Goal: Task Accomplishment & Management: Complete application form

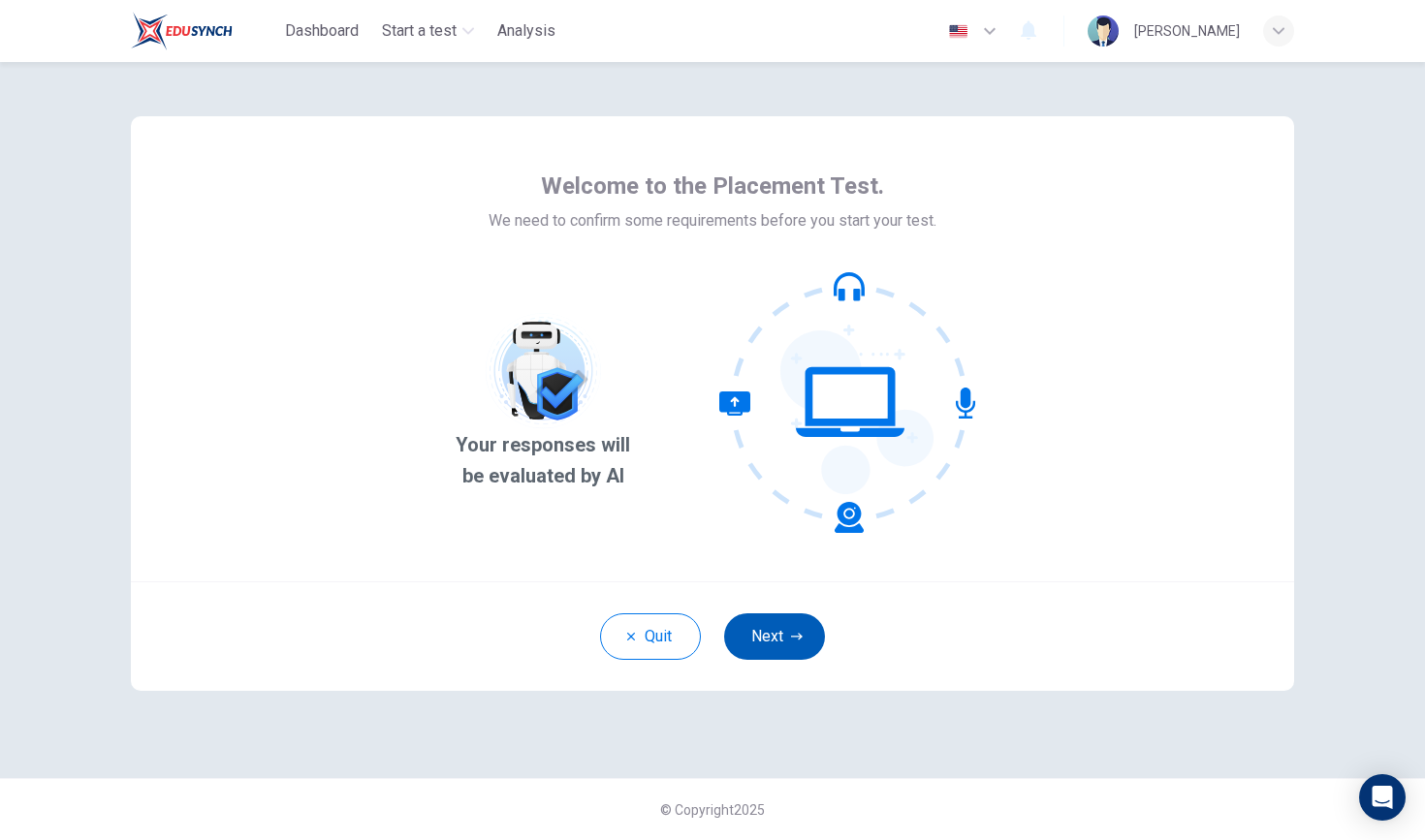
click at [627, 639] on button "Next" at bounding box center [774, 637] width 101 height 47
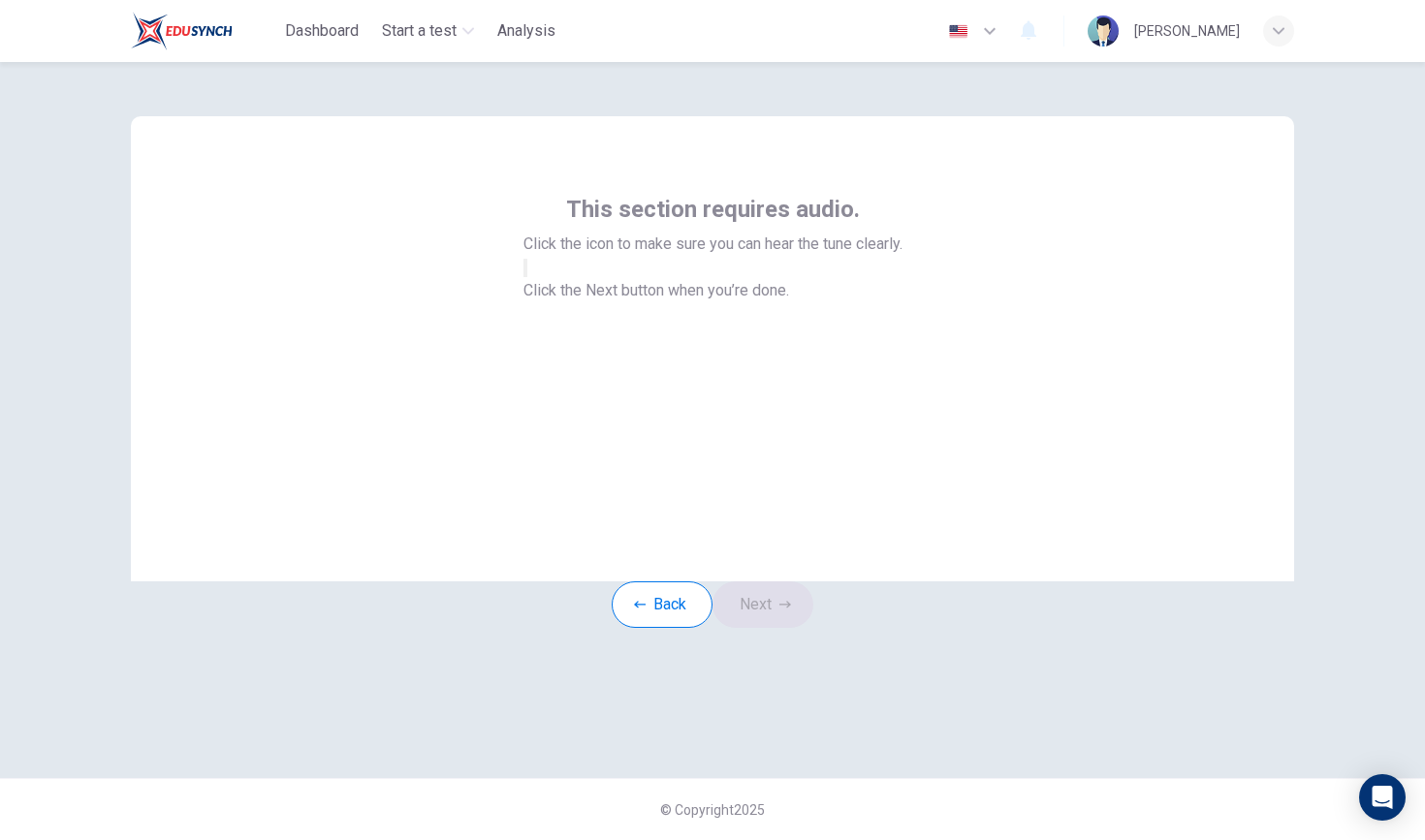
click at [525, 272] on icon "button" at bounding box center [525, 272] width 0 height 0
click at [627, 627] on button "Next" at bounding box center [762, 605] width 101 height 47
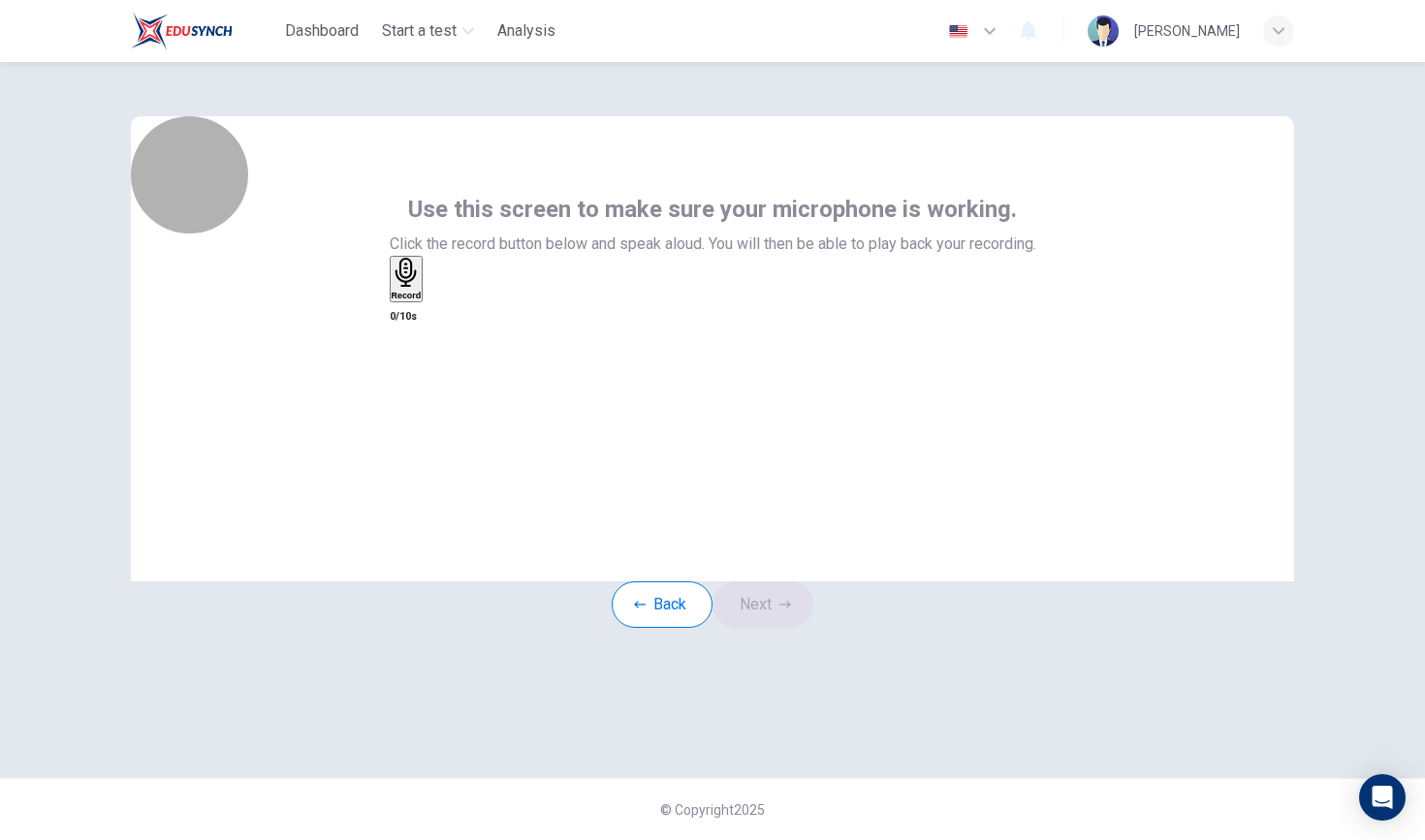
click at [422, 300] on h6 "Record" at bounding box center [406, 296] width 30 height 10
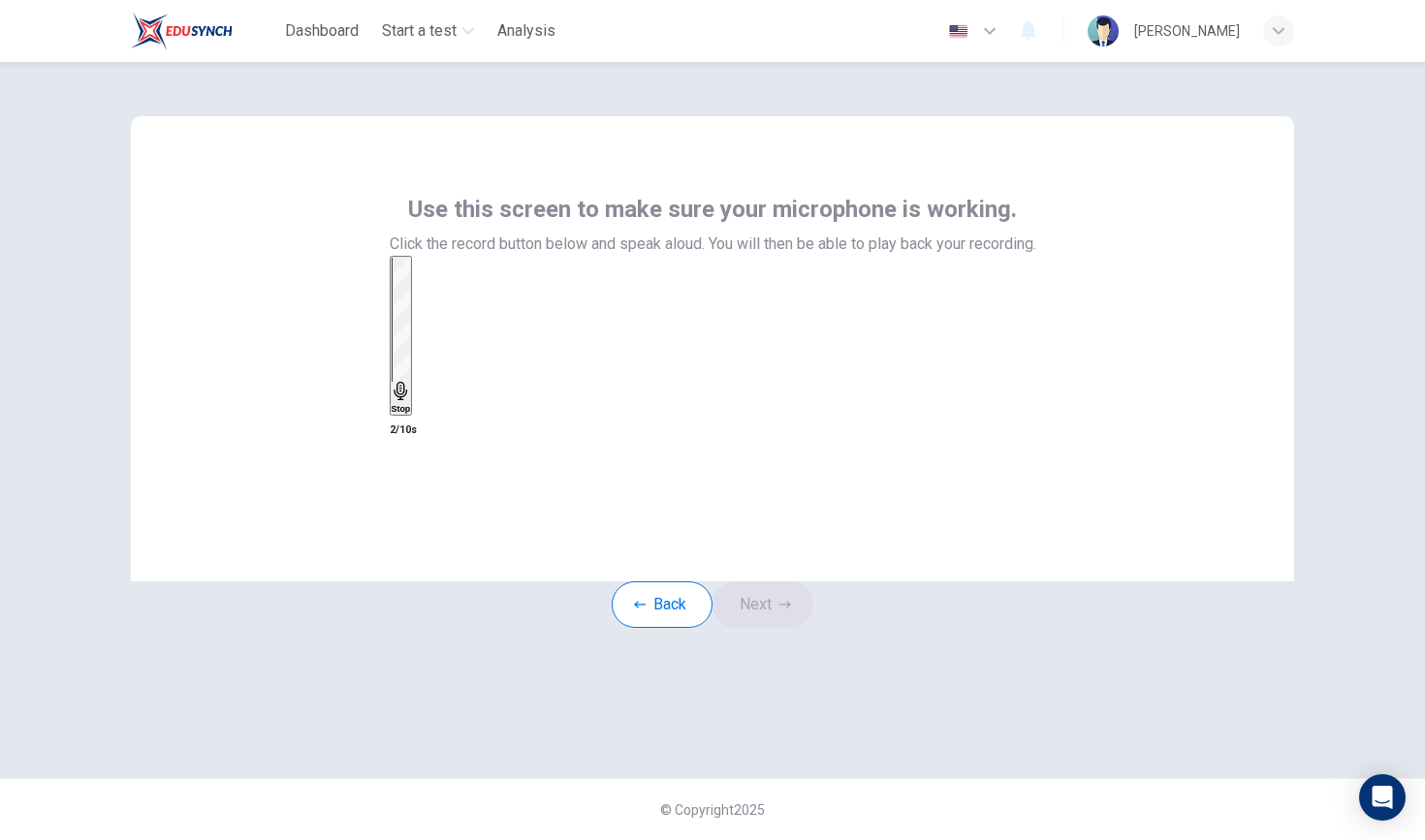
click at [411, 404] on h6 "Stop" at bounding box center [401, 409] width 20 height 10
click at [428, 299] on icon "button" at bounding box center [428, 299] width 0 height 0
click at [627, 625] on button "Next" at bounding box center [762, 605] width 101 height 47
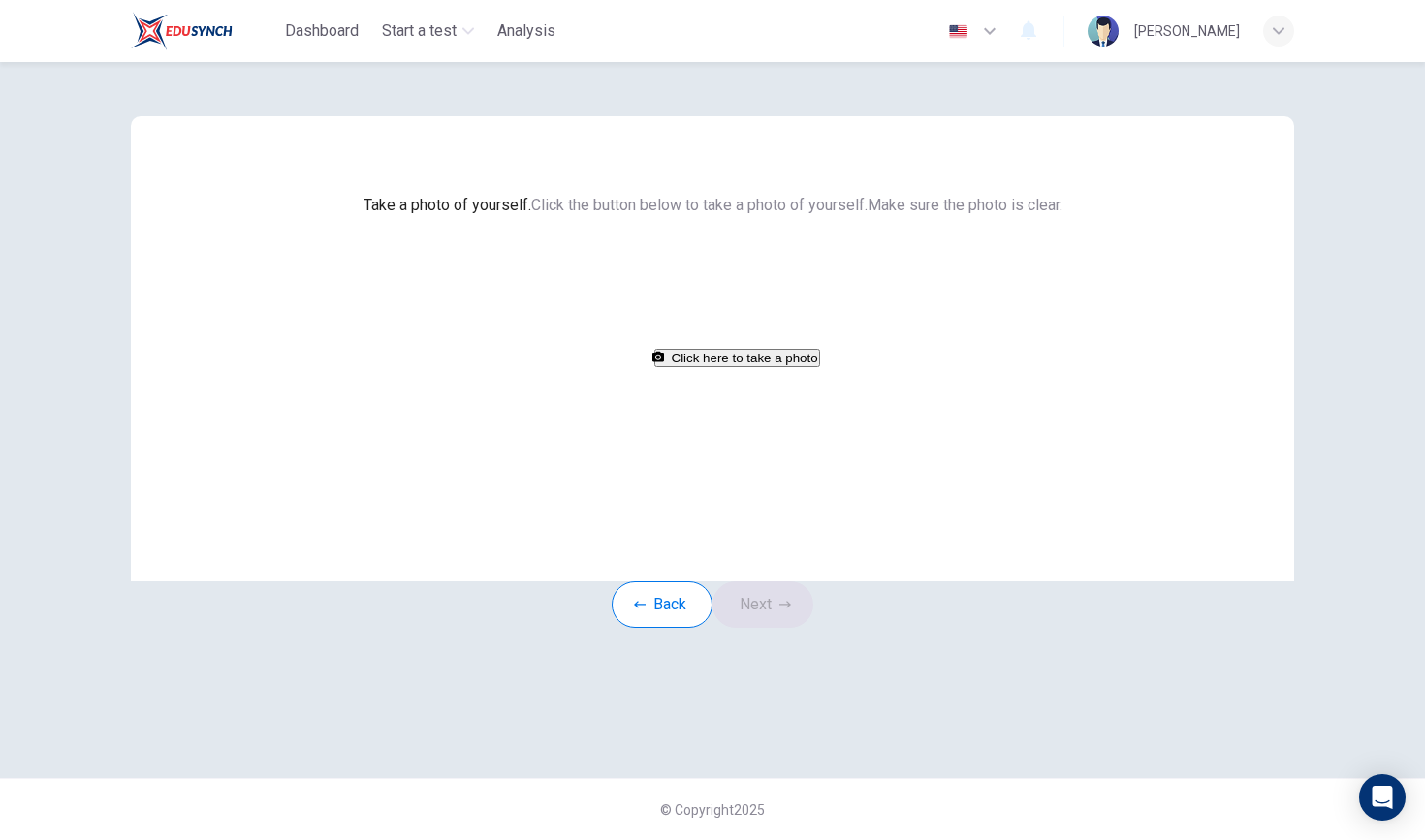
click at [627, 367] on button "Click here to take a photo" at bounding box center [737, 358] width 166 height 19
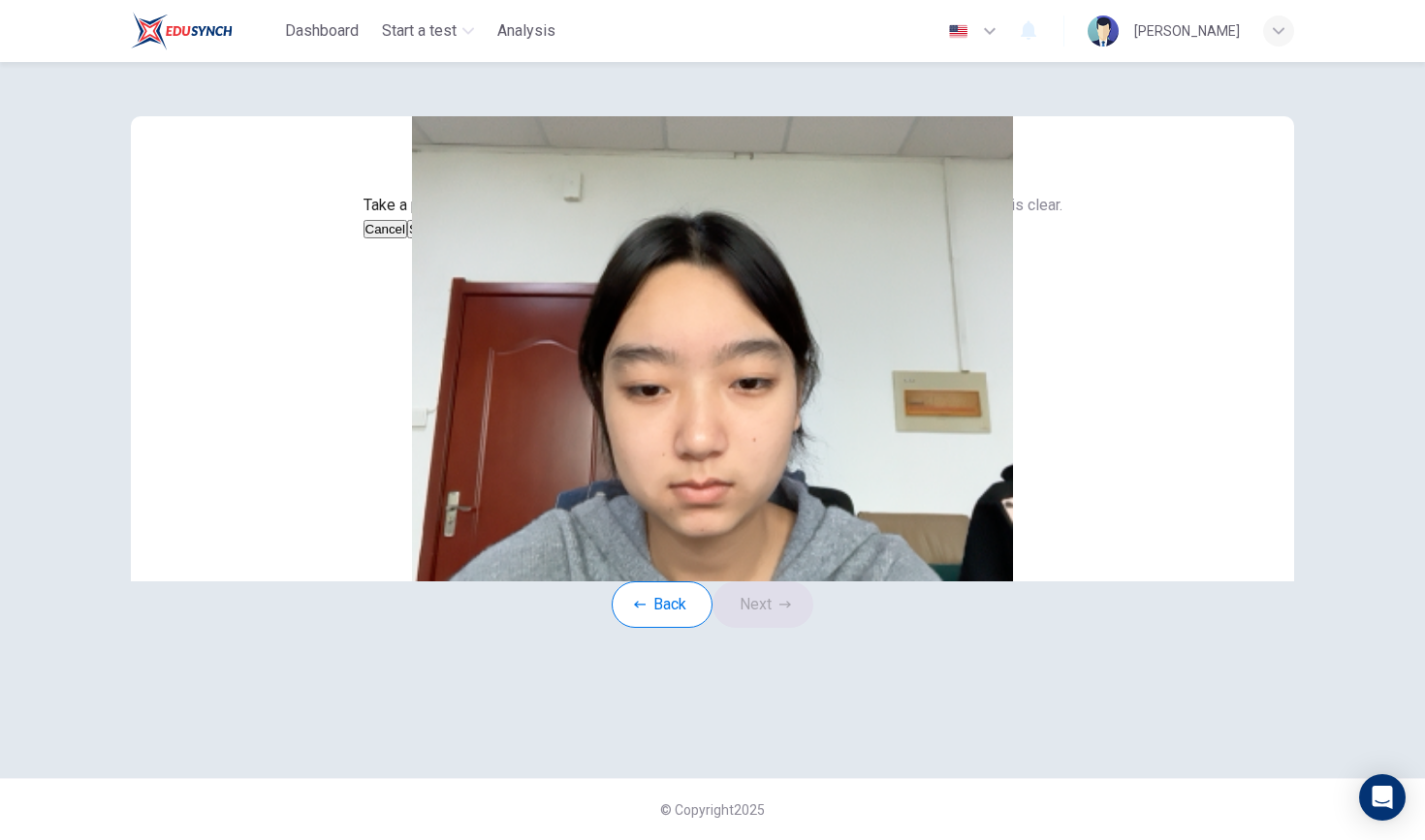
click at [440, 238] on button "Save" at bounding box center [424, 228] width 33 height 19
click at [627, 628] on button "Next" at bounding box center [762, 605] width 101 height 47
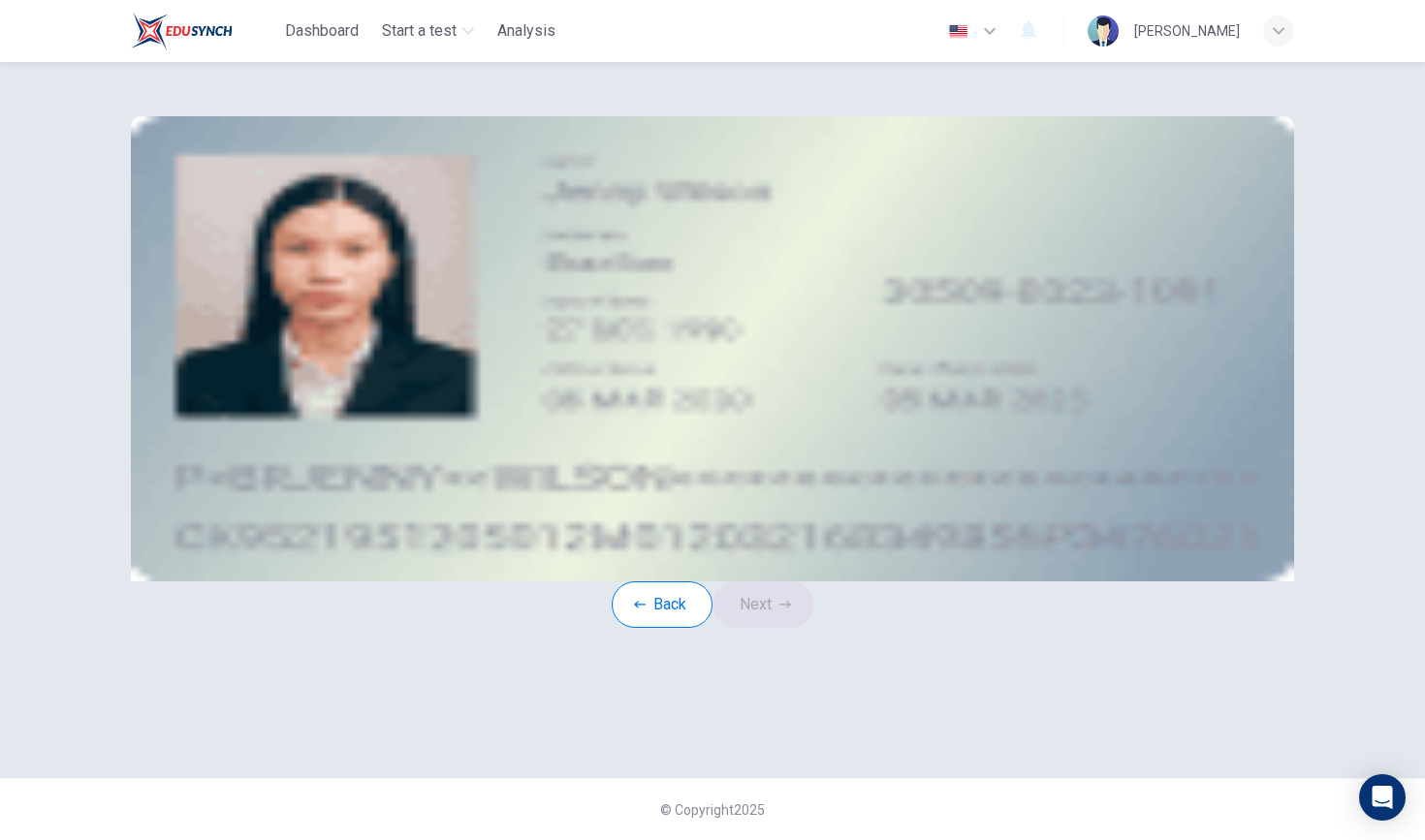
click at [278, 285] on button "take photo" at bounding box center [276, 275] width 4 height 19
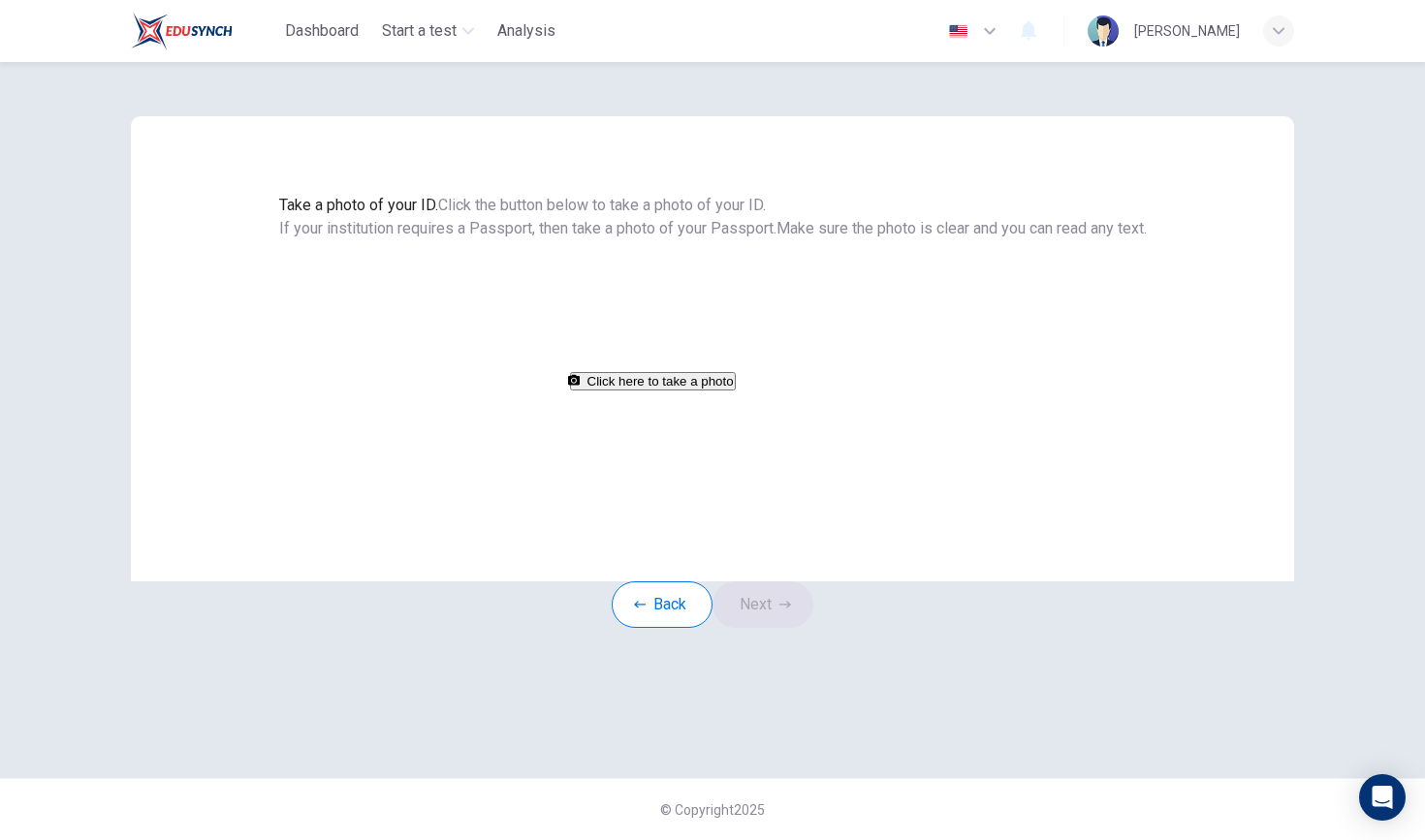
click at [627, 390] on button "Click here to take a photo" at bounding box center [653, 380] width 166 height 19
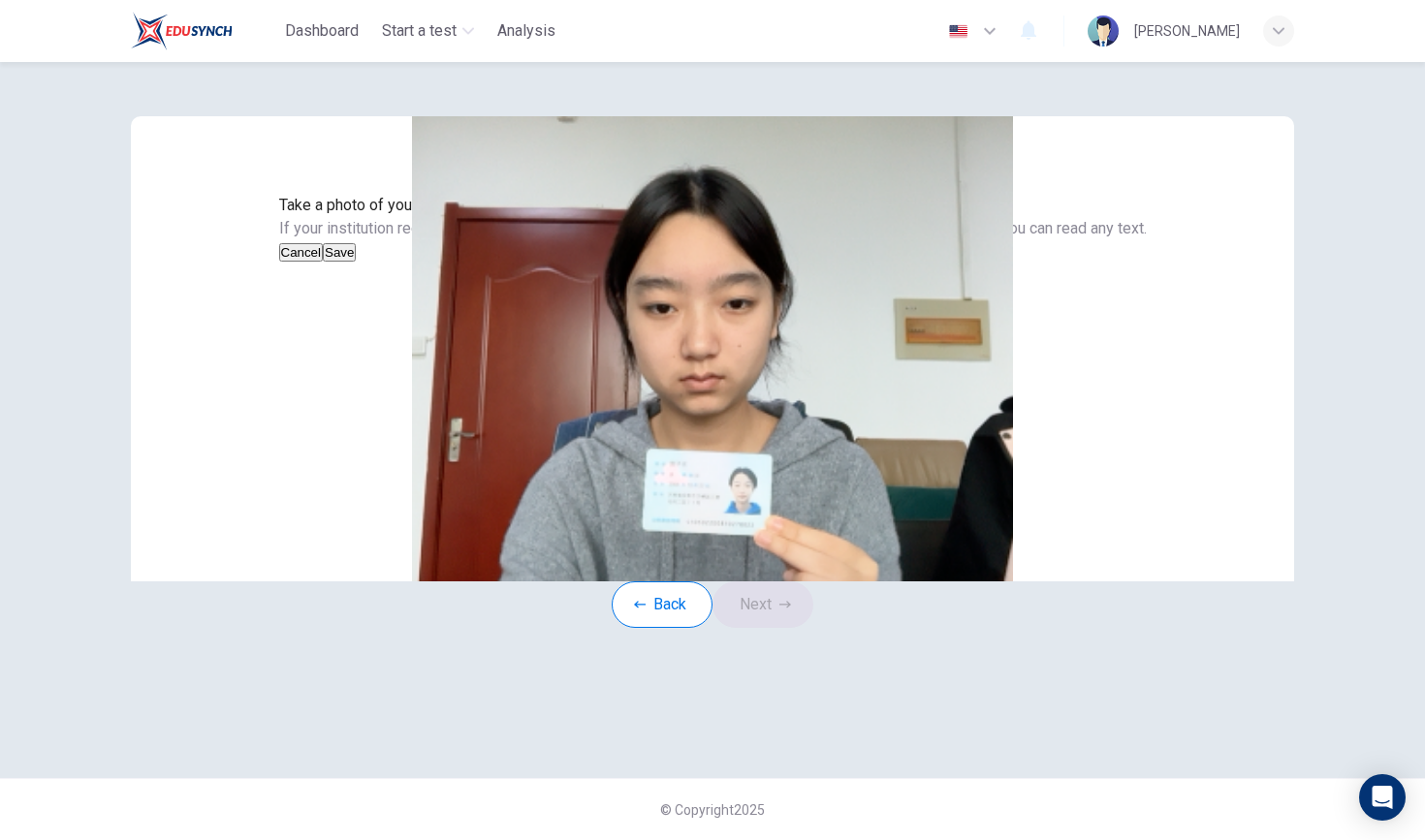
click at [356, 261] on button "Save" at bounding box center [340, 252] width 33 height 19
click at [627, 628] on button "Next" at bounding box center [762, 605] width 101 height 47
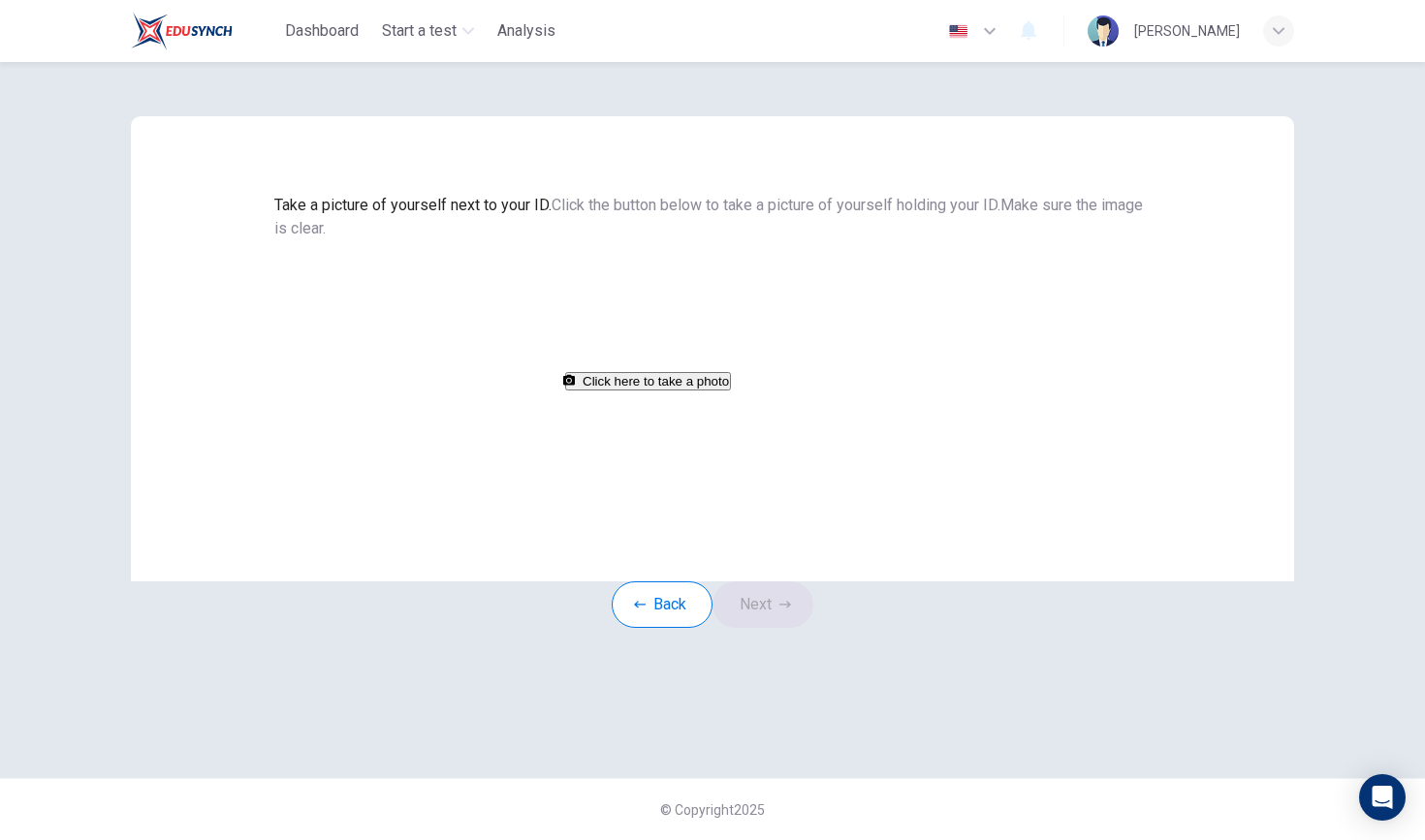
click at [627, 390] on button "Click here to take a photo" at bounding box center [648, 380] width 166 height 19
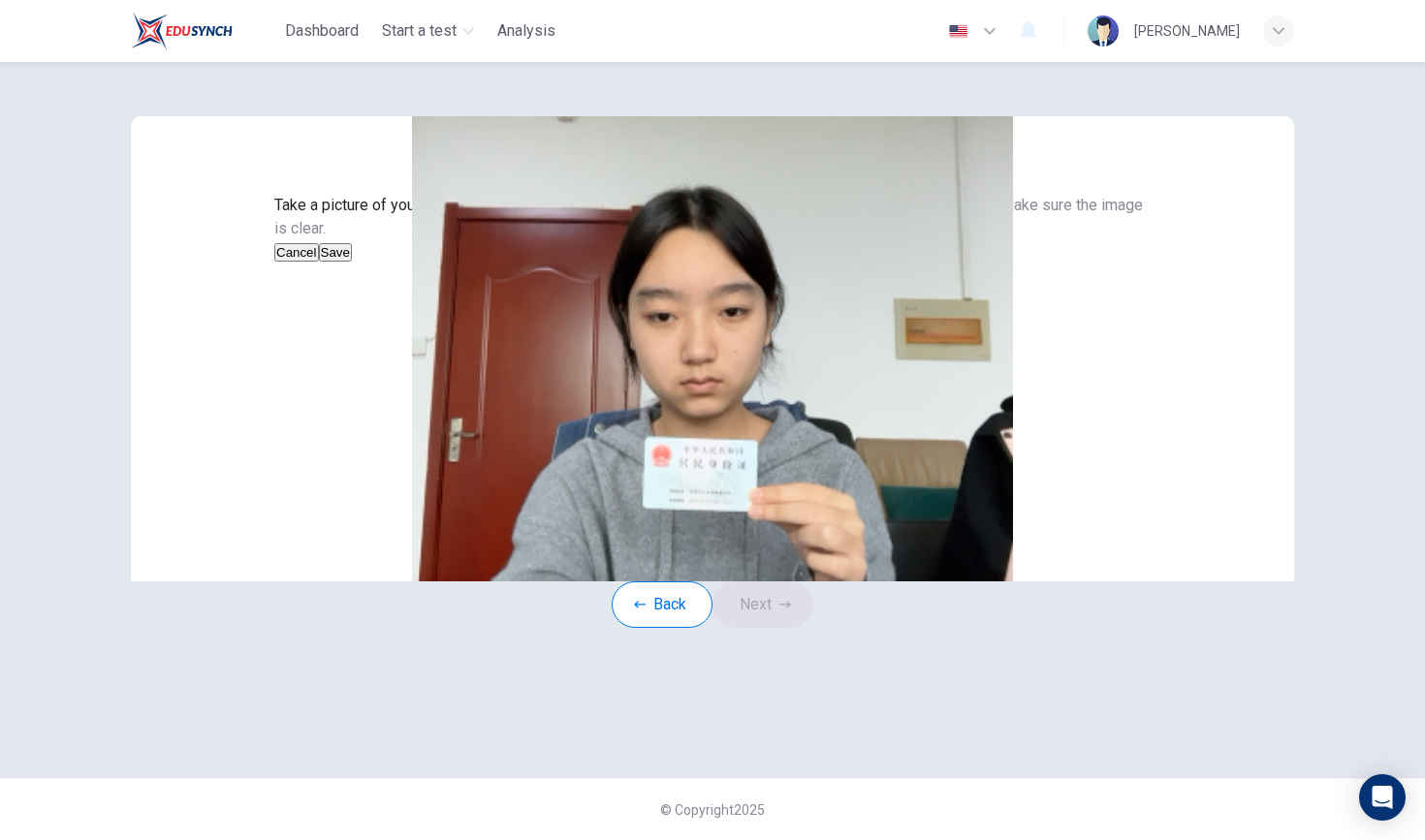
click at [352, 261] on button "Save" at bounding box center [336, 252] width 33 height 19
click at [627, 628] on button "Next" at bounding box center [762, 605] width 101 height 47
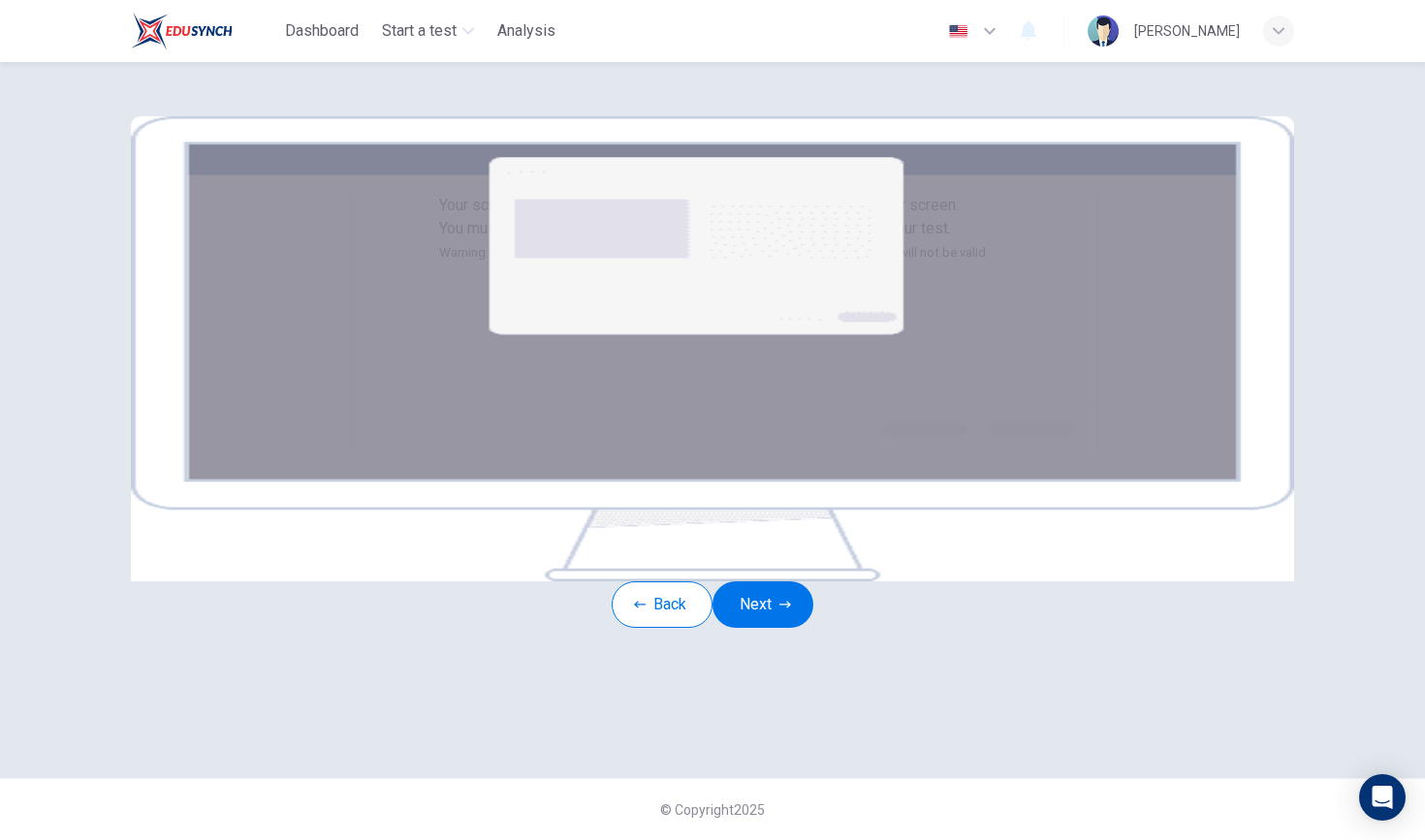
scroll to position [117, 0]
click at [627, 628] on button "Next" at bounding box center [762, 605] width 101 height 47
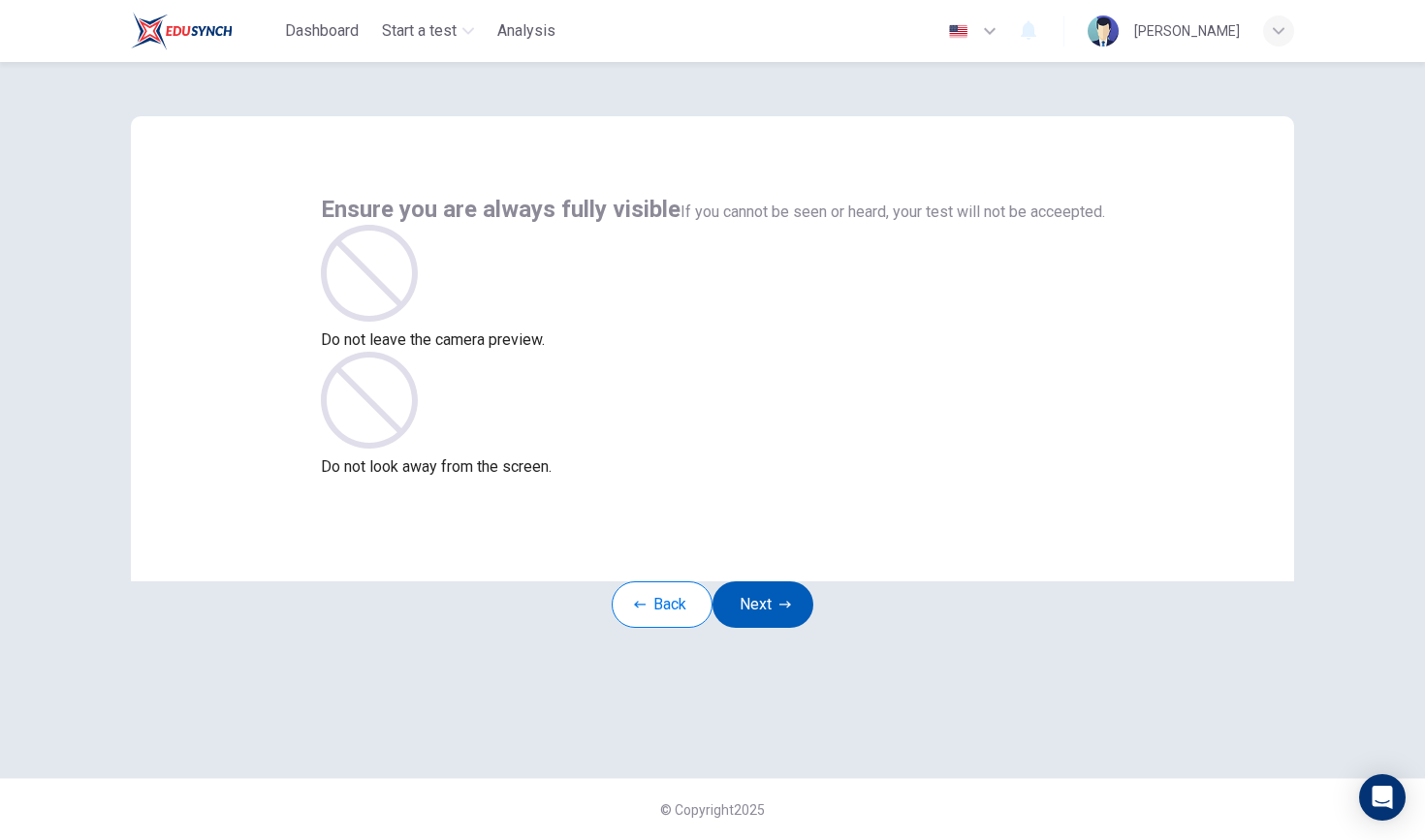
click at [627, 628] on button "Next" at bounding box center [762, 605] width 101 height 47
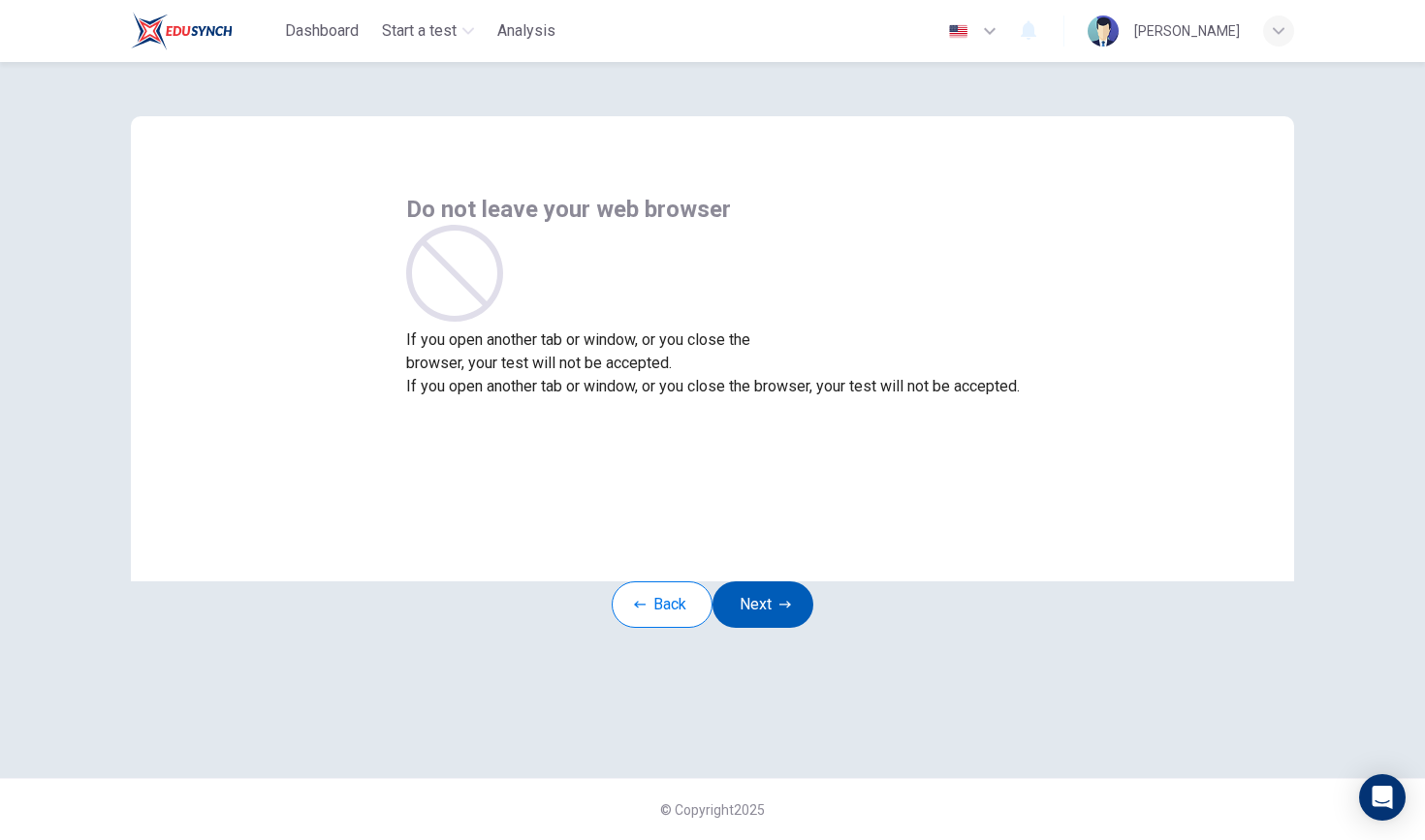
click at [627, 628] on button "Next" at bounding box center [762, 605] width 101 height 47
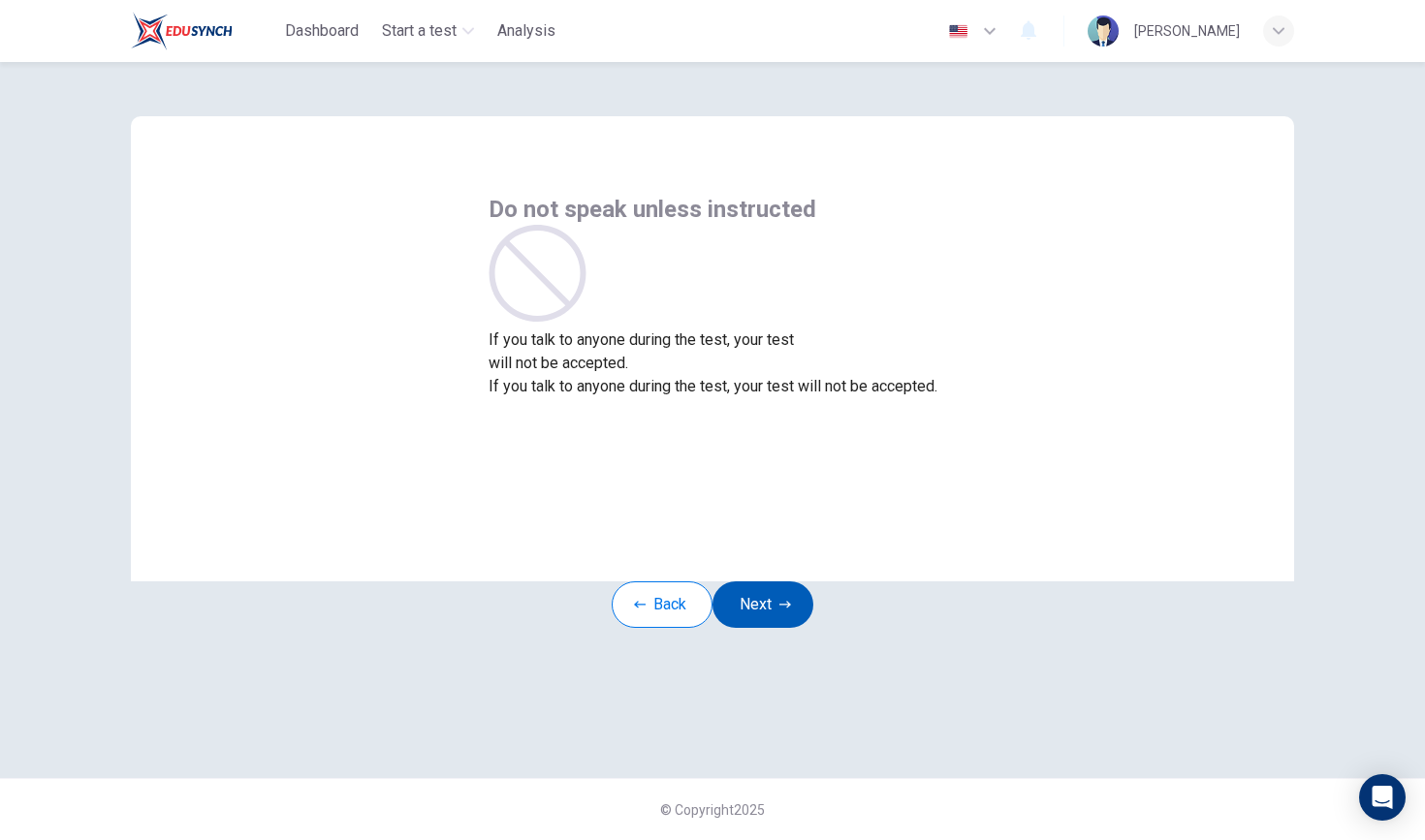
click at [627, 628] on button "Next" at bounding box center [762, 605] width 101 height 47
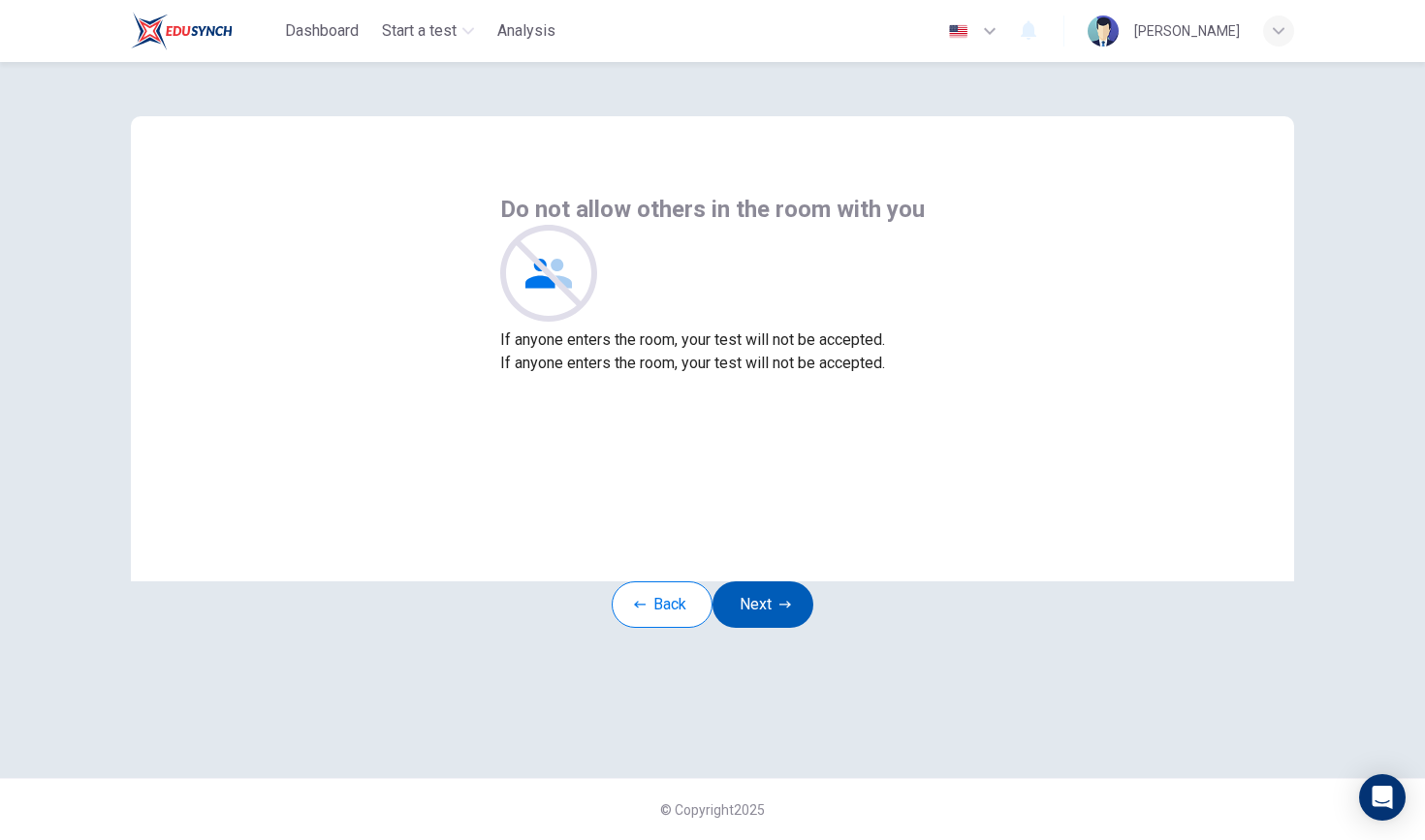
click at [627, 628] on button "Next" at bounding box center [762, 605] width 101 height 47
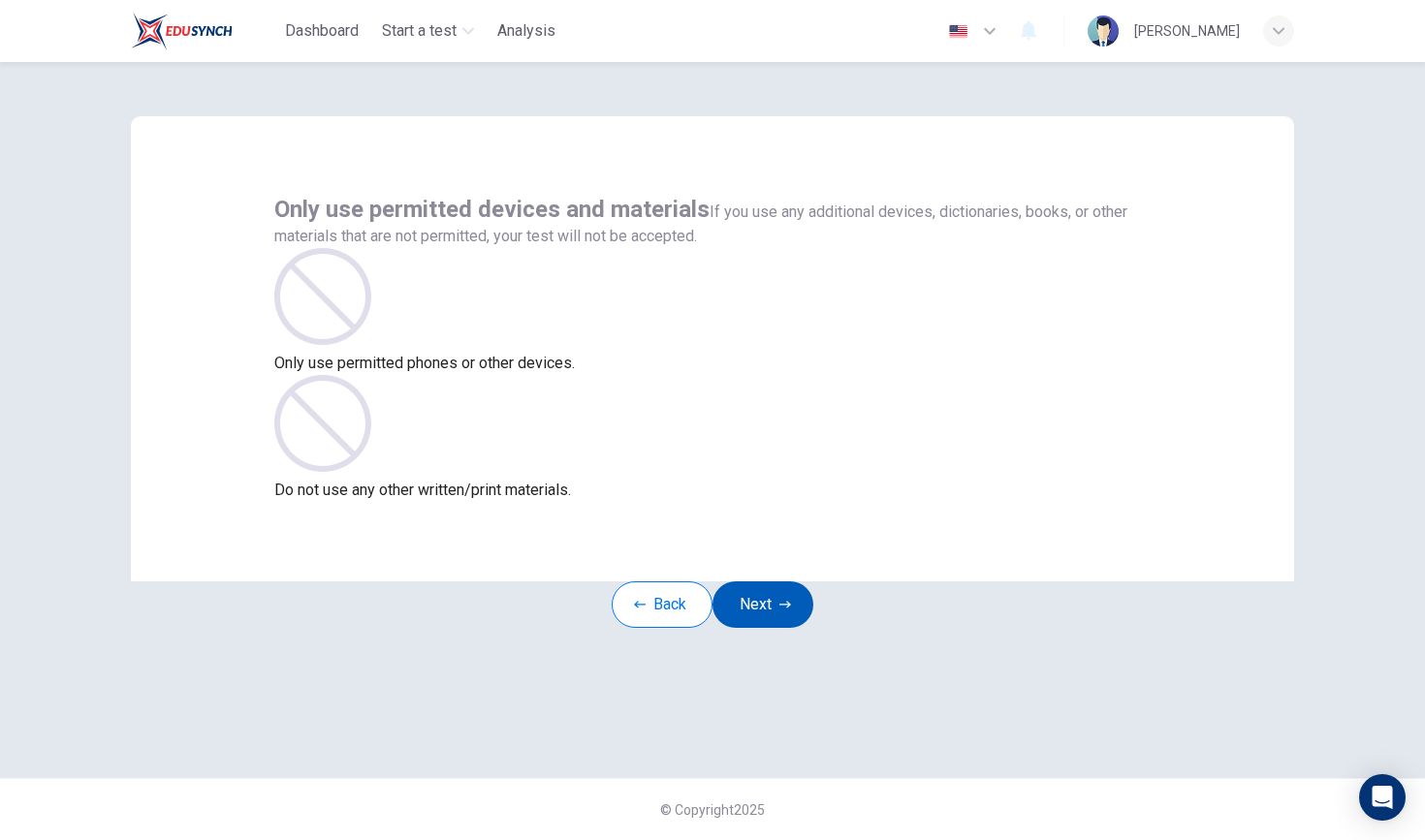
click at [627, 628] on button "Next" at bounding box center [762, 605] width 101 height 47
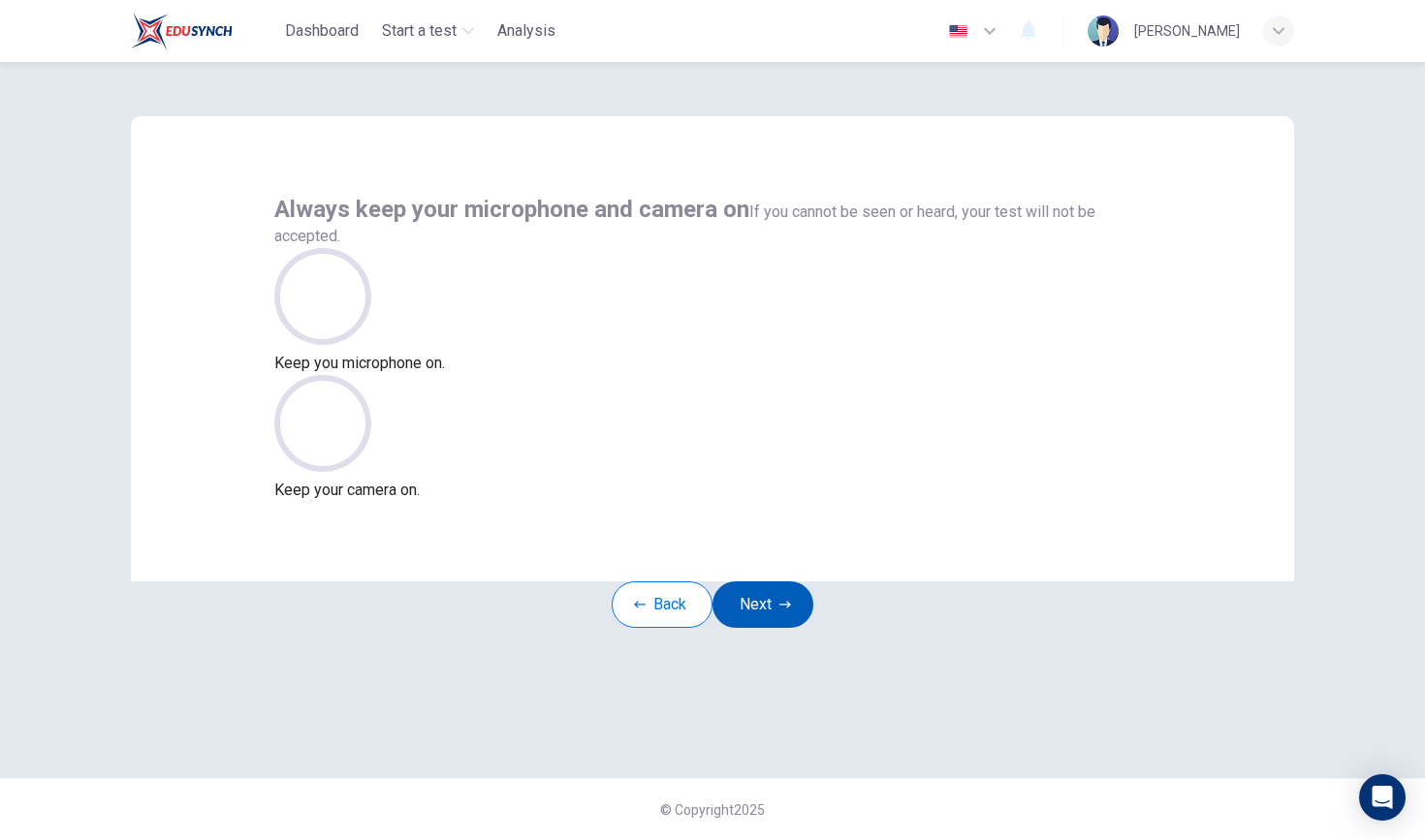
click at [627, 628] on button "Next" at bounding box center [762, 605] width 101 height 47
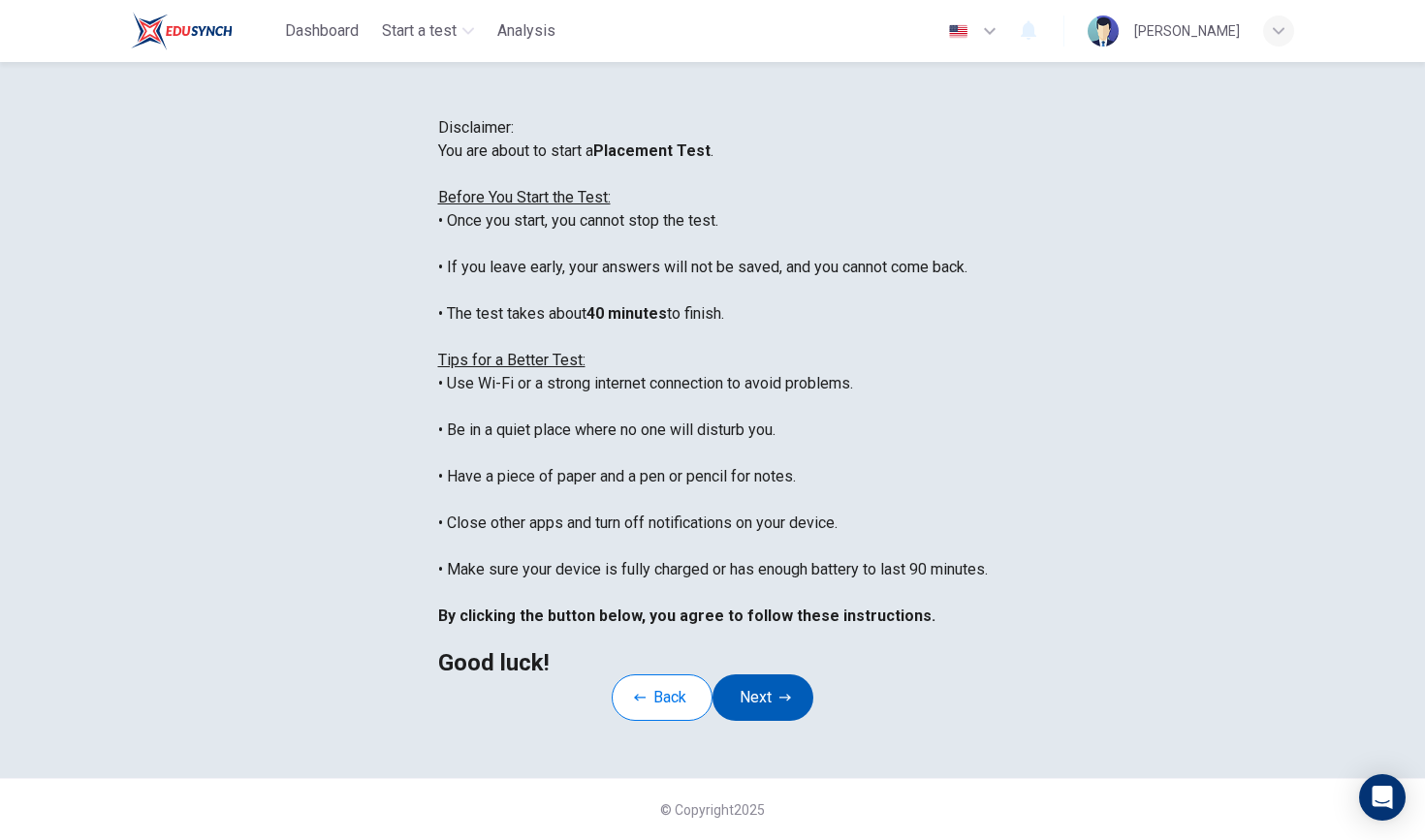
scroll to position [237, 0]
click at [627, 674] on button "Next" at bounding box center [762, 698] width 101 height 47
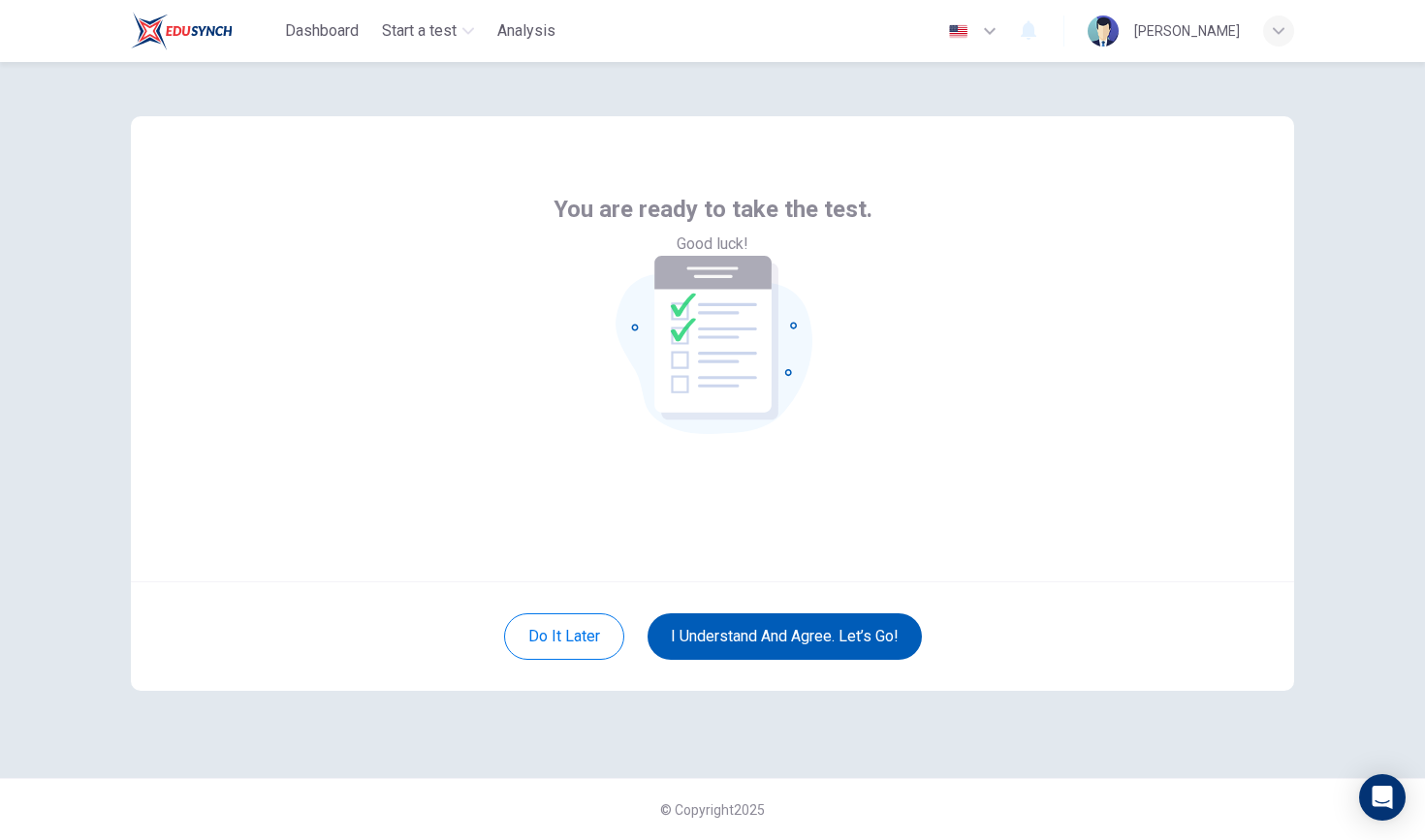
click at [627, 625] on button "I understand and agree. Let’s go!" at bounding box center [784, 637] width 274 height 47
click at [627, 633] on button "I understand and agree. Let’s go!" at bounding box center [784, 637] width 274 height 47
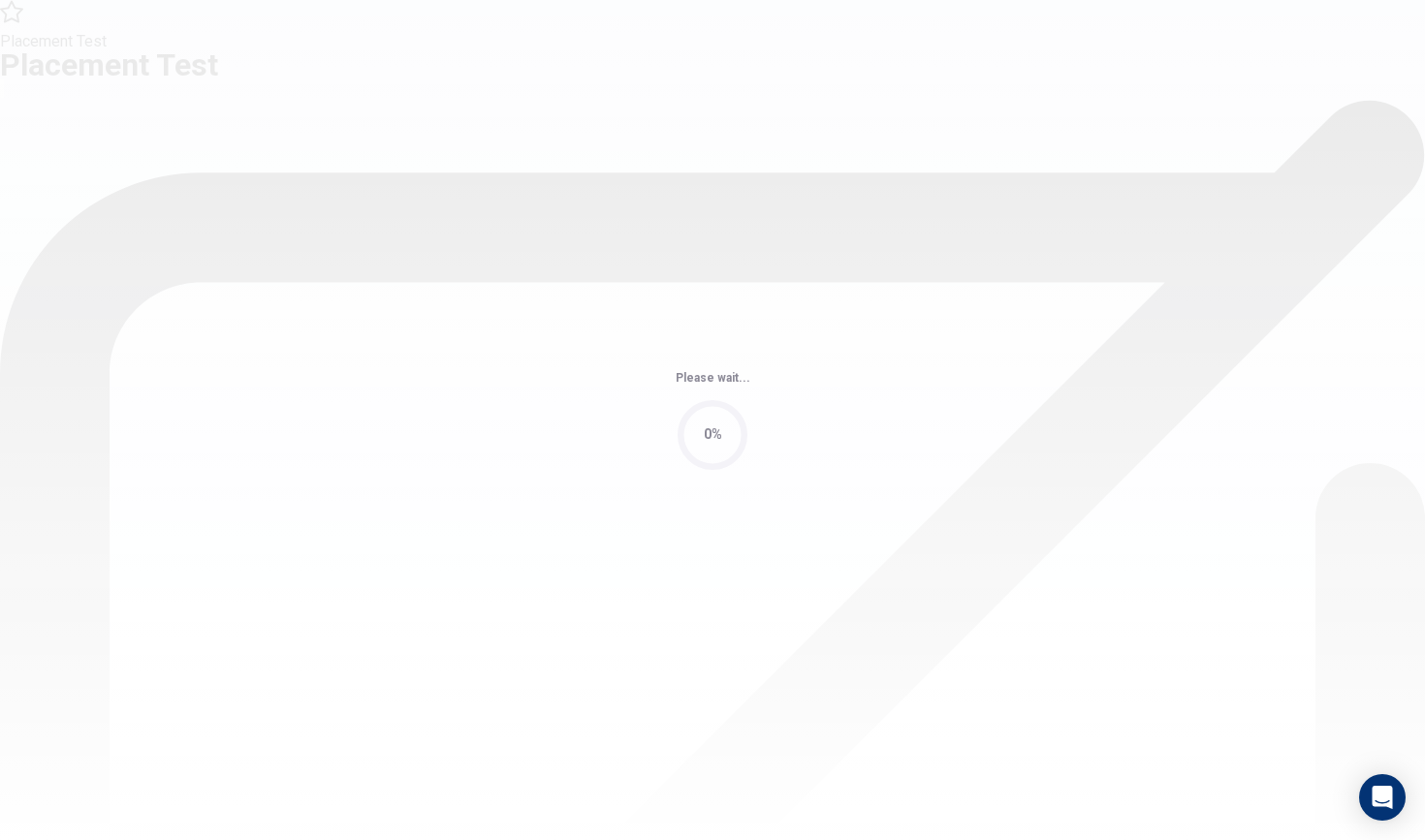
click at [627, 633] on div "Please wait... 0%" at bounding box center [712, 420] width 1425 height 840
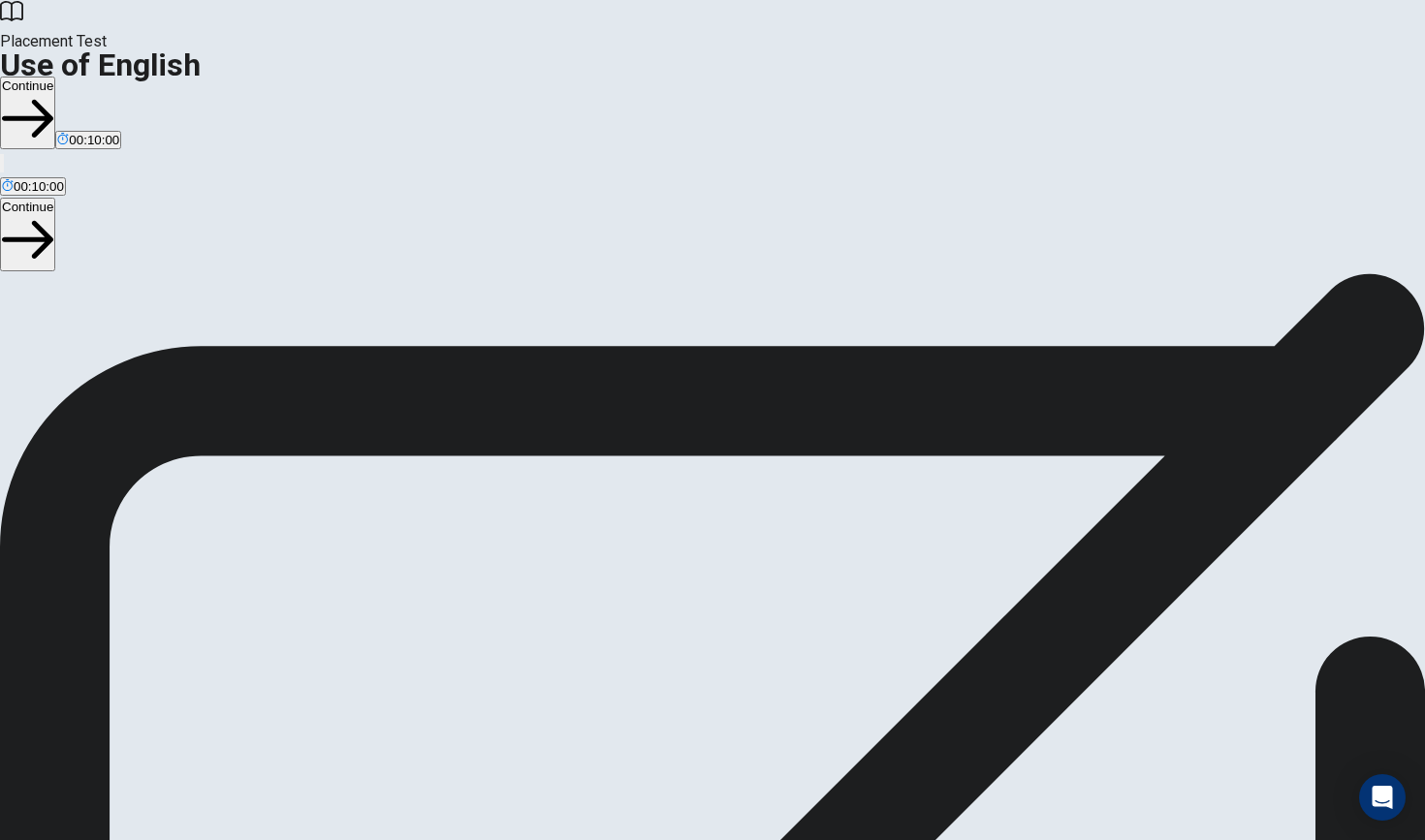
click at [56, 76] on button "Continue" at bounding box center [27, 112] width 56 height 72
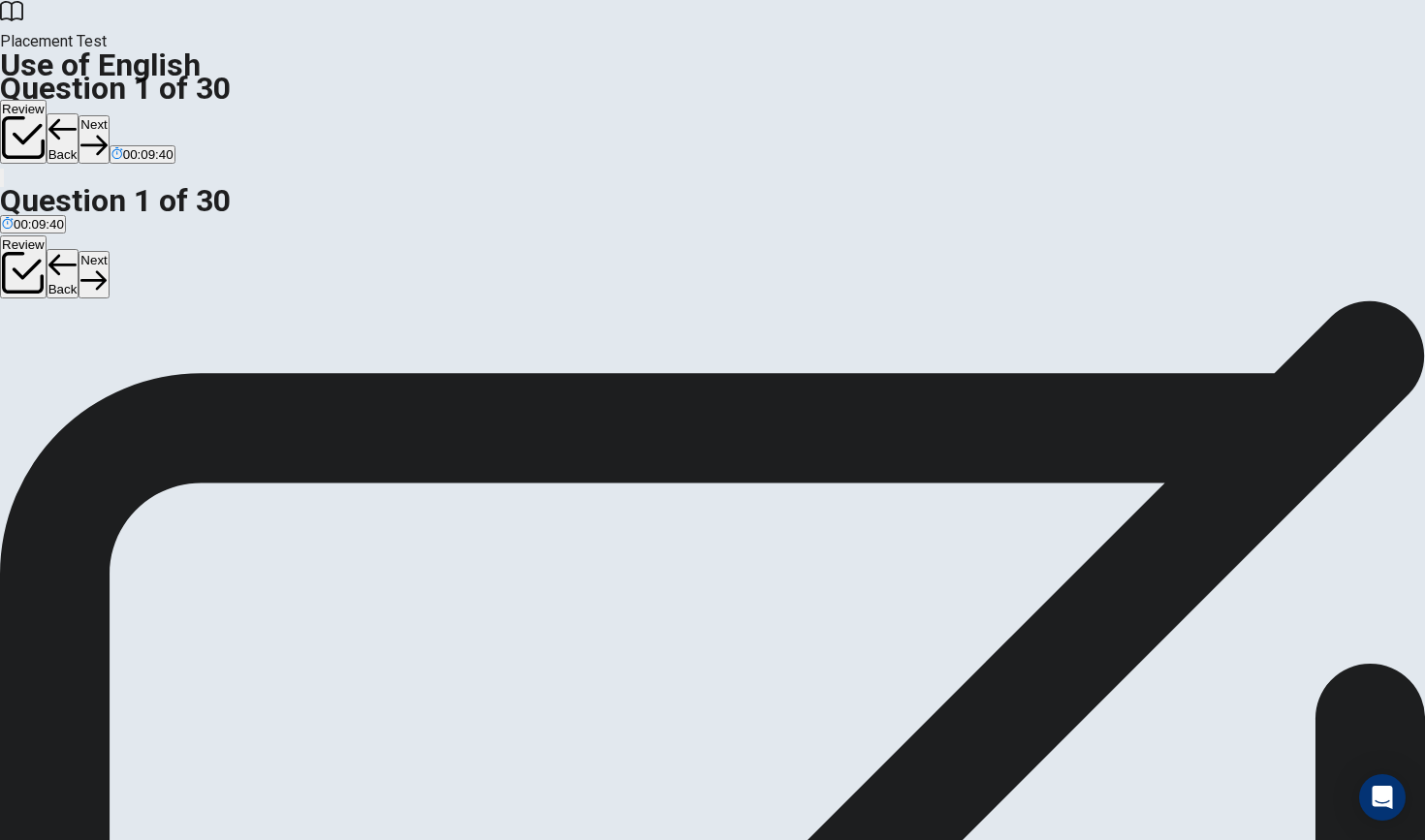
click at [108, 115] on button "Next" at bounding box center [93, 139] width 30 height 48
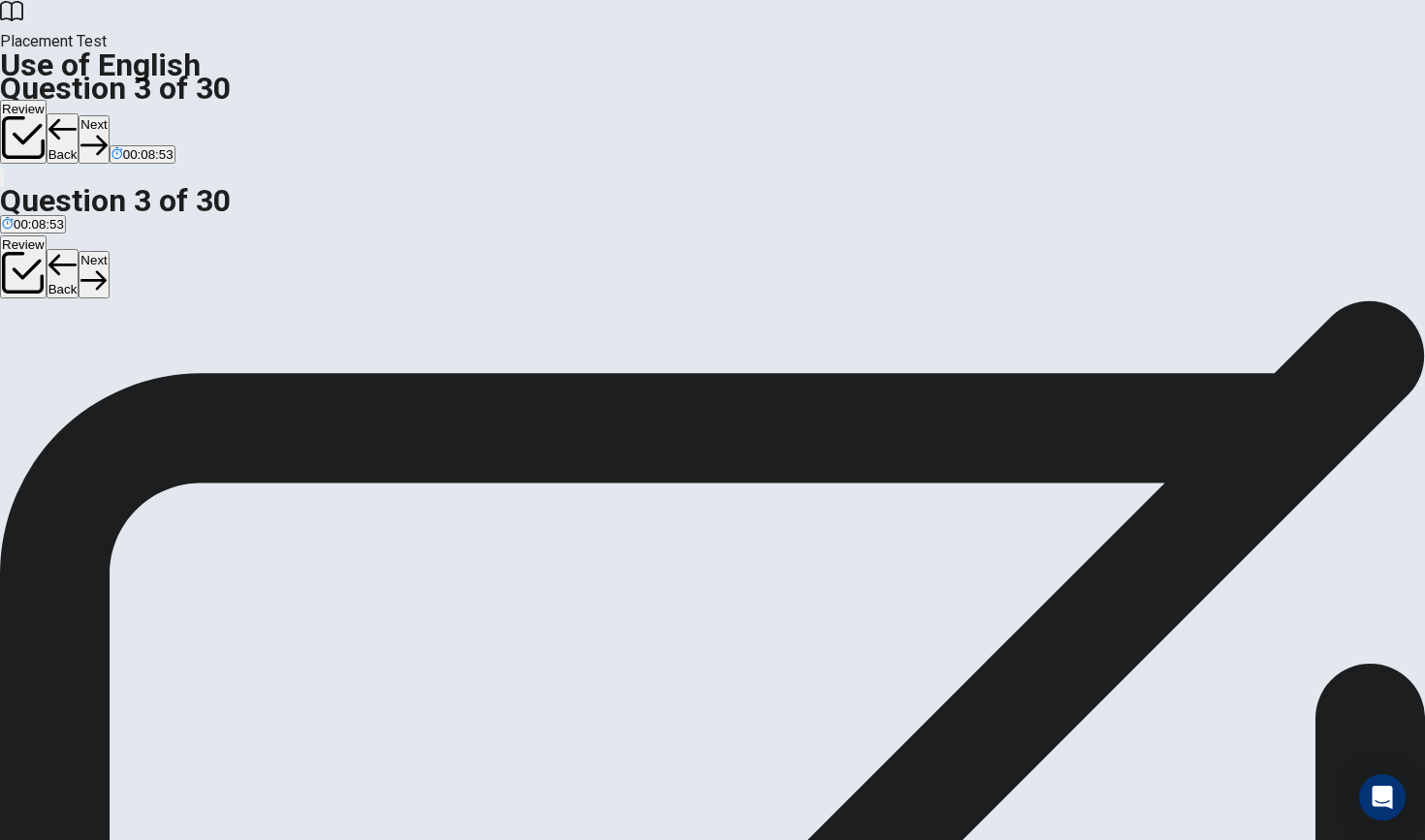
click at [108, 115] on button "Next" at bounding box center [93, 139] width 30 height 48
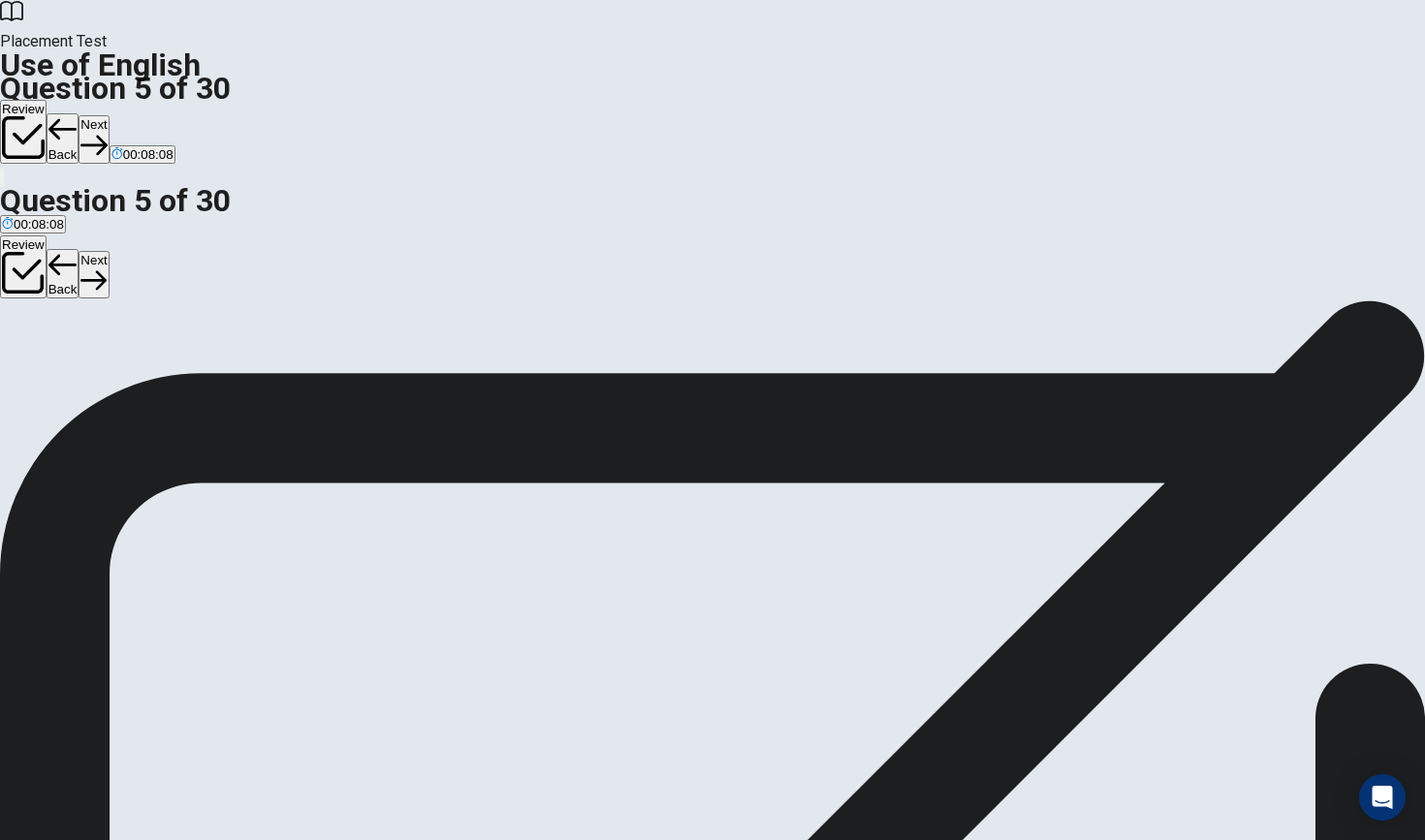
click at [108, 115] on button "Next" at bounding box center [93, 139] width 30 height 48
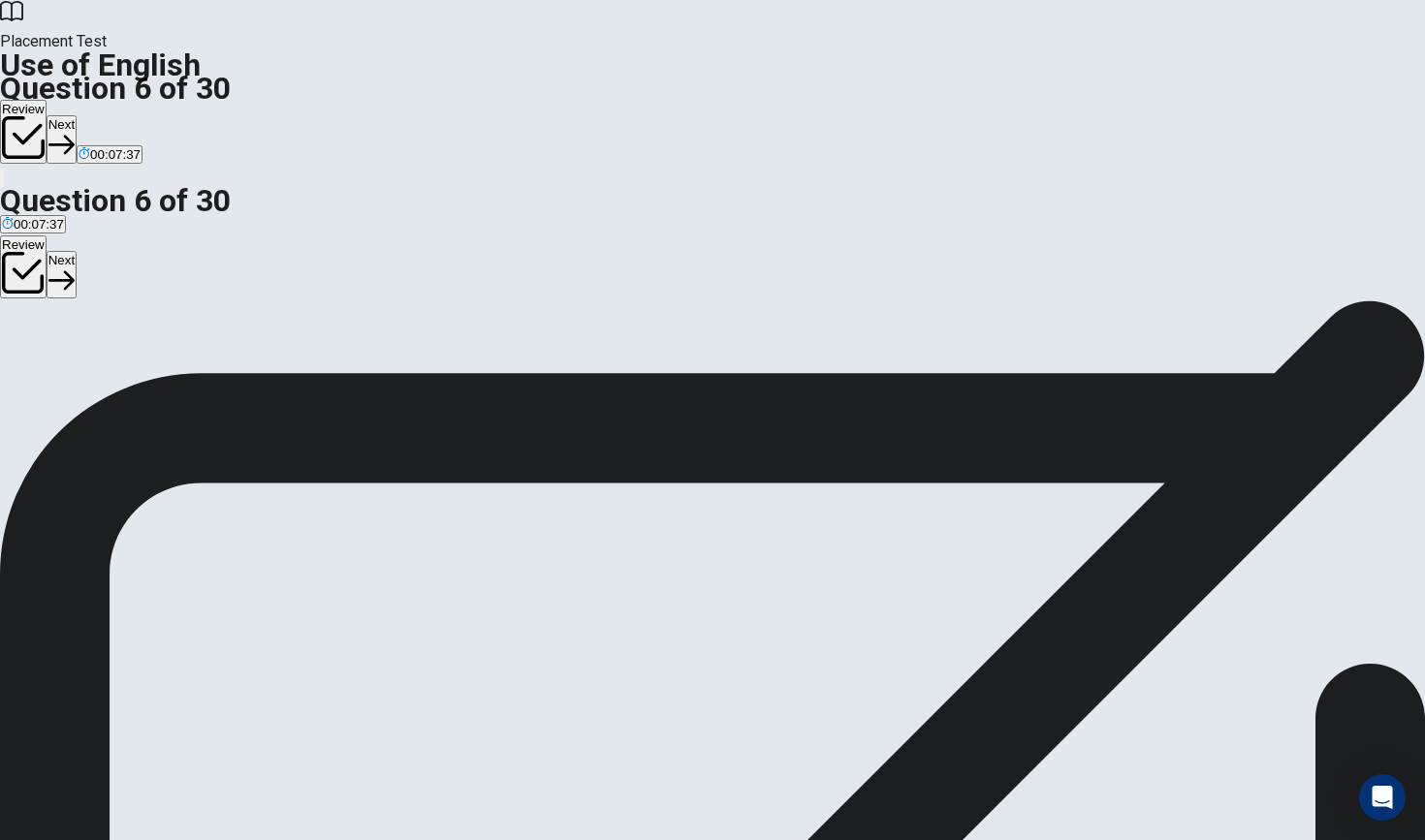
click at [76, 115] on button "Next" at bounding box center [61, 139] width 30 height 48
click at [108, 115] on button "Next" at bounding box center [93, 139] width 30 height 48
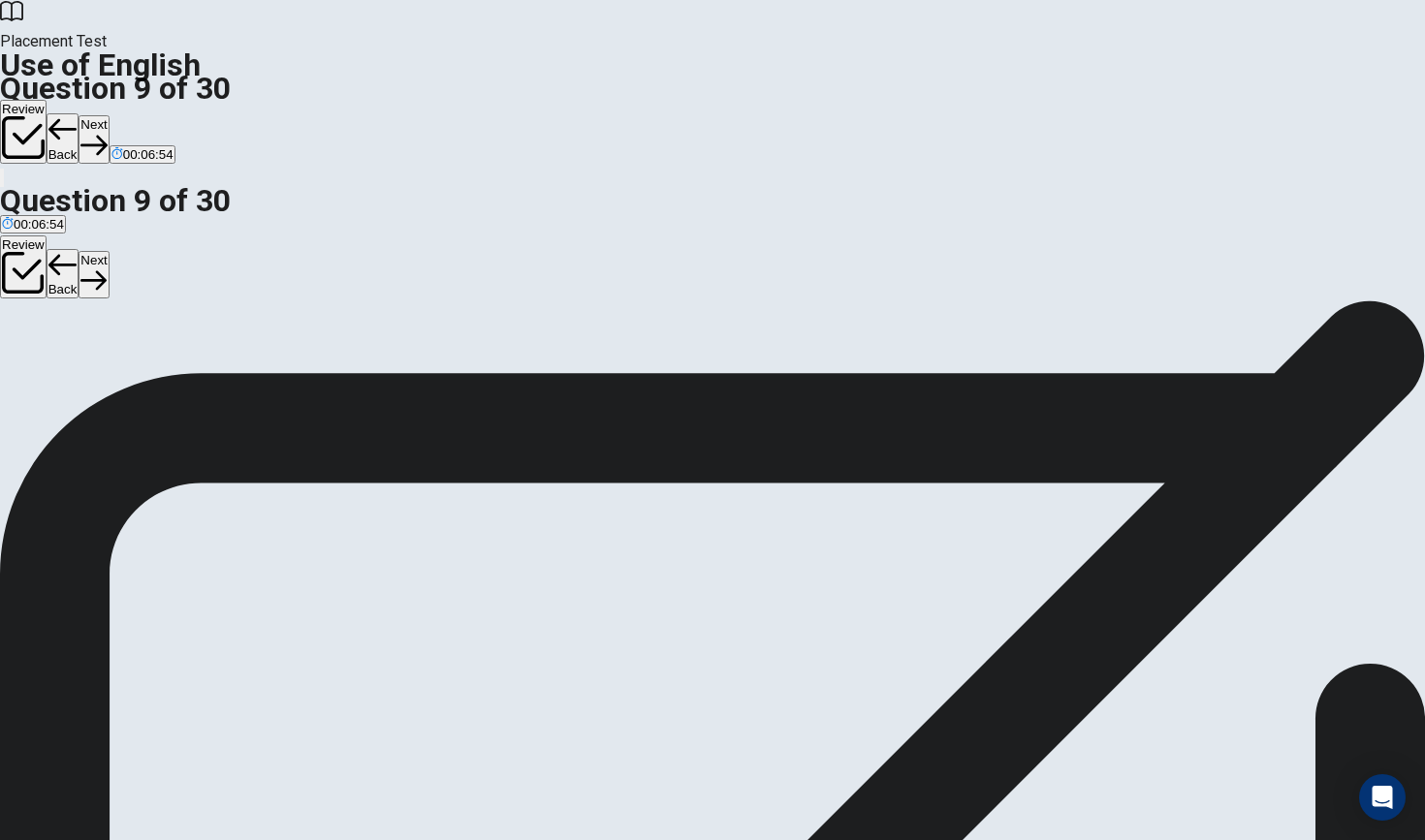
click at [627, 100] on div "Review Back Next 00:06:53" at bounding box center [712, 143] width 1425 height 89
click at [108, 115] on button "Next" at bounding box center [93, 139] width 30 height 48
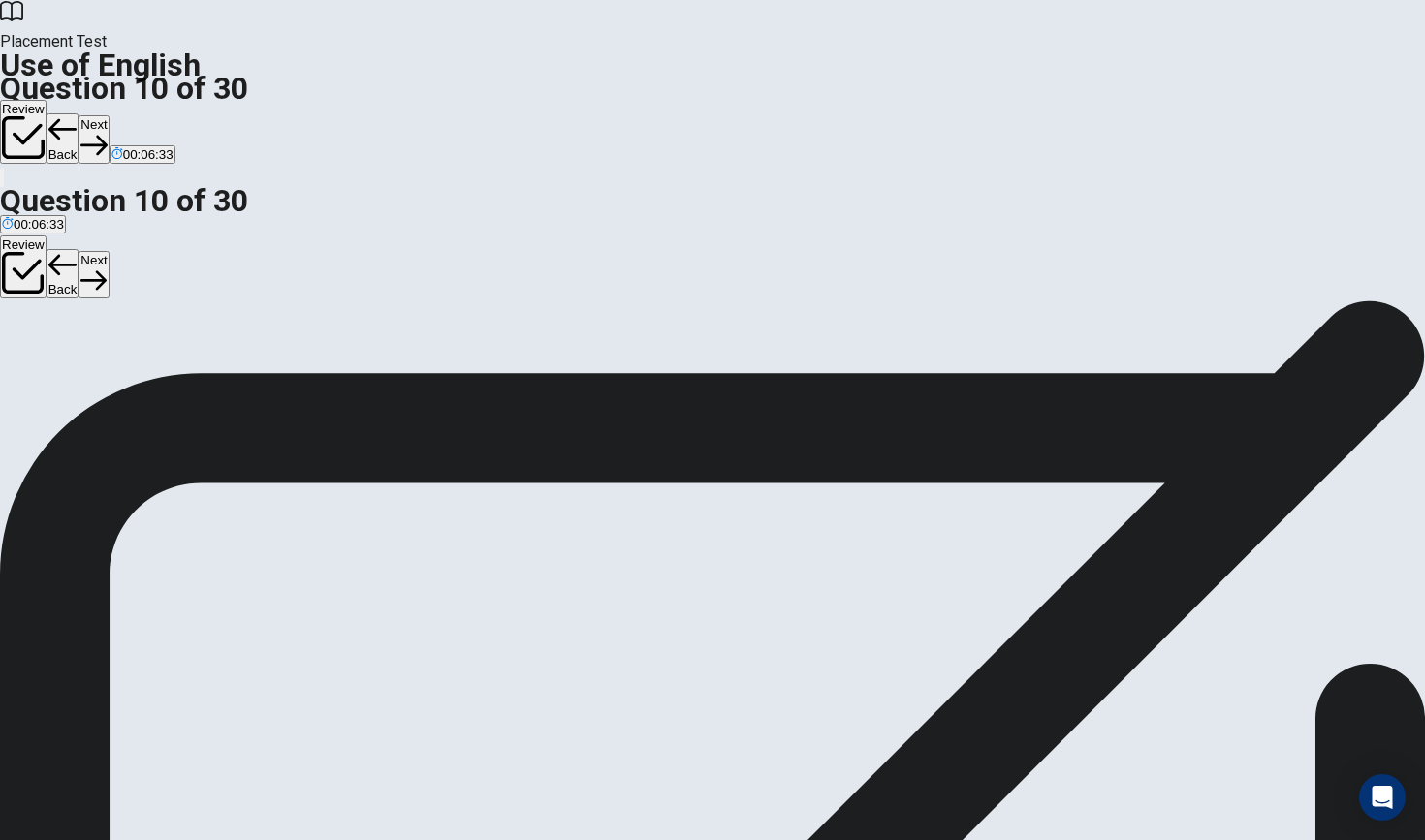
click at [108, 115] on button "Next" at bounding box center [93, 139] width 30 height 48
click at [76, 115] on button "Next" at bounding box center [61, 139] width 30 height 48
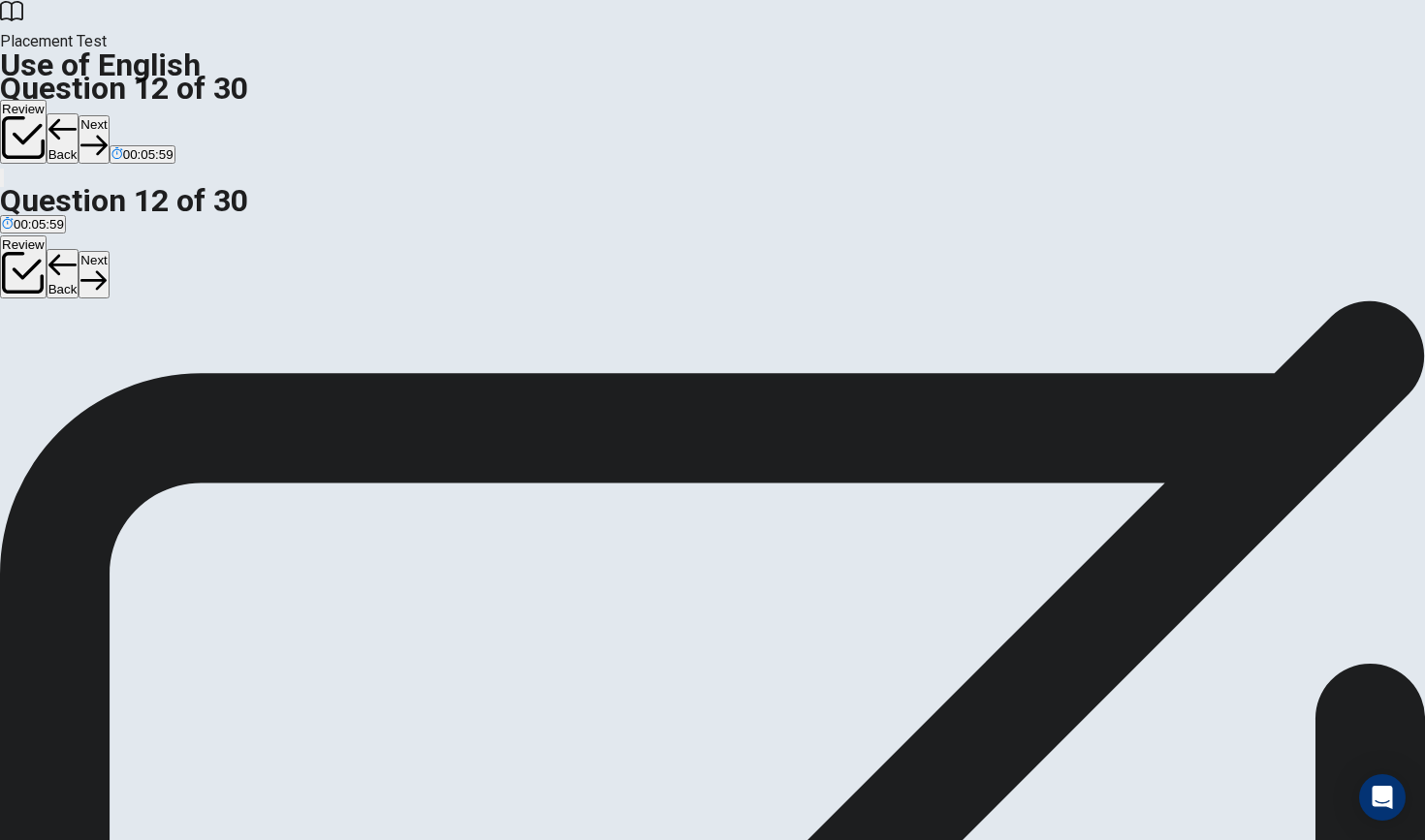
click at [108, 115] on button "Next" at bounding box center [93, 139] width 30 height 48
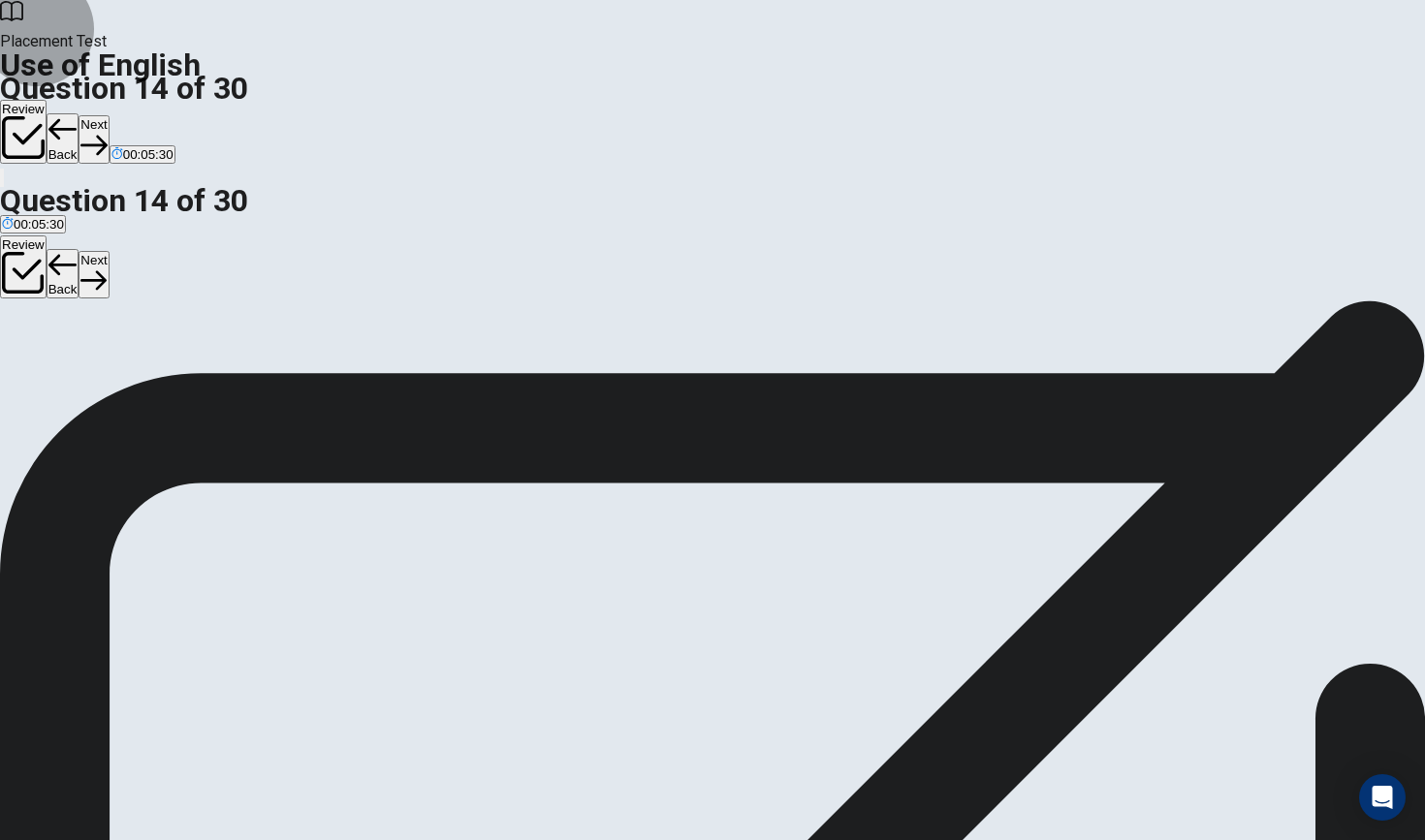
click at [108, 115] on button "Next" at bounding box center [93, 139] width 30 height 48
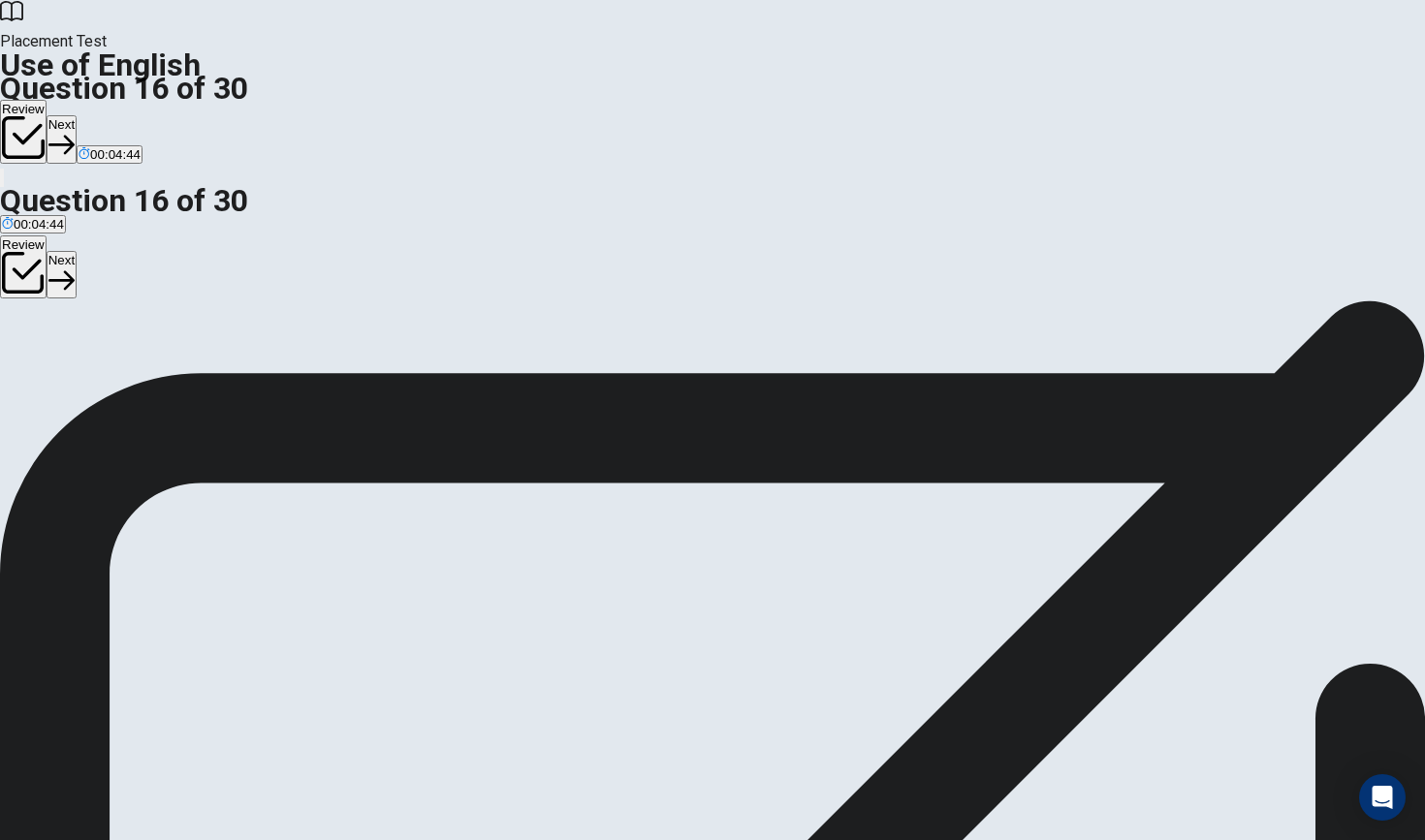
click at [76, 115] on button "Next" at bounding box center [61, 139] width 30 height 48
click at [108, 115] on button "Next" at bounding box center [93, 139] width 30 height 48
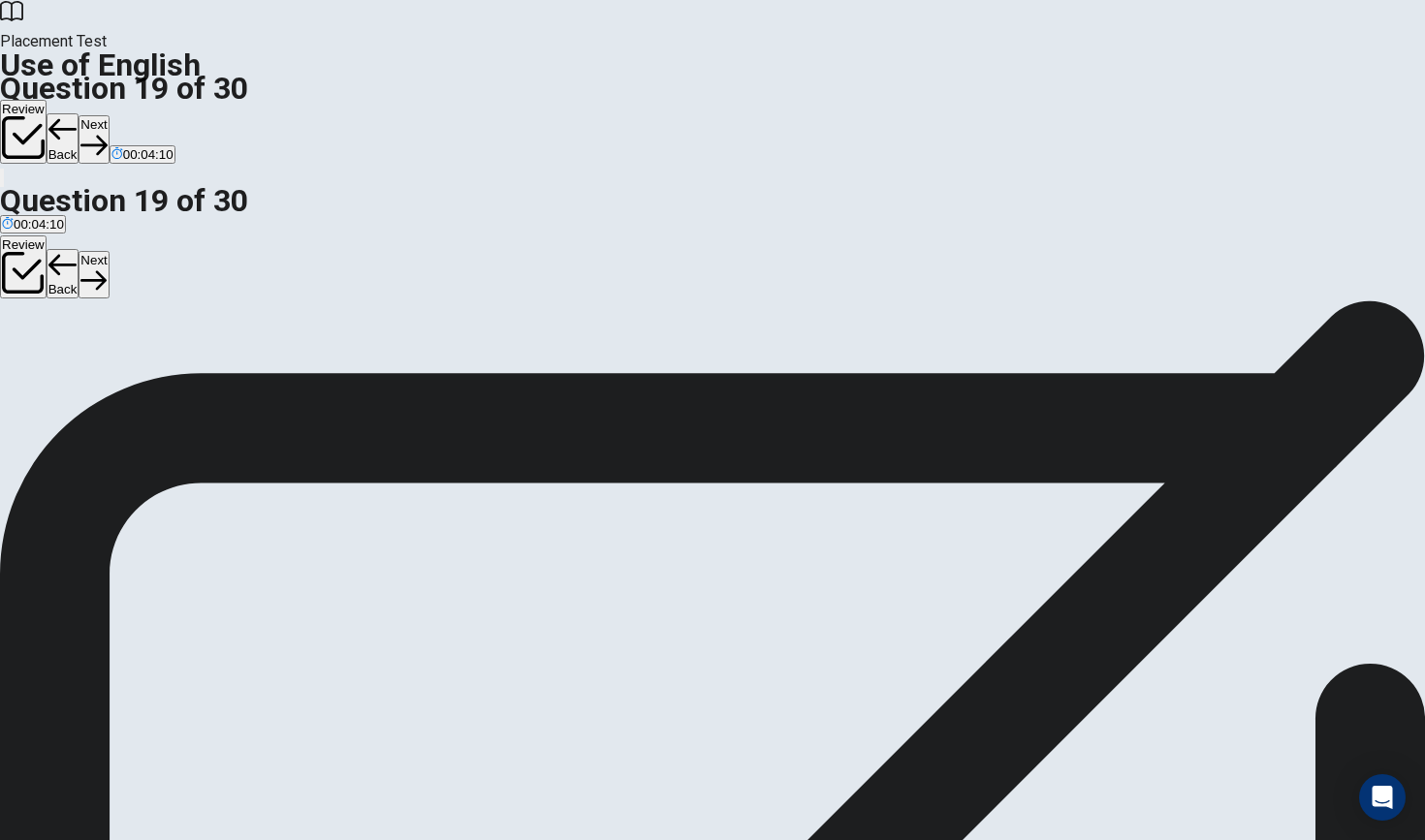
click at [108, 115] on button "Next" at bounding box center [93, 139] width 30 height 48
click at [79, 113] on button "Back" at bounding box center [63, 139] width 33 height 51
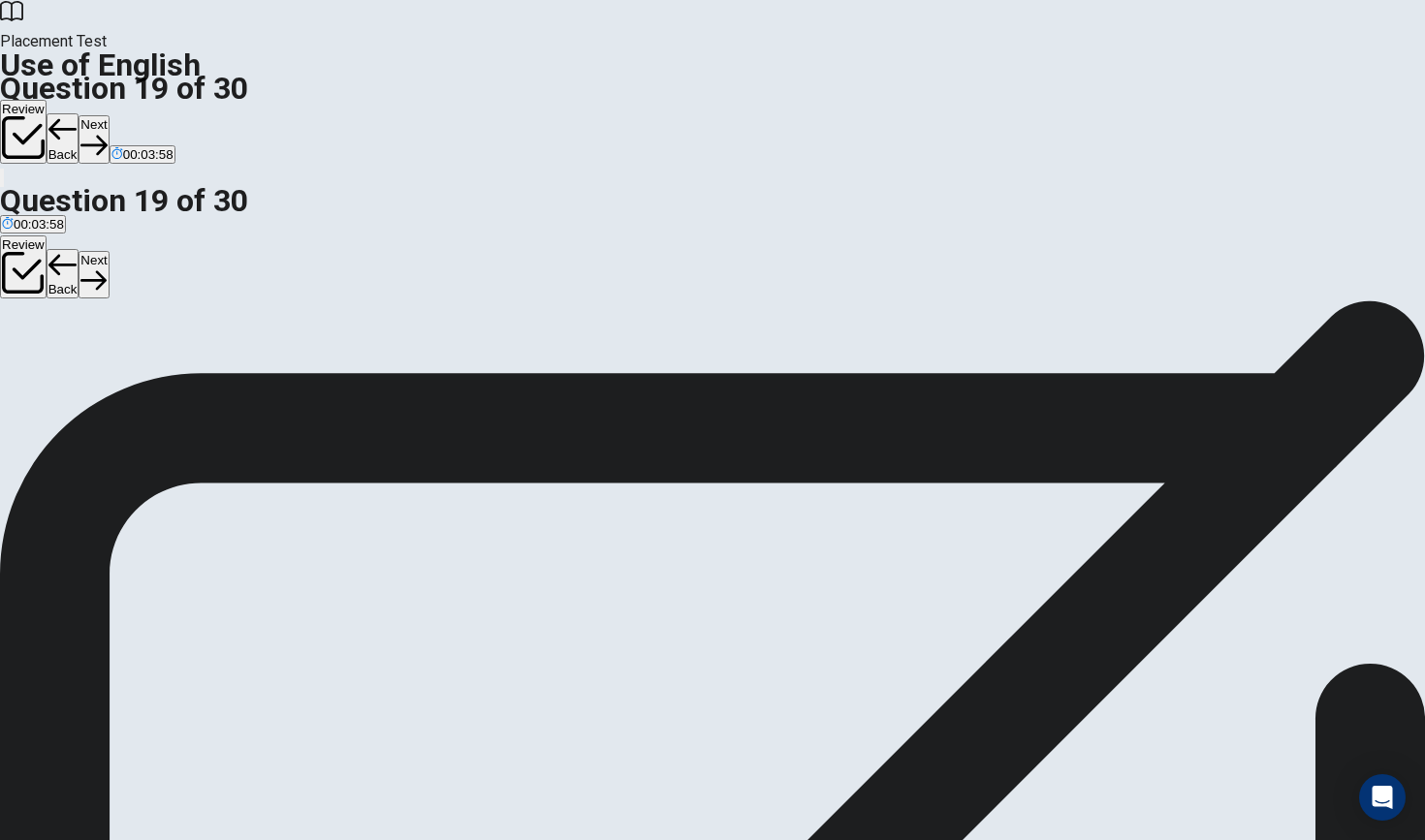
click at [108, 115] on button "Next" at bounding box center [93, 139] width 30 height 48
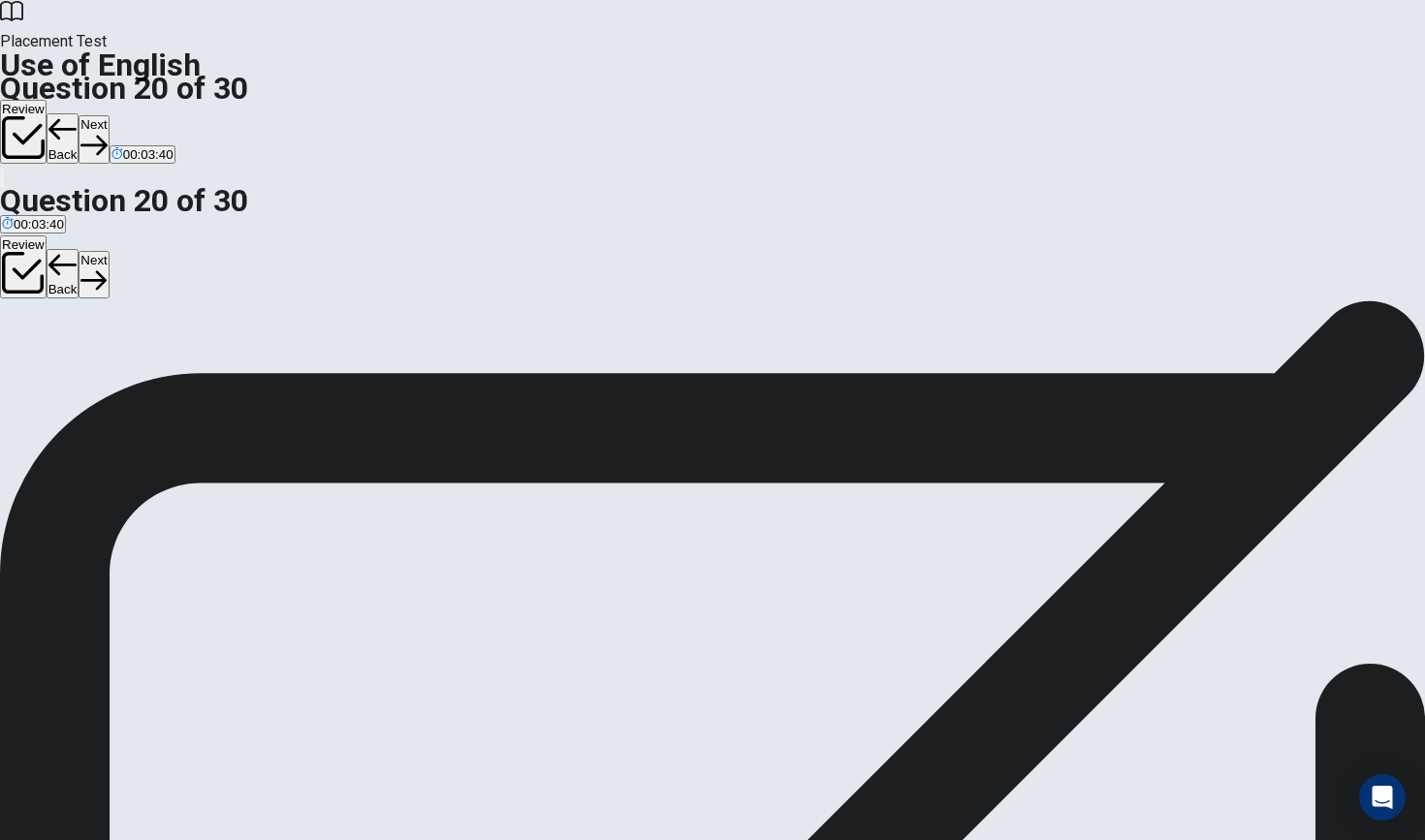
click at [108, 115] on button "Next" at bounding box center [93, 139] width 30 height 48
click at [76, 115] on button "Next" at bounding box center [61, 139] width 30 height 48
click at [108, 115] on button "Next" at bounding box center [93, 139] width 30 height 48
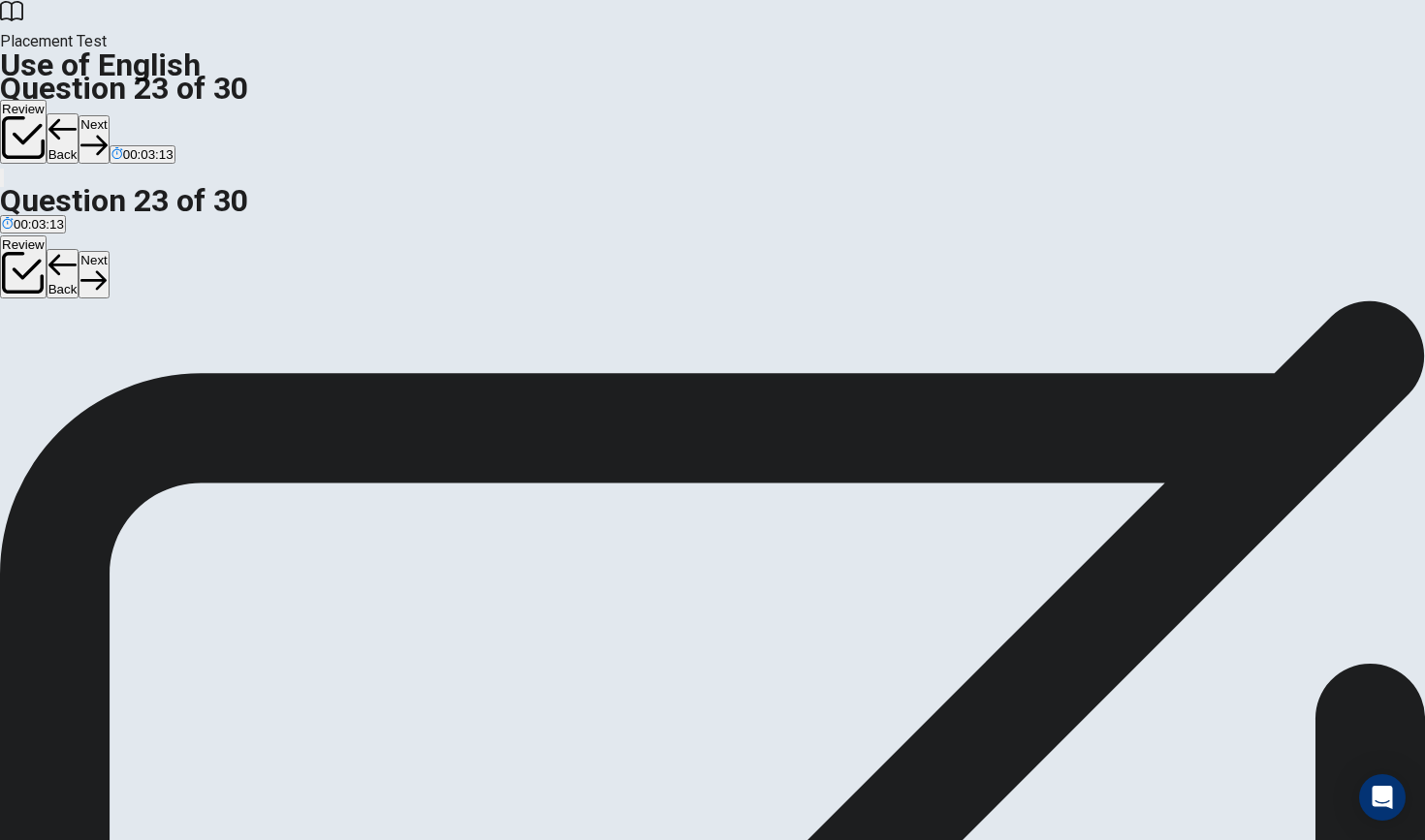
click at [79, 113] on button "Back" at bounding box center [63, 139] width 33 height 51
click at [108, 115] on button "Next" at bounding box center [93, 139] width 30 height 48
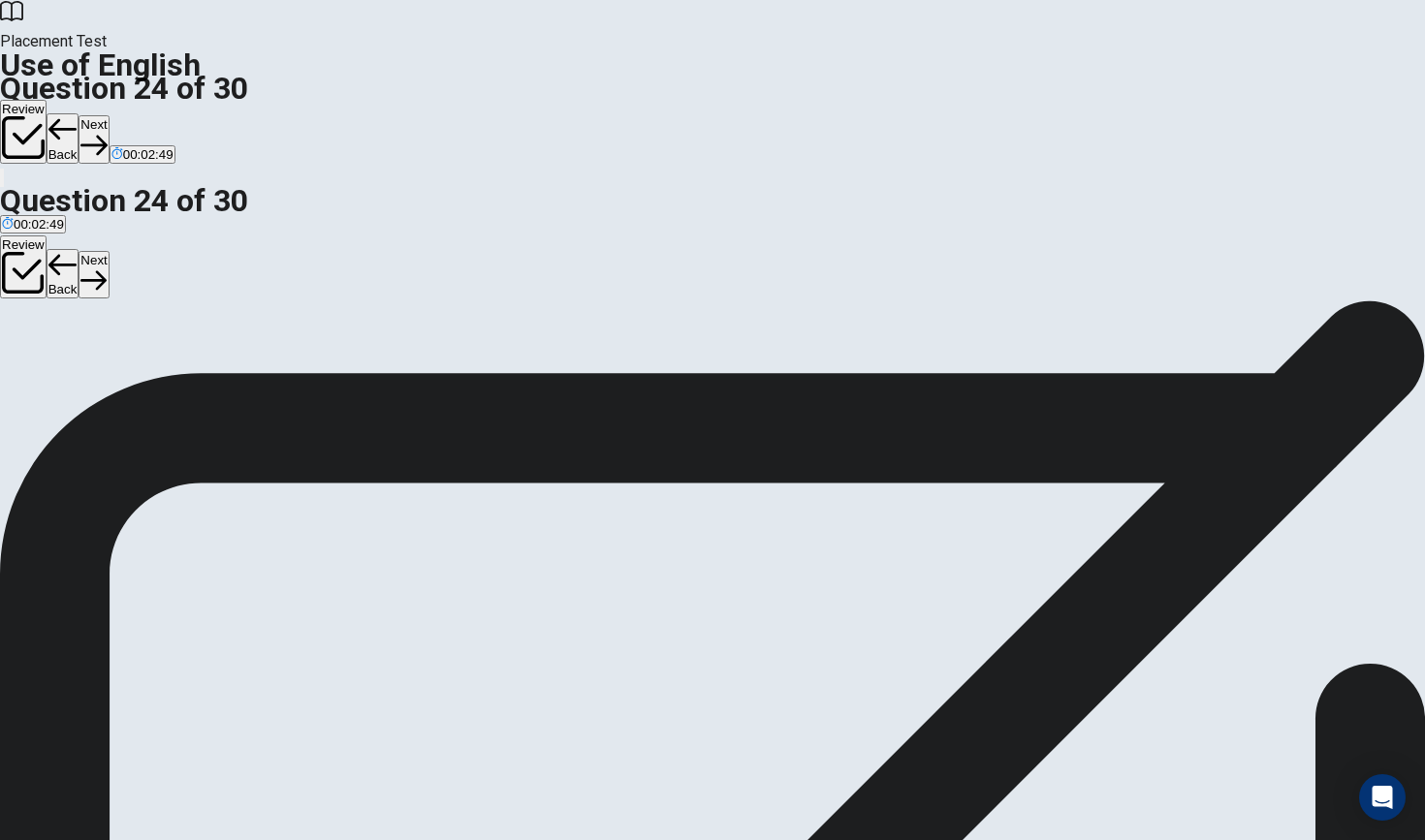
click at [108, 115] on button "Next" at bounding box center [93, 139] width 30 height 48
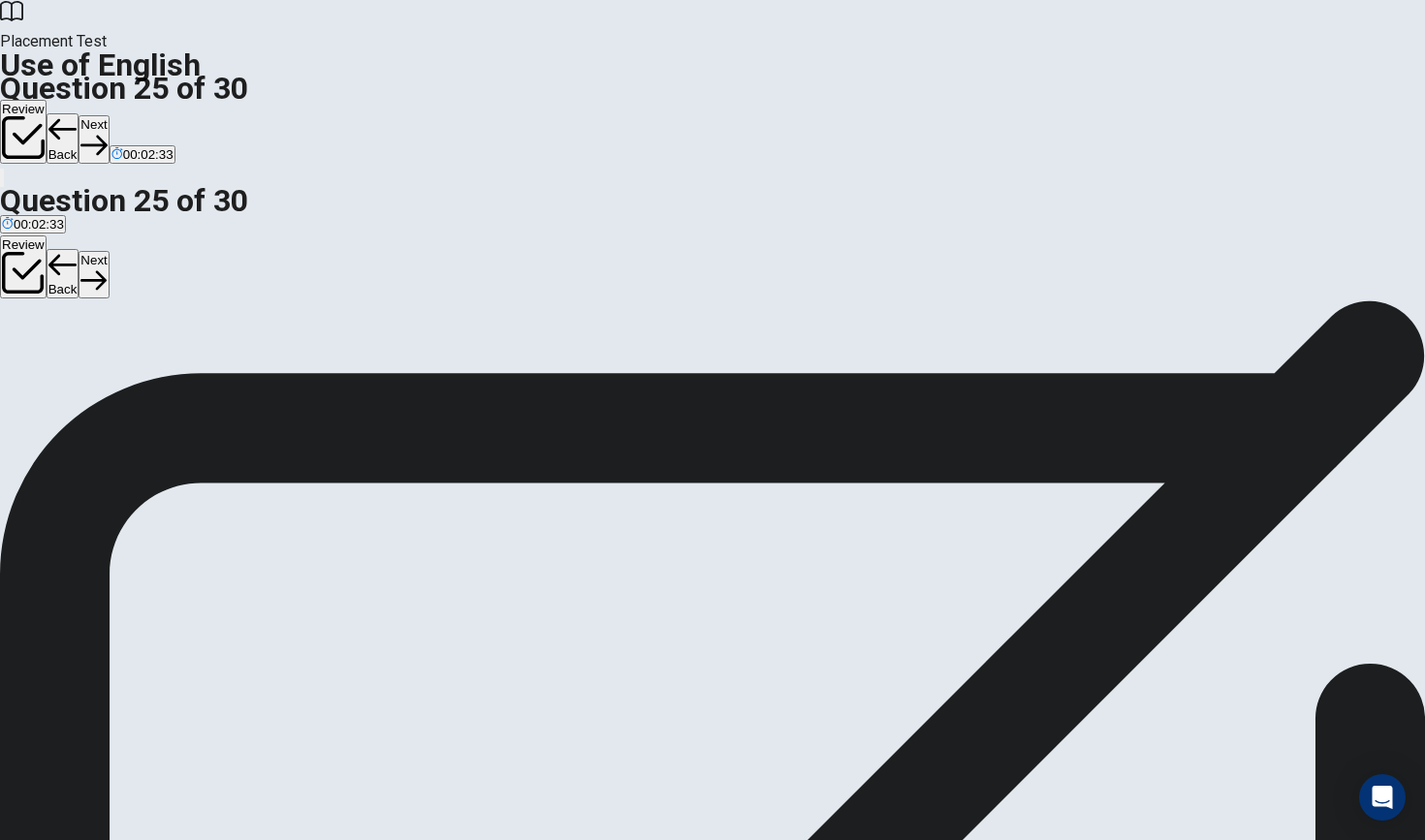
click at [108, 115] on button "Next" at bounding box center [93, 139] width 30 height 48
click at [76, 115] on button "Next" at bounding box center [61, 139] width 30 height 48
click at [108, 115] on button "Next" at bounding box center [93, 139] width 30 height 48
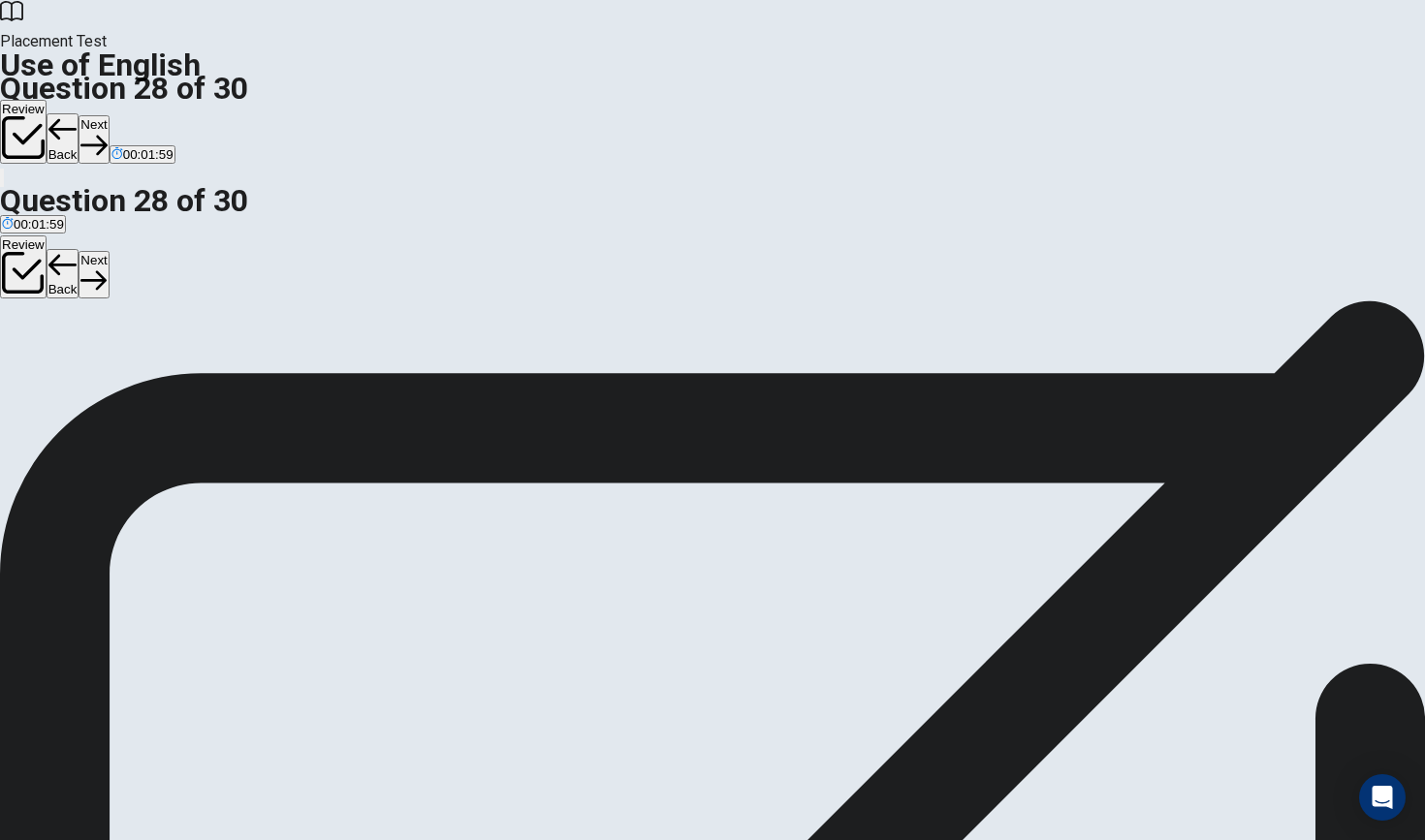
click at [108, 115] on button "Next" at bounding box center [93, 139] width 30 height 48
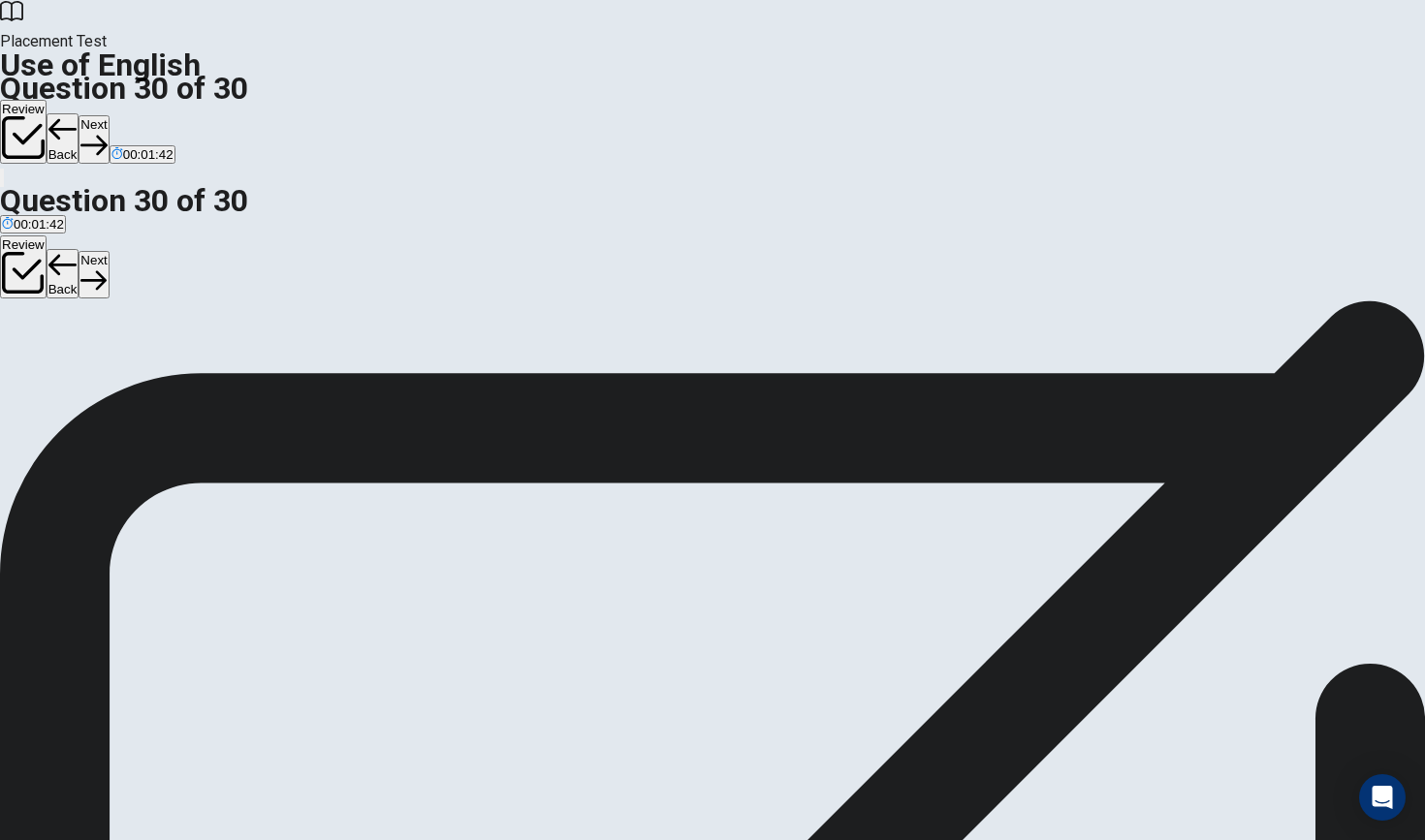
click at [108, 115] on button "Next" at bounding box center [93, 139] width 30 height 48
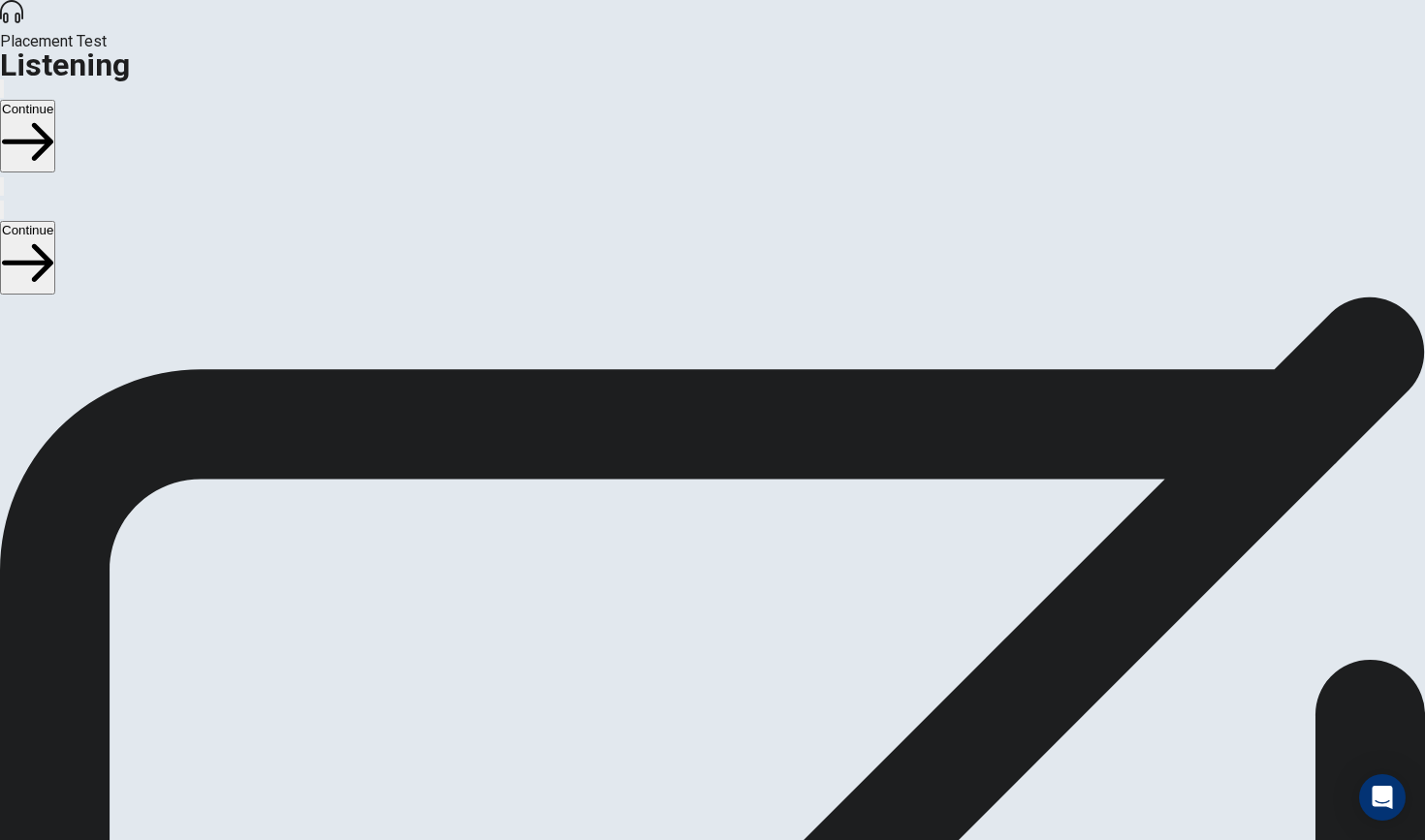
click at [56, 100] on button "Continue" at bounding box center [27, 136] width 56 height 72
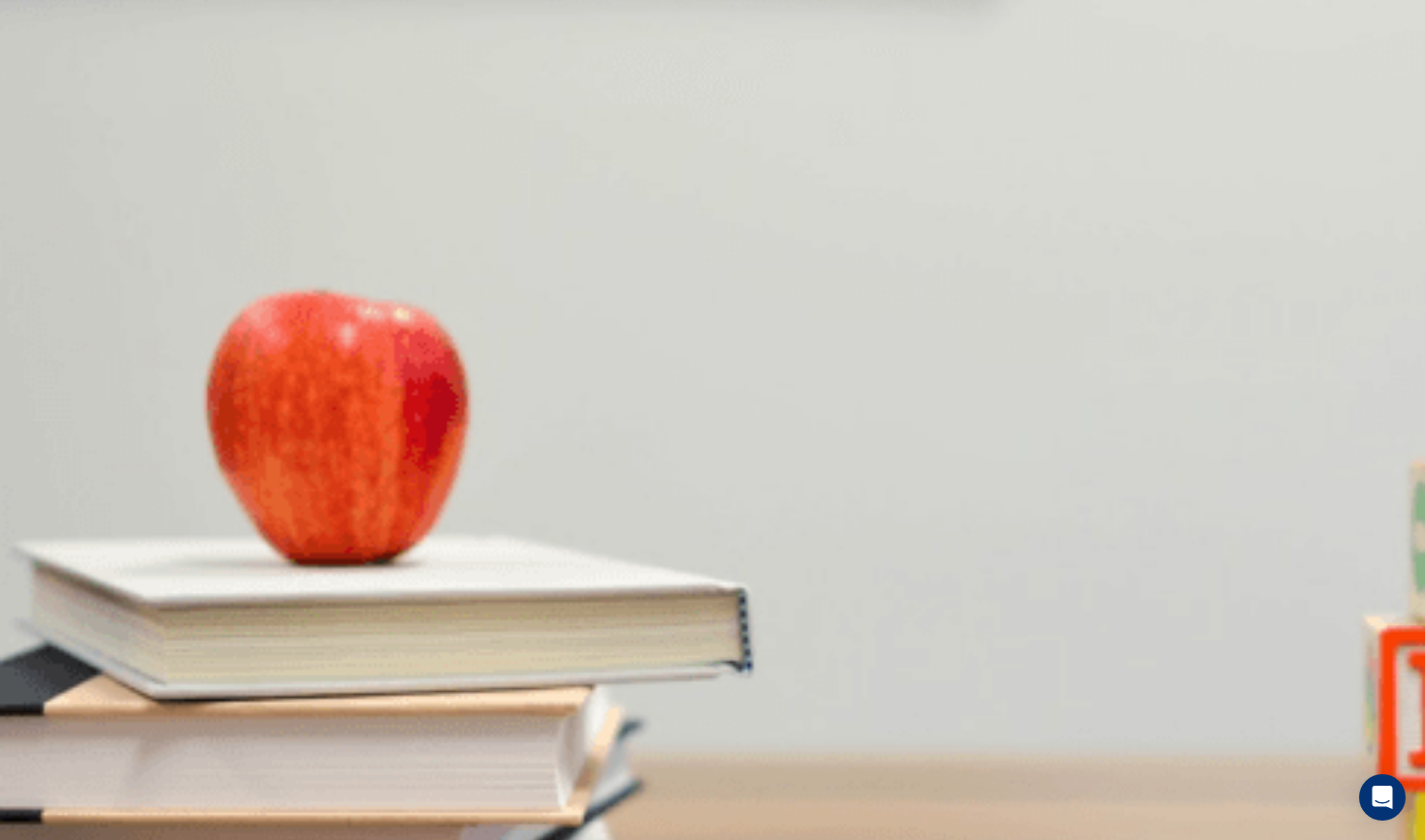
scroll to position [916, 0]
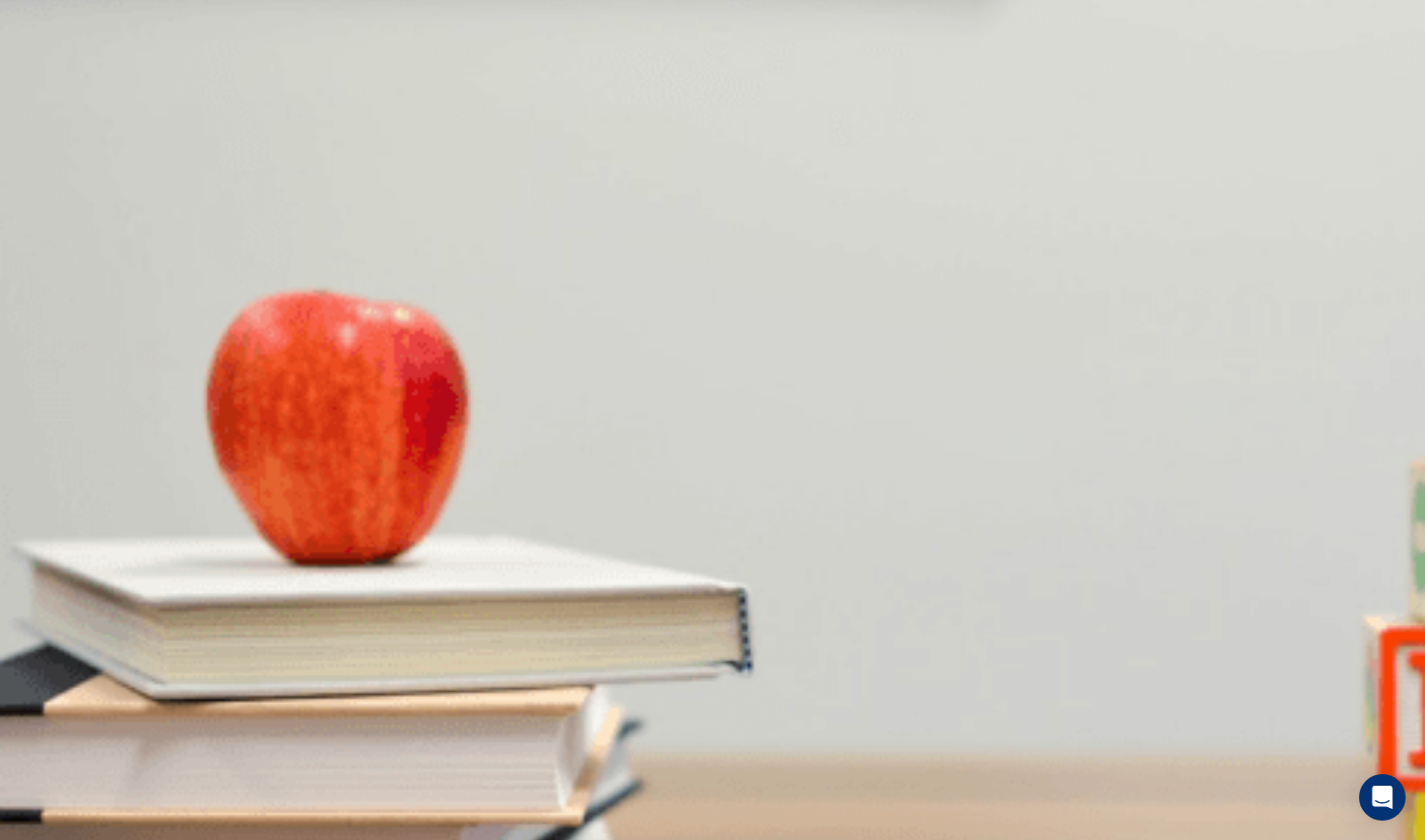
click at [56, 100] on button "Continue" at bounding box center [27, 136] width 56 height 72
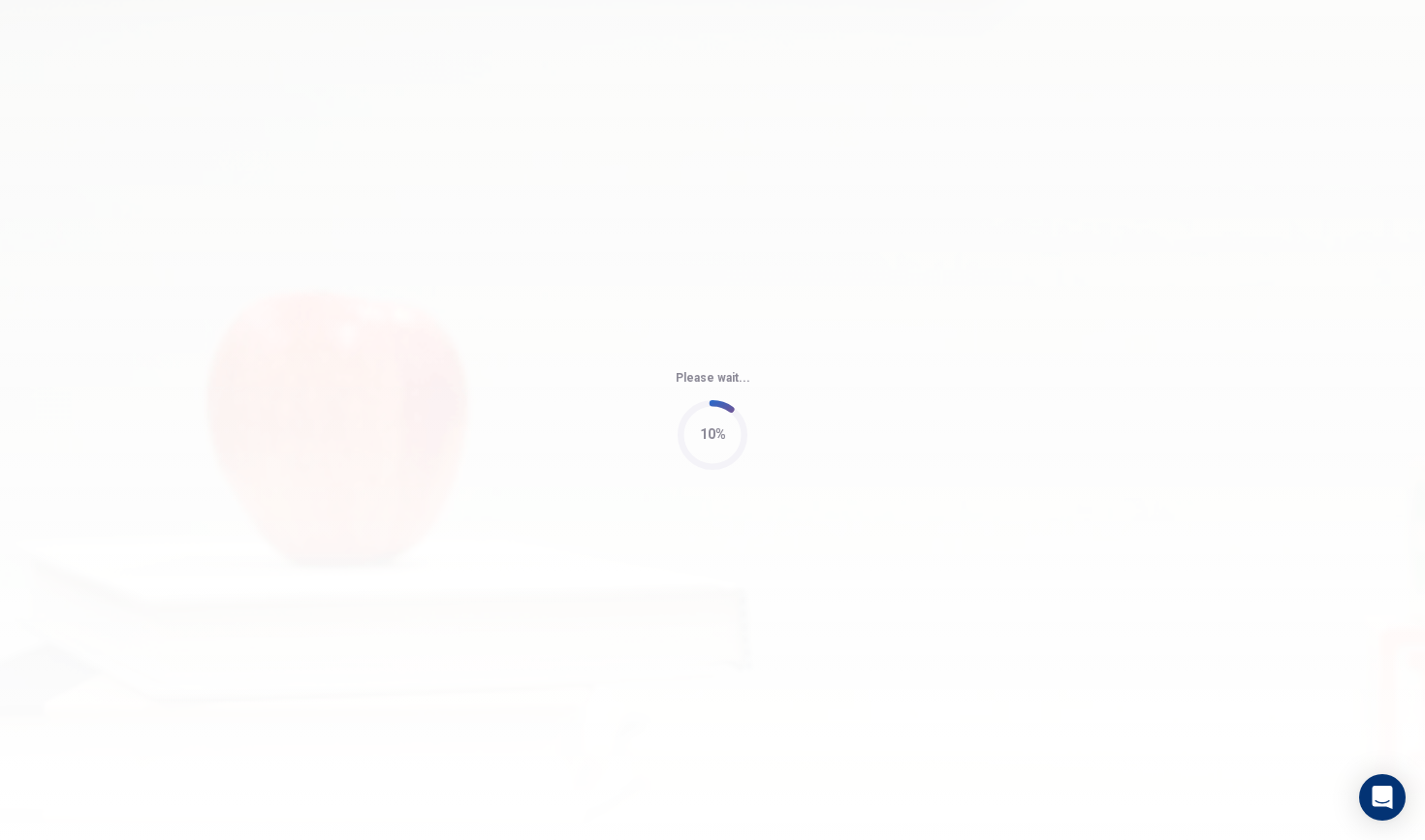
type input "75"
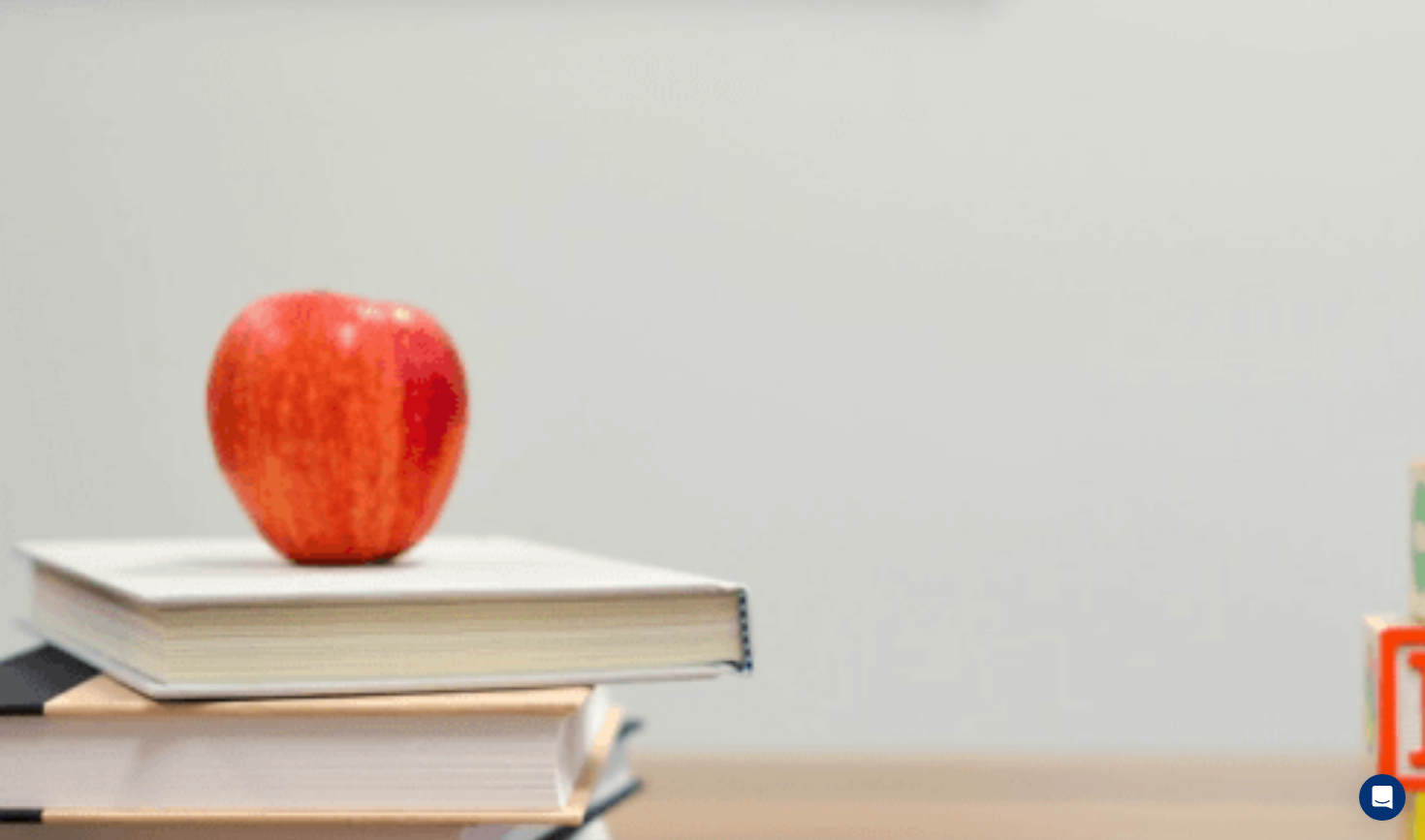
scroll to position [425, 0]
click at [627, 76] on div "Continue" at bounding box center [712, 137] width 1425 height 121
click at [56, 100] on button "Continue" at bounding box center [27, 136] width 56 height 72
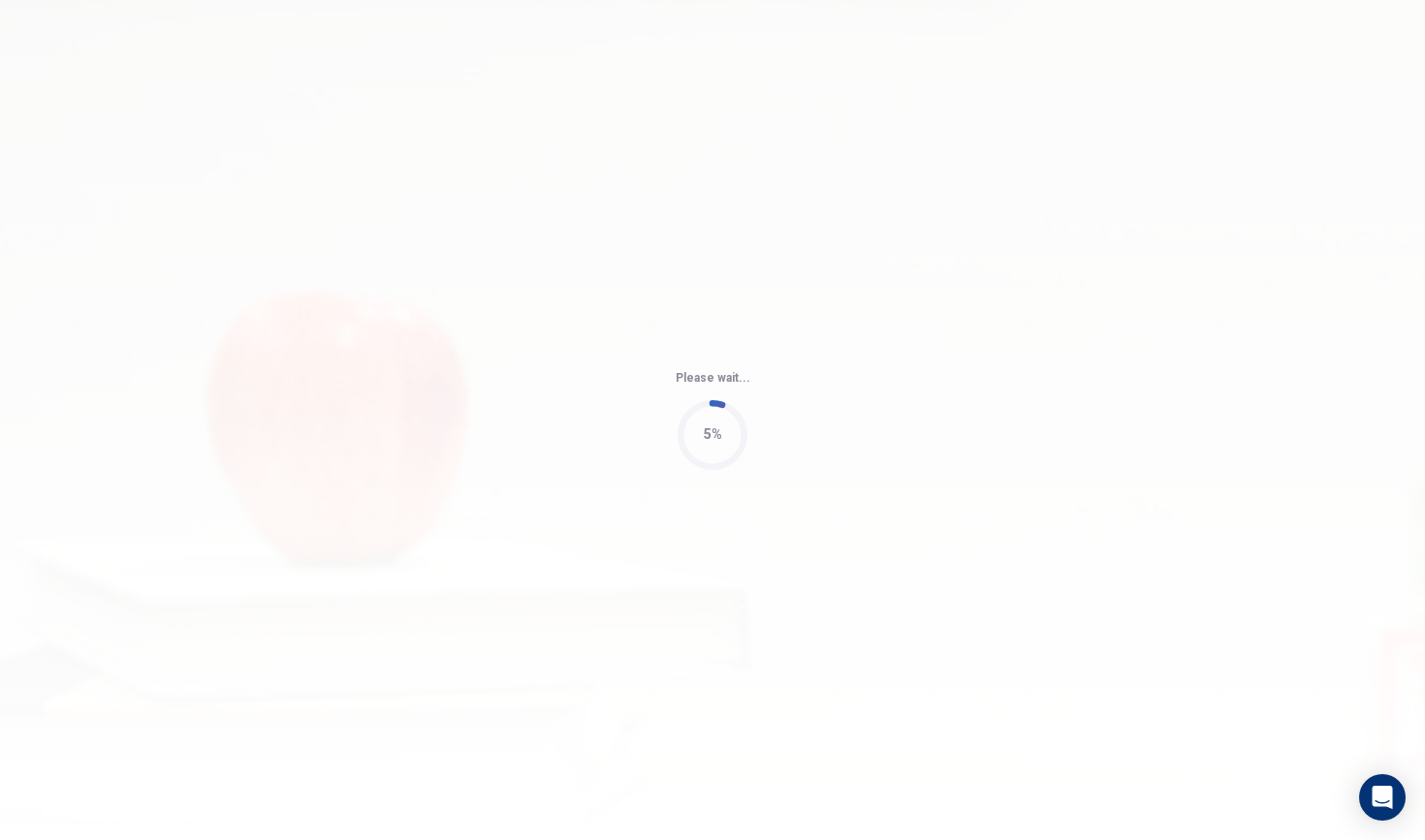
type input "63"
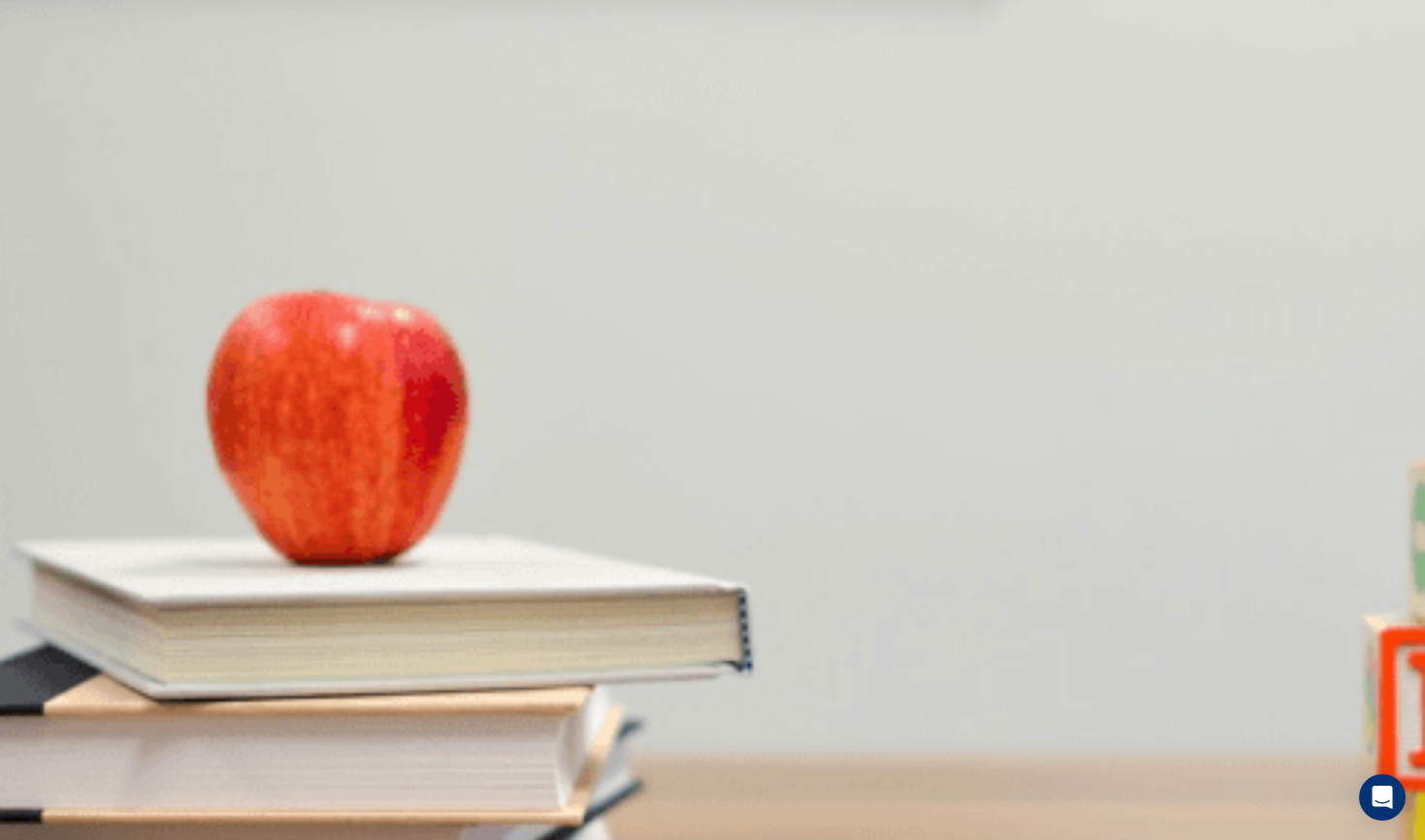
scroll to position [0, 0]
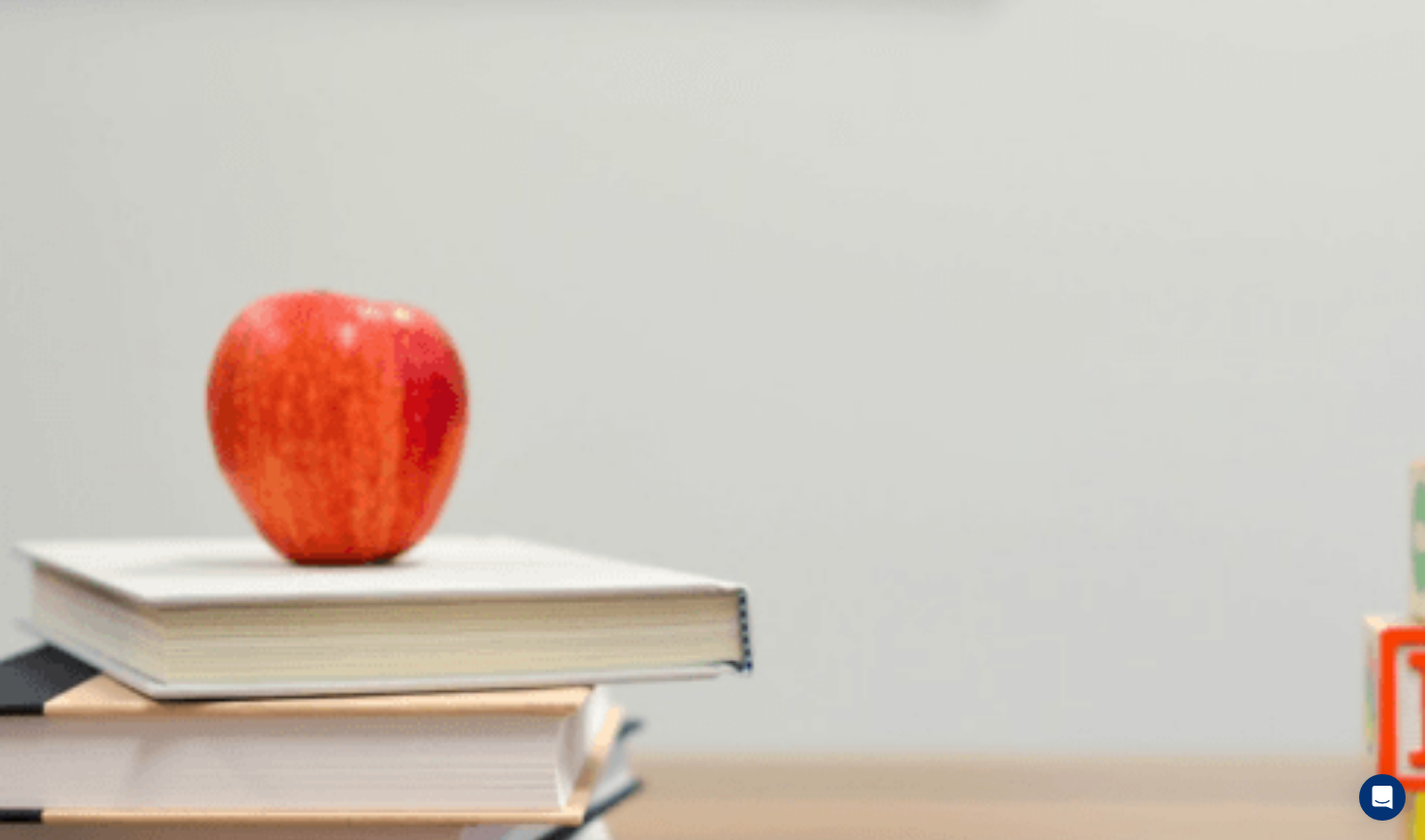
scroll to position [1807, 0]
click at [56, 100] on button "Continue" at bounding box center [27, 136] width 56 height 72
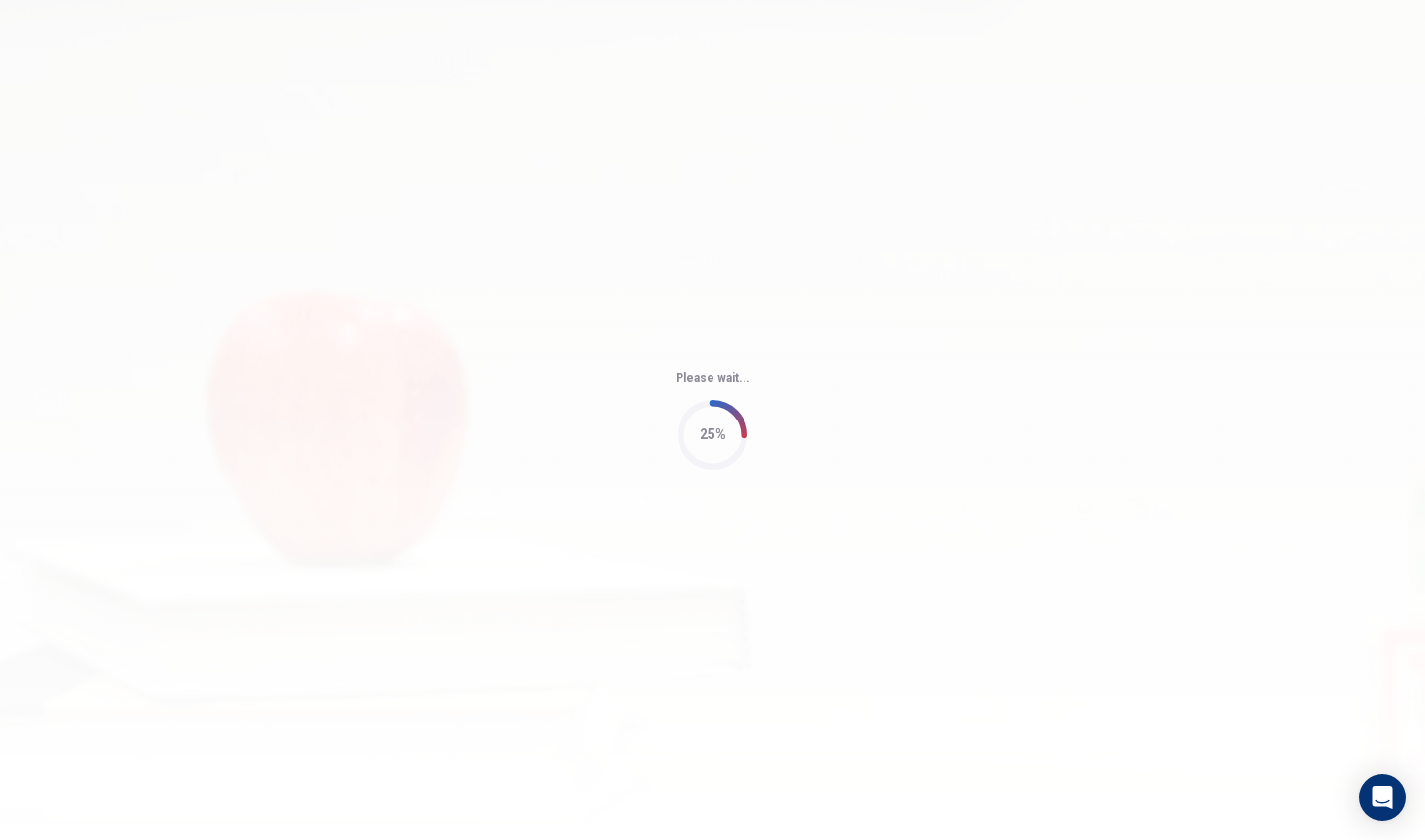
type input "59"
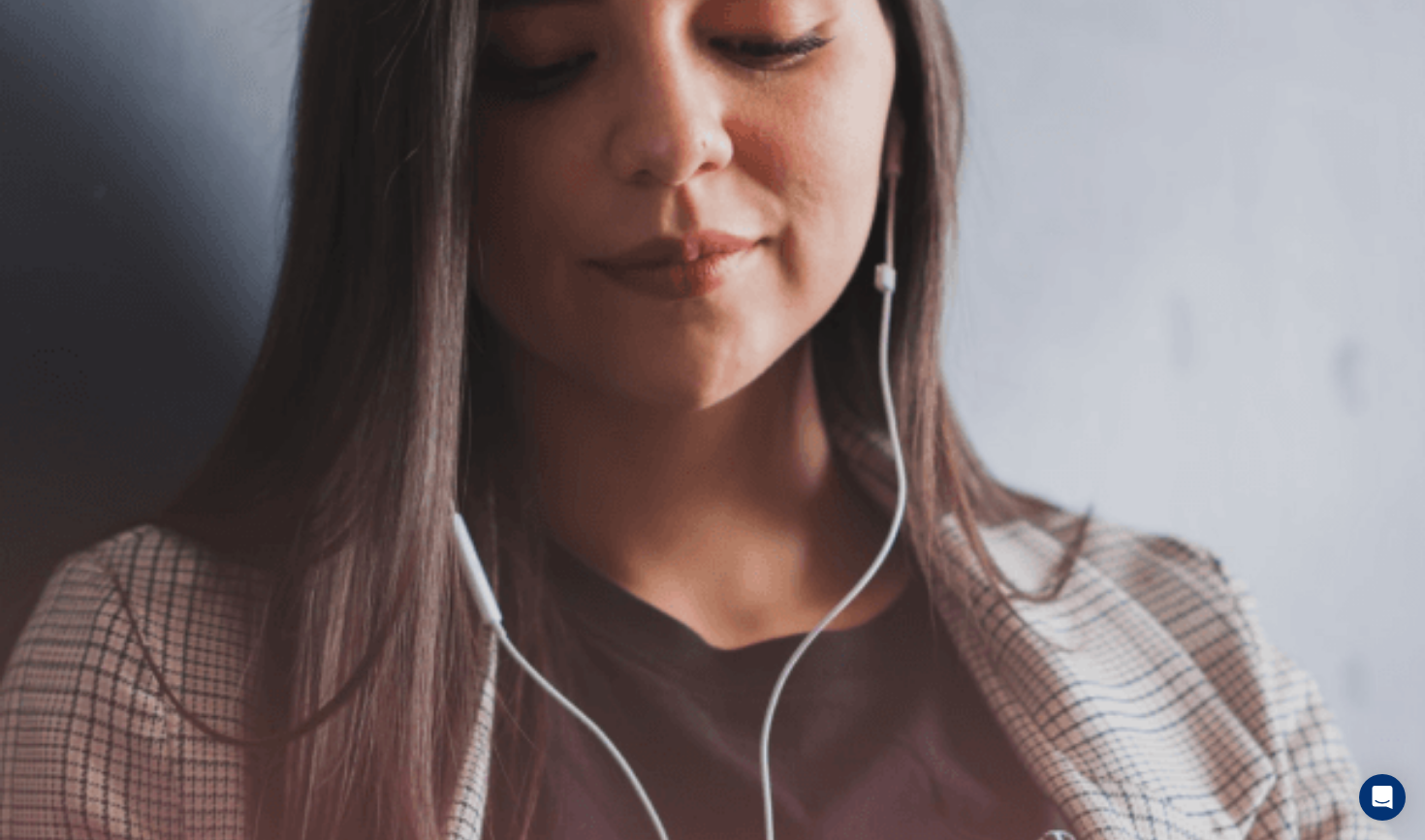
scroll to position [0, 0]
click at [56, 100] on button "Continue" at bounding box center [27, 136] width 56 height 72
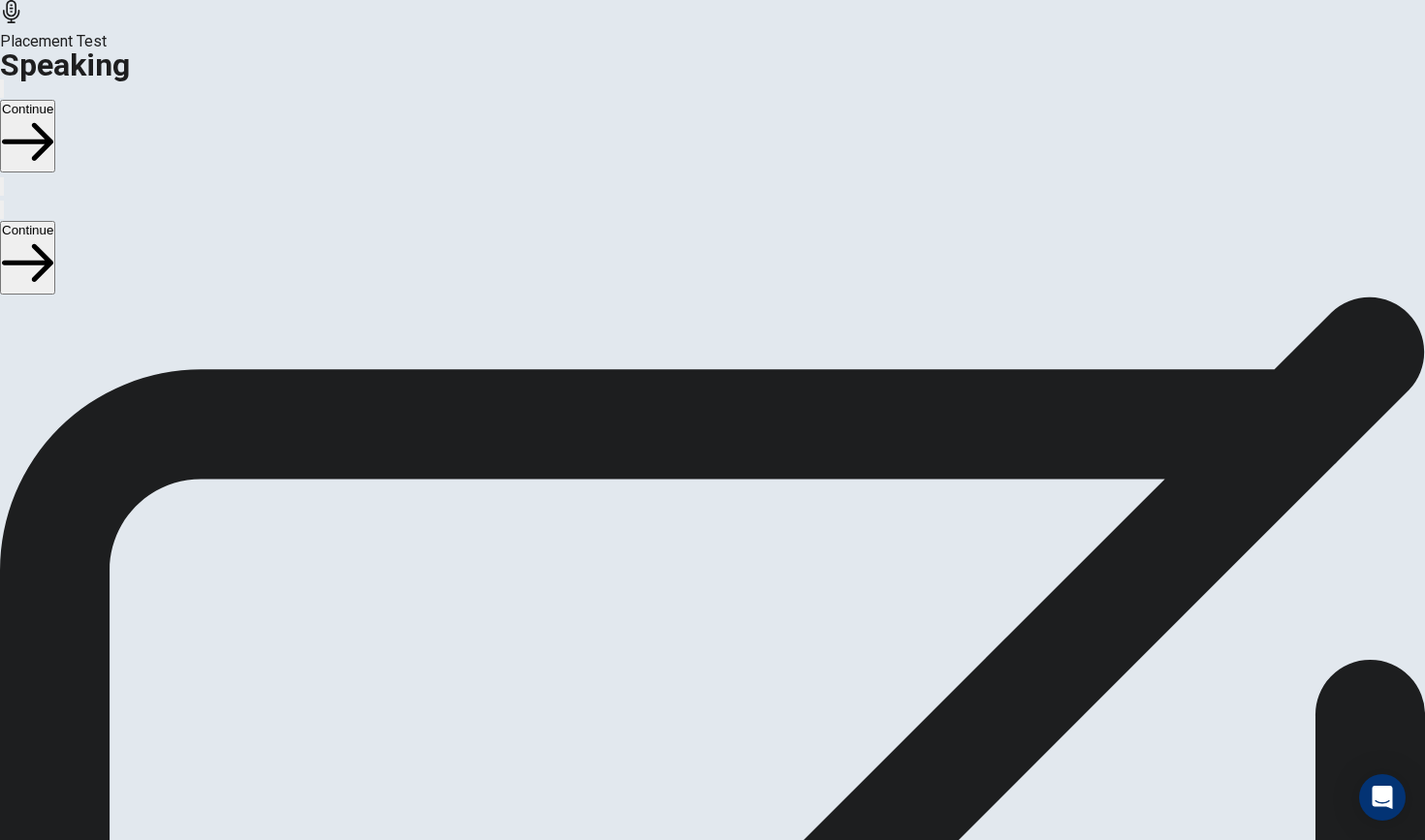
scroll to position [44, 0]
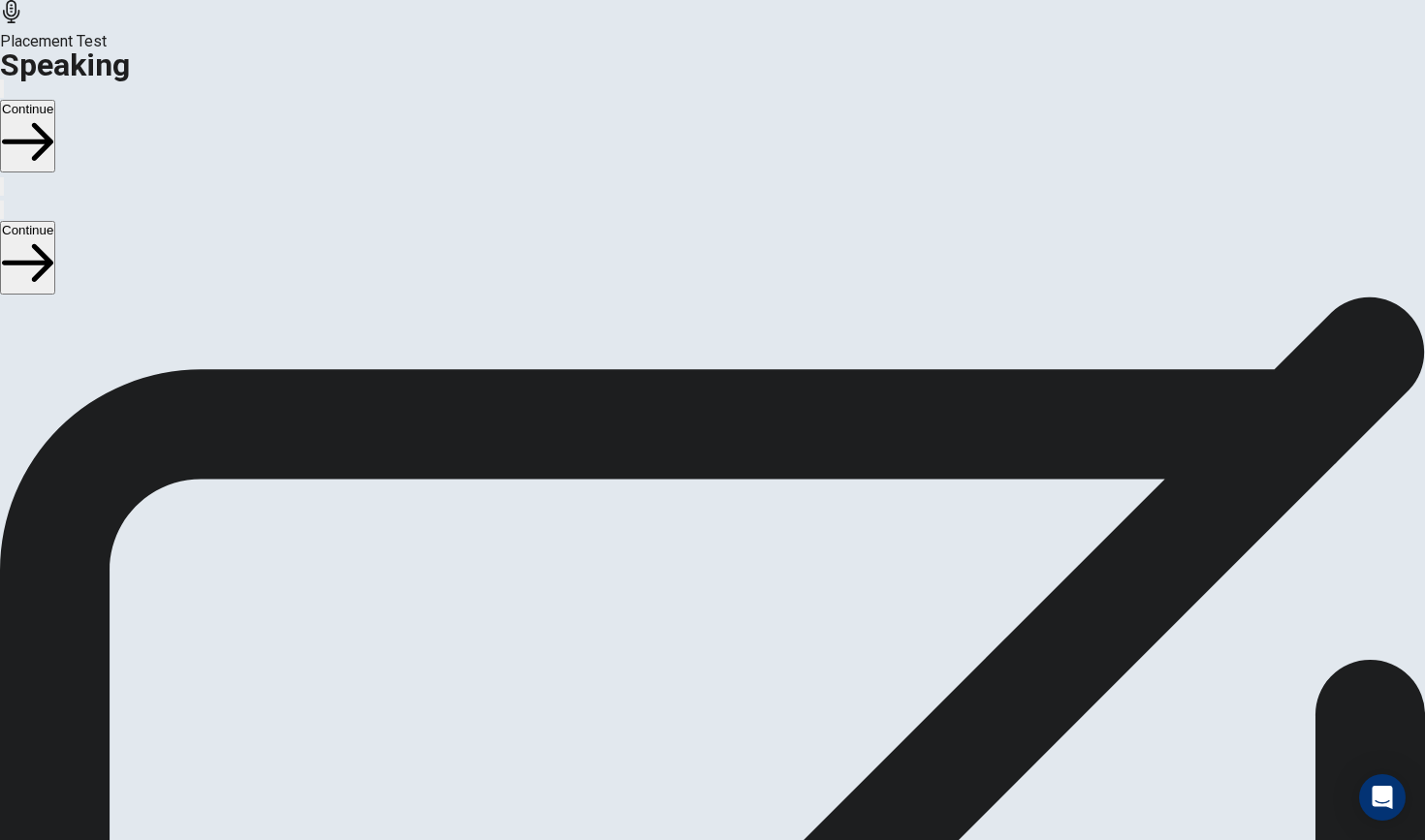
scroll to position [83, 0]
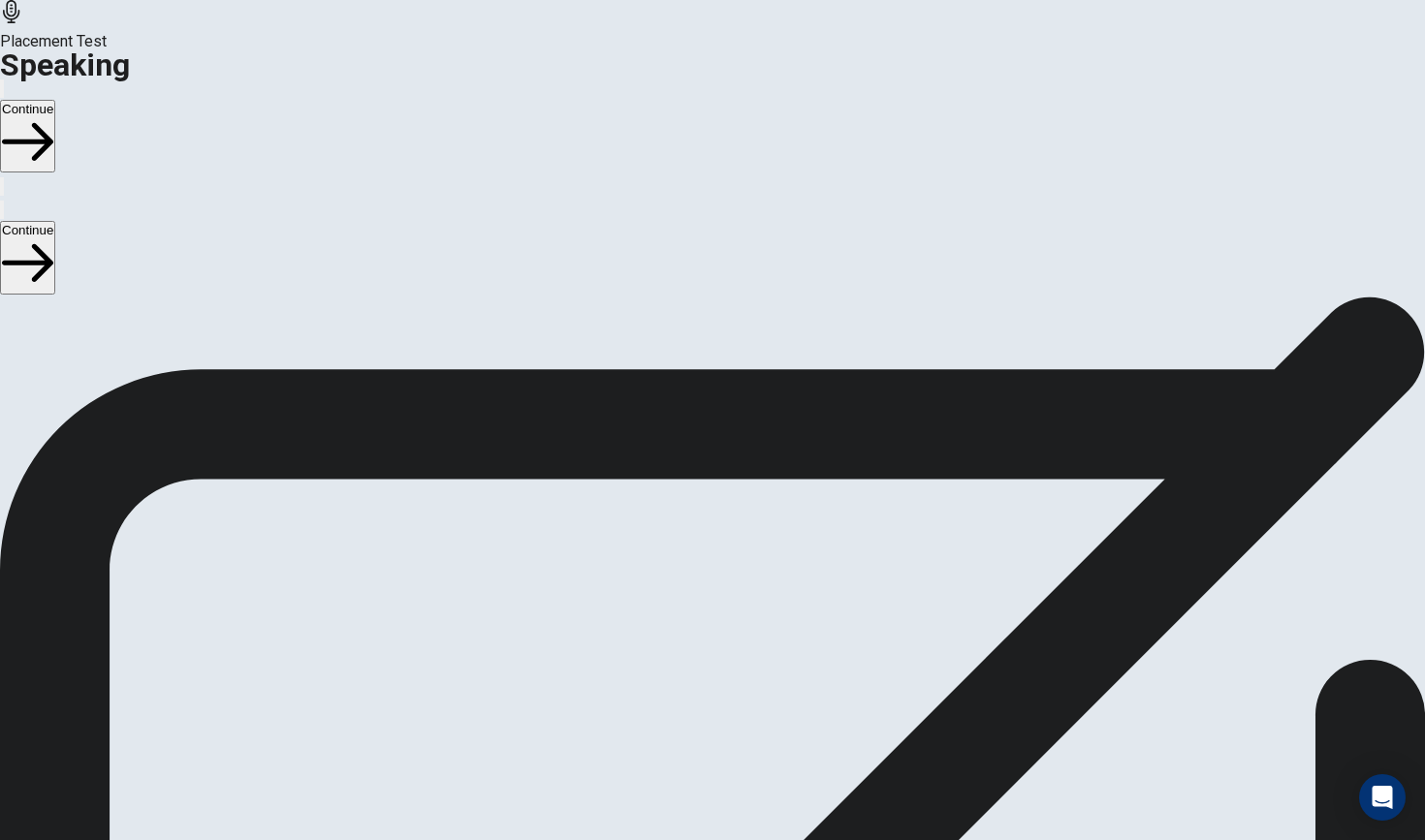
scroll to position [123, 0]
click at [56, 100] on button "Continue" at bounding box center [27, 136] width 56 height 72
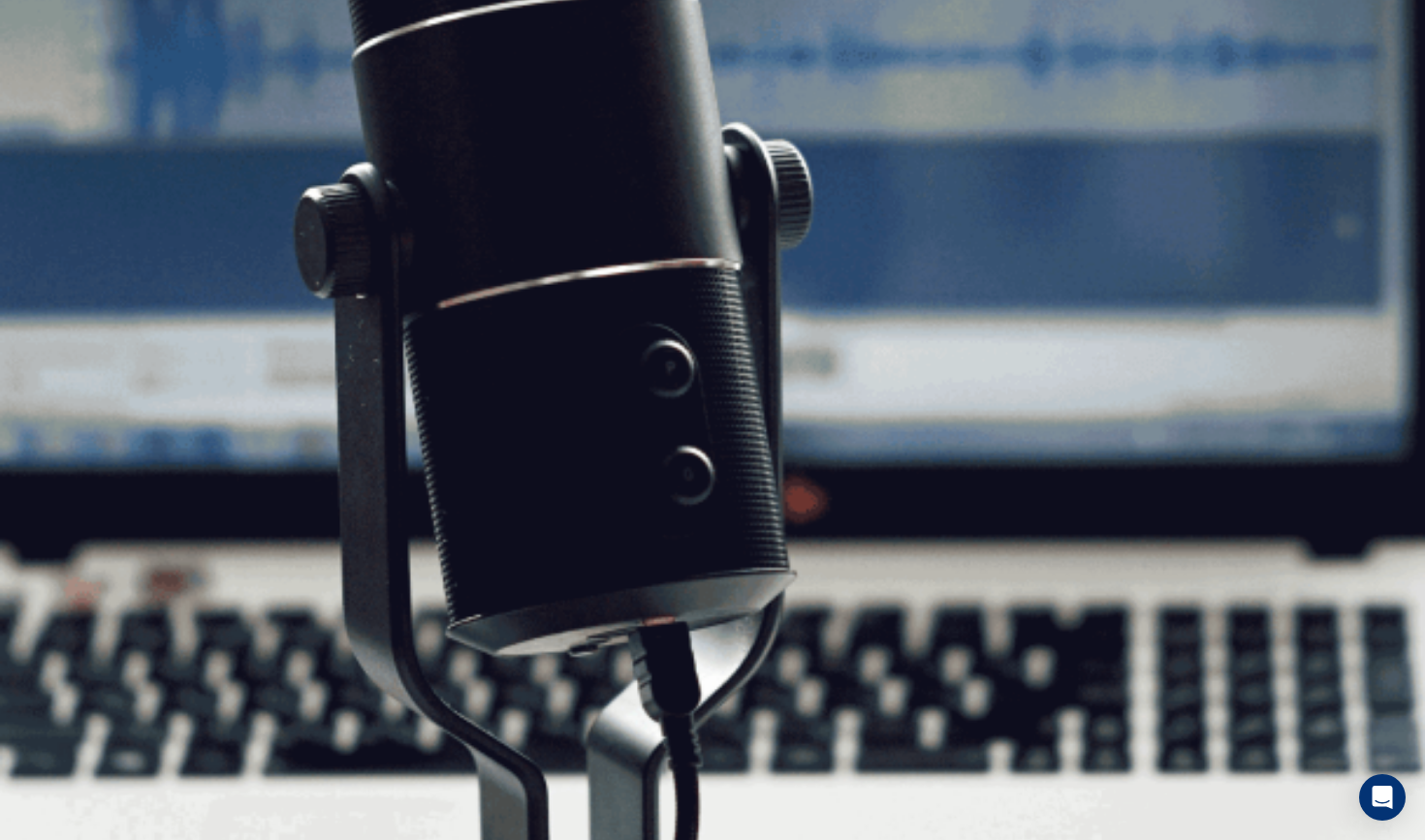
scroll to position [154, 0]
click at [56, 100] on button "Continue" at bounding box center [27, 136] width 56 height 72
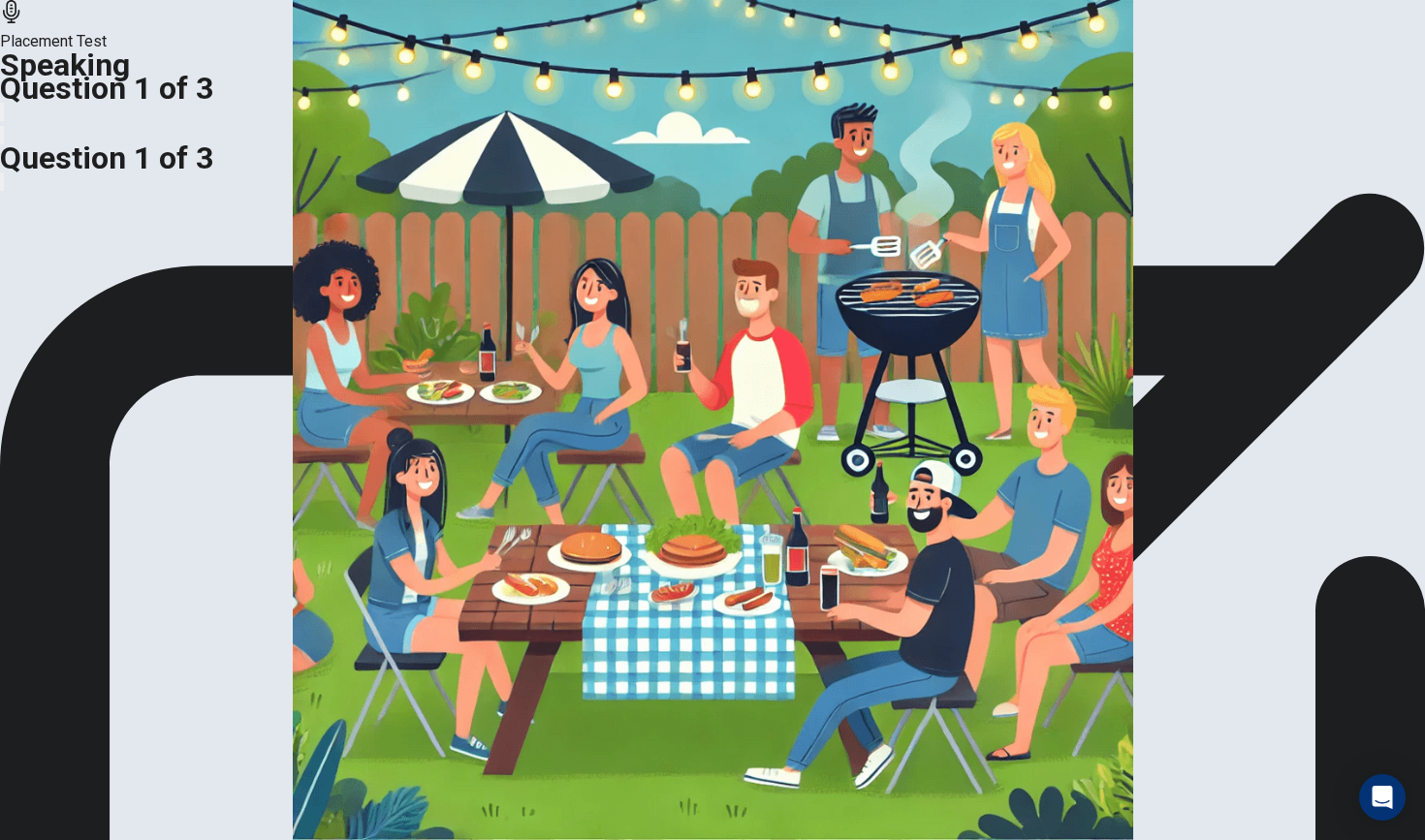
scroll to position [53, 0]
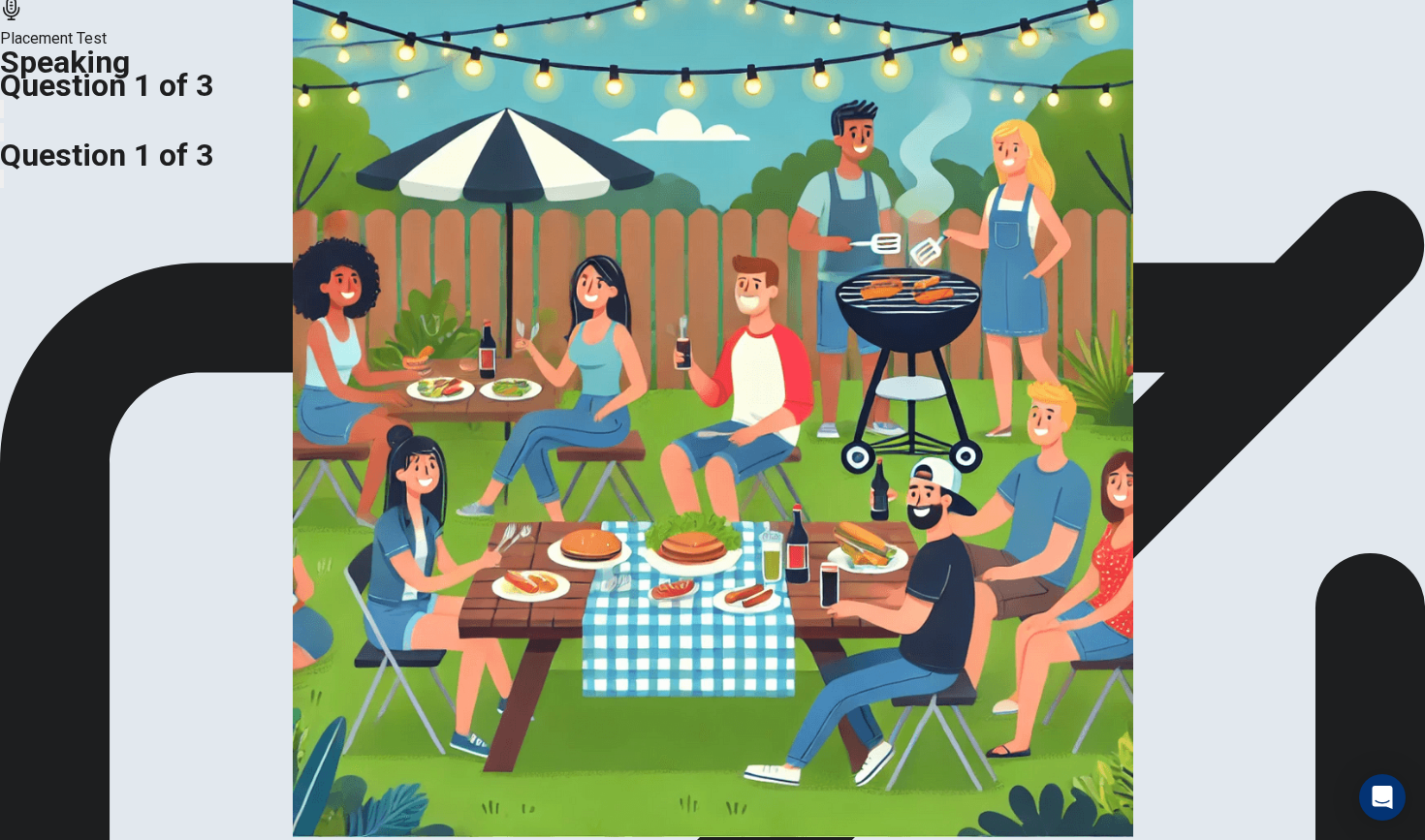
scroll to position [0, 0]
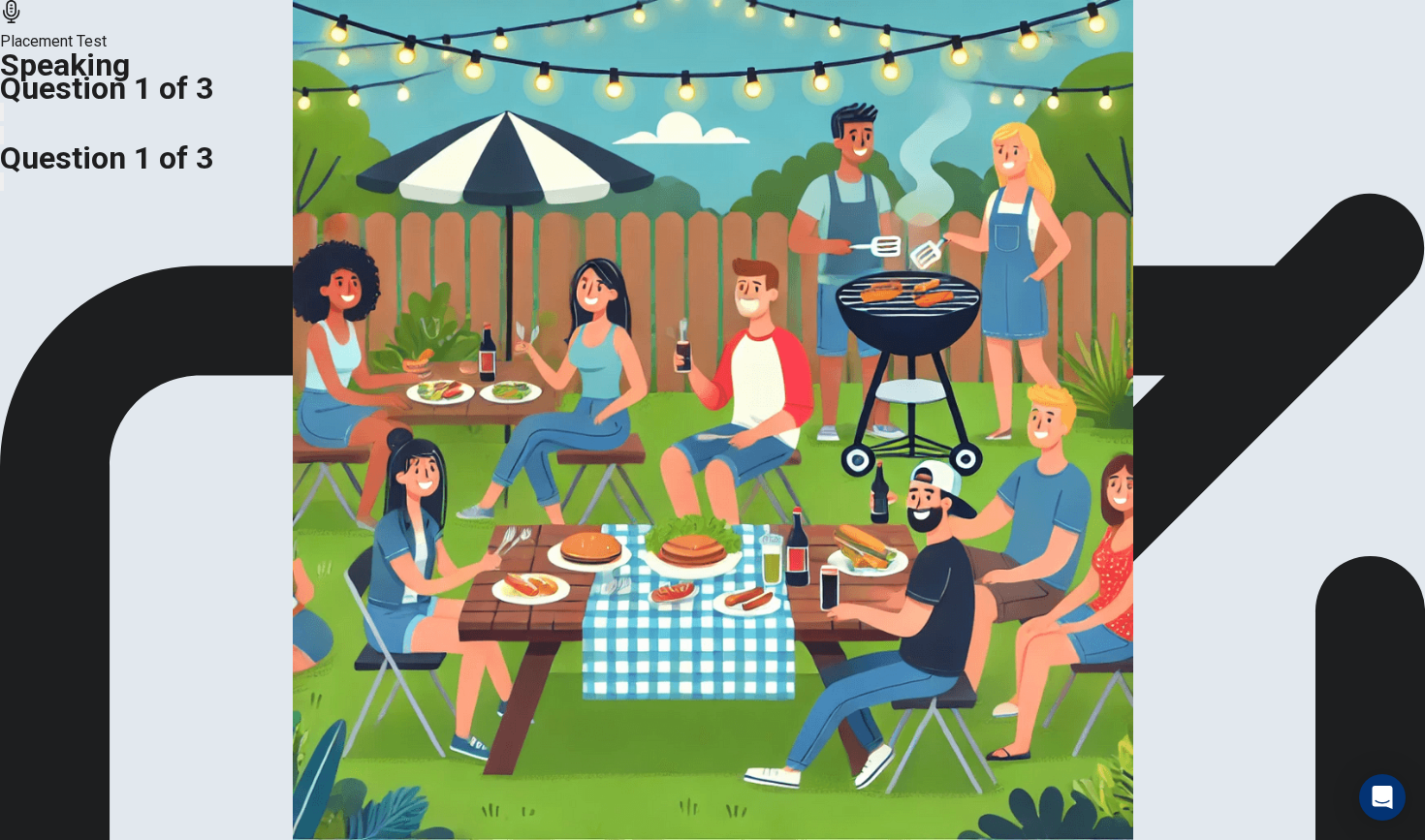
click at [490, 400] on img at bounding box center [712, 420] width 1425 height 840
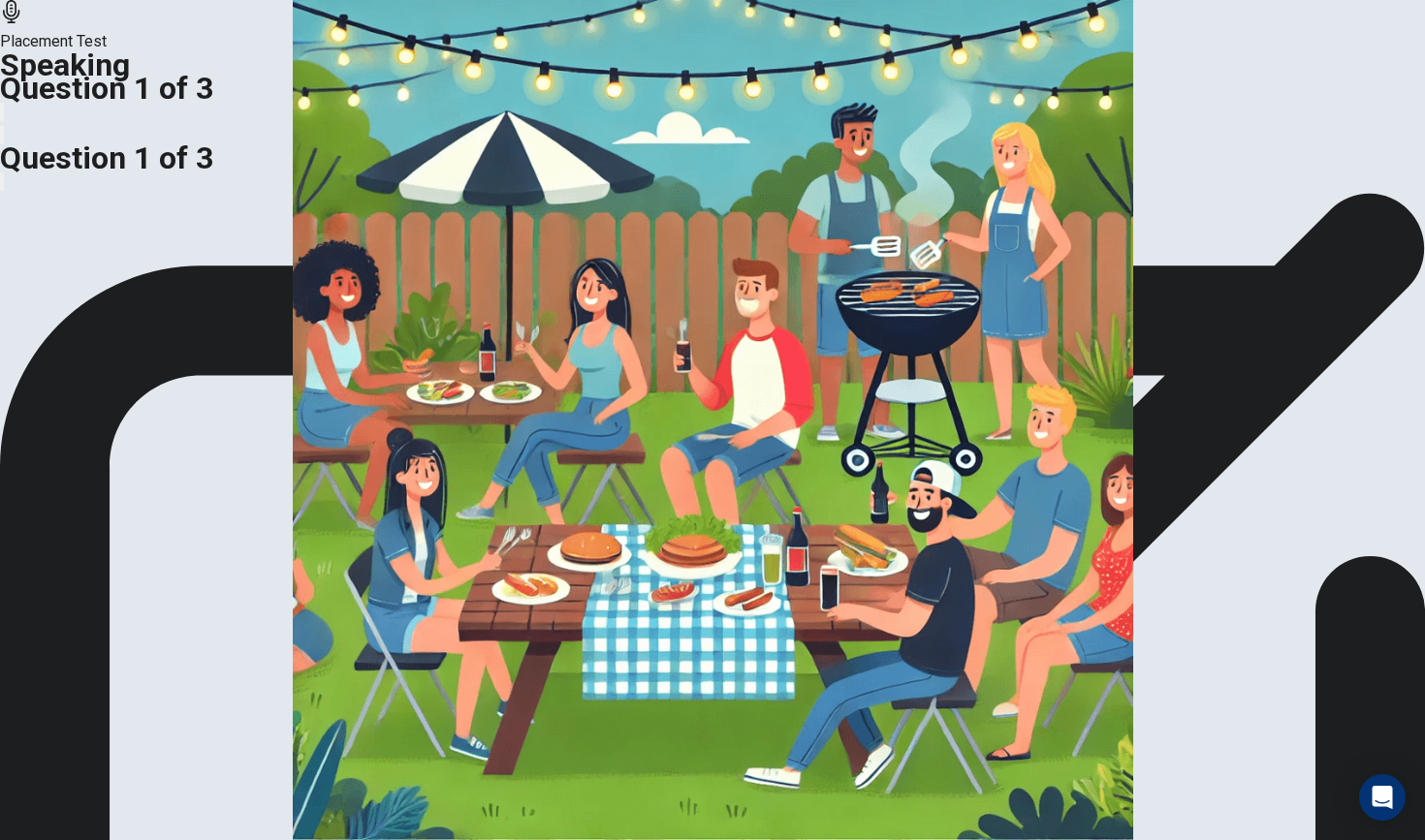
scroll to position [39, 0]
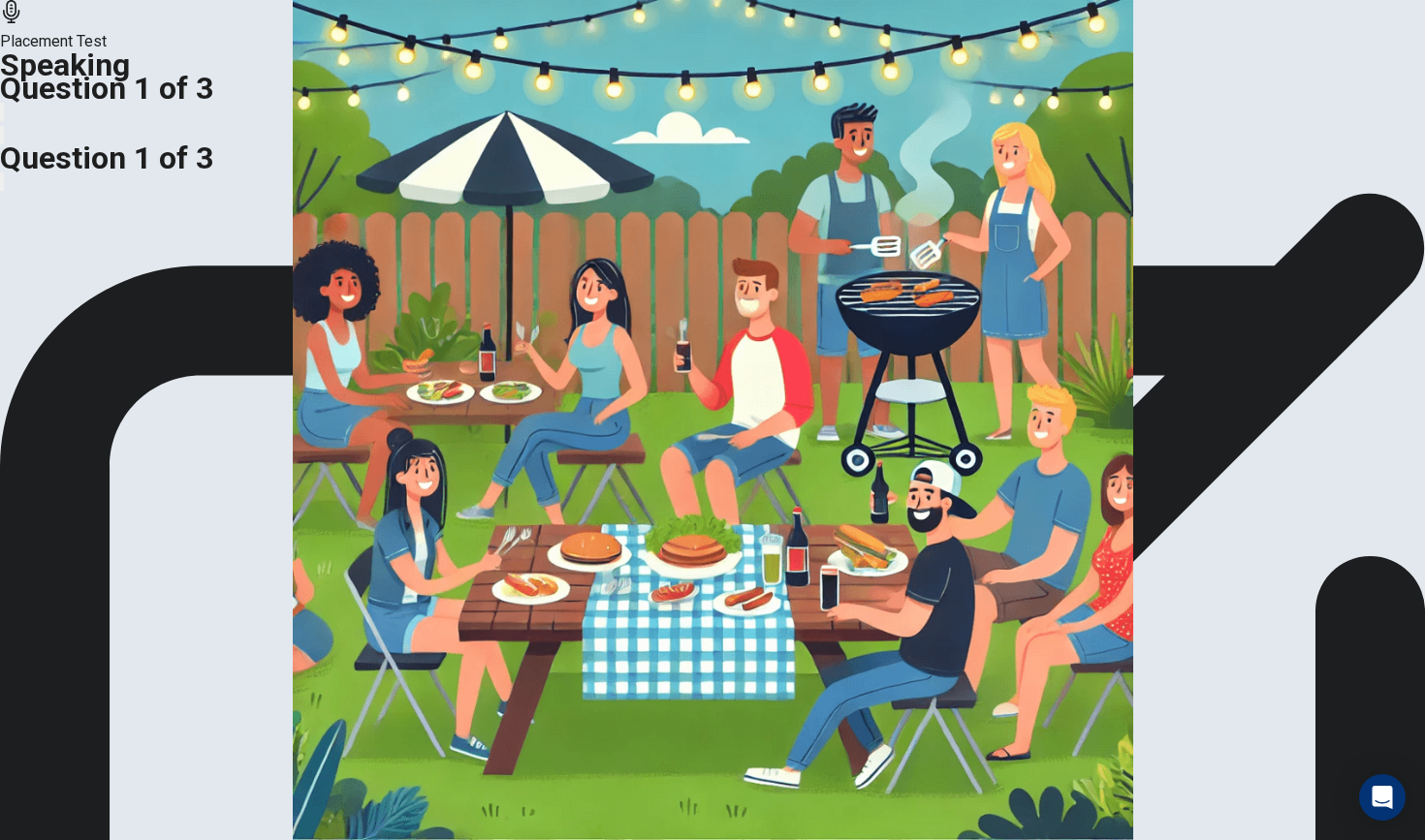
click at [627, 433] on img at bounding box center [712, 420] width 1425 height 840
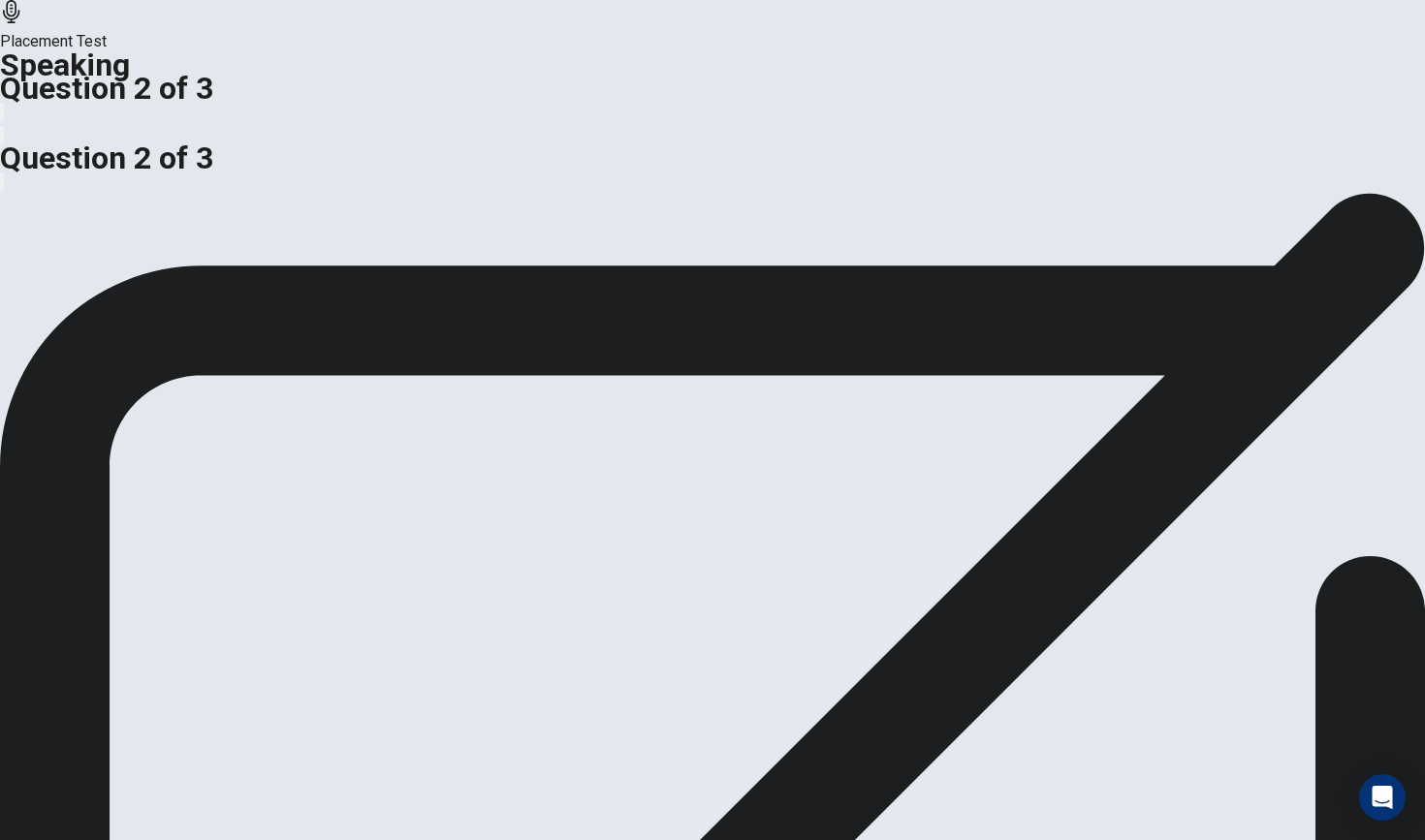
scroll to position [84, 0]
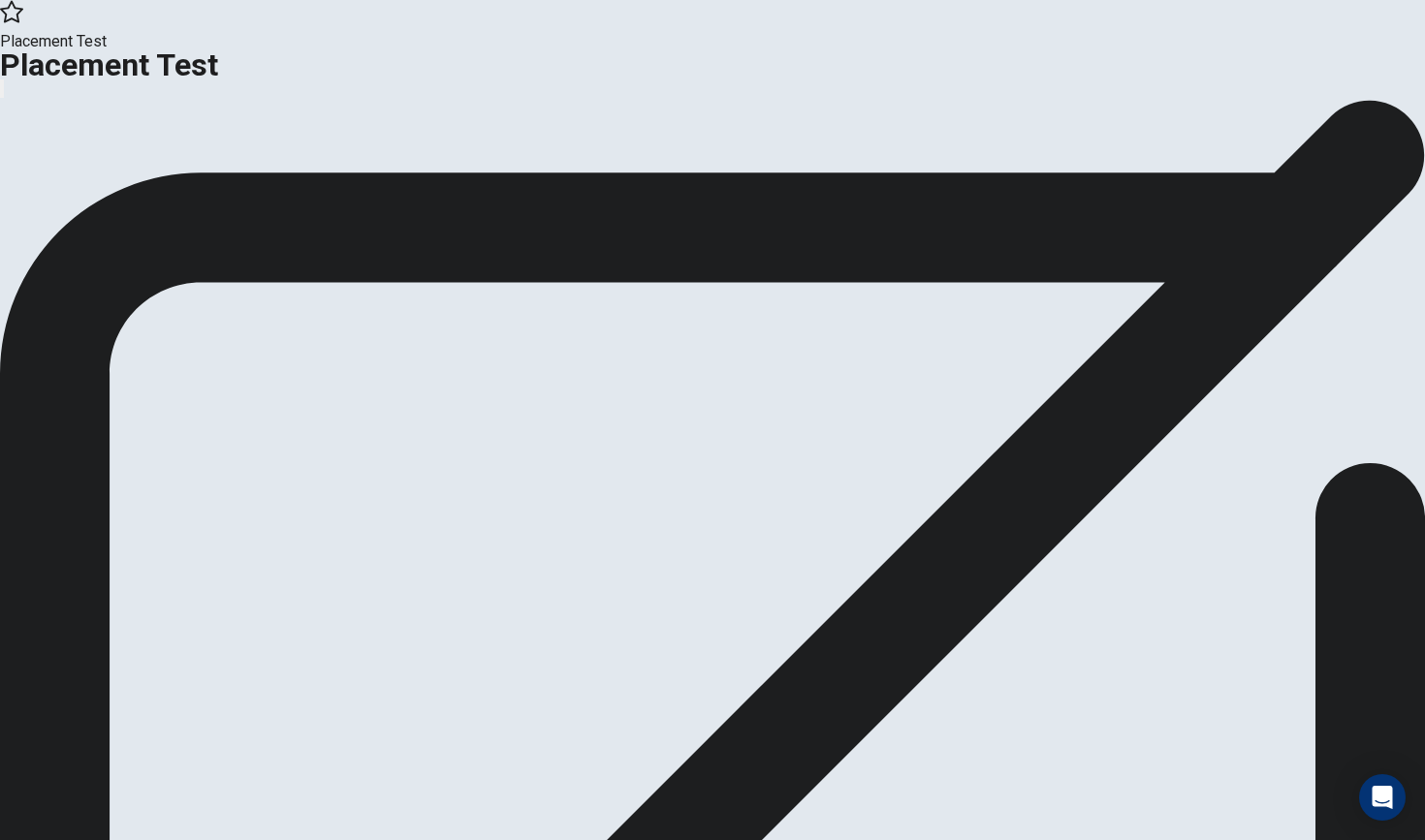
scroll to position [0, 0]
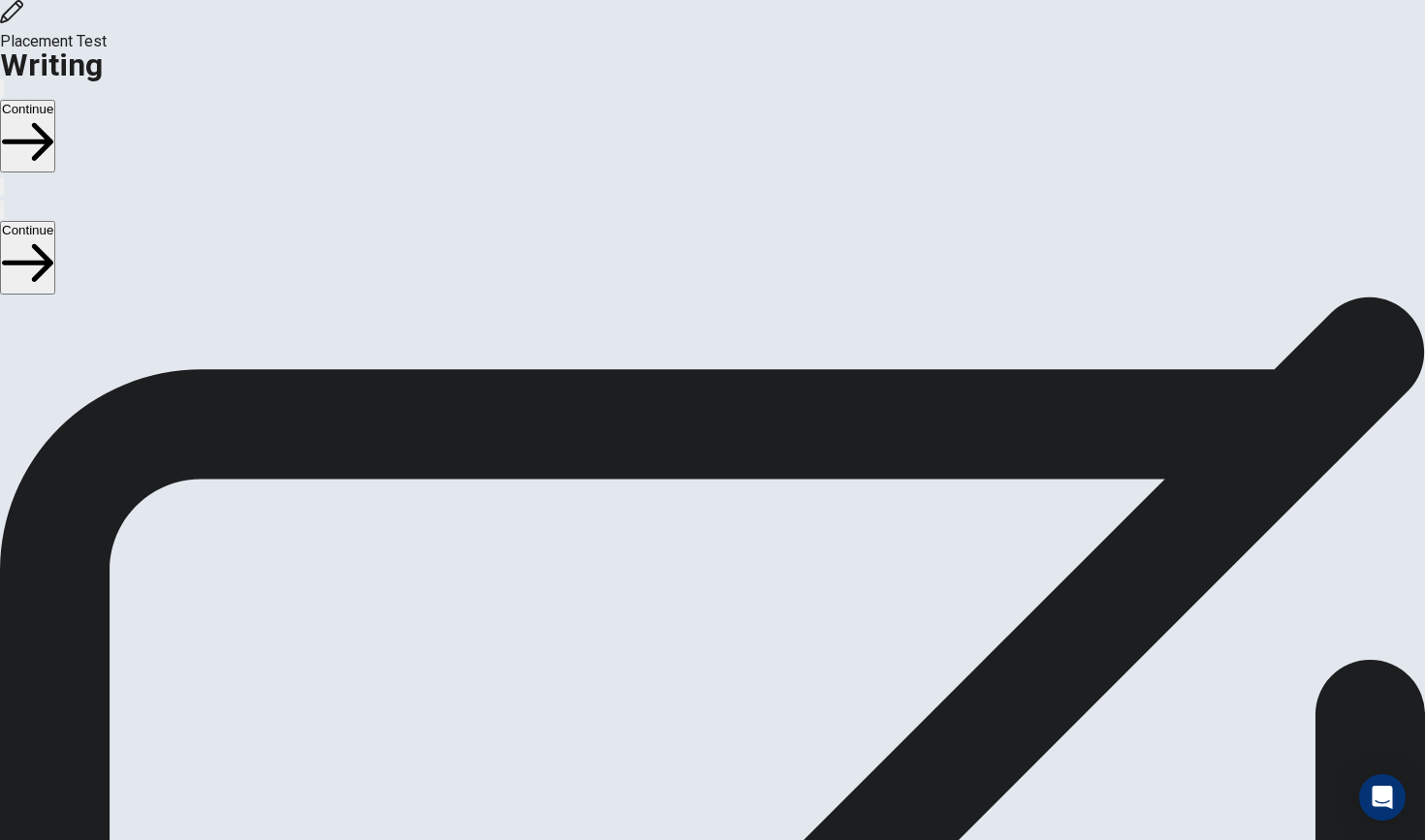
click at [56, 100] on button "Continue" at bounding box center [27, 136] width 56 height 72
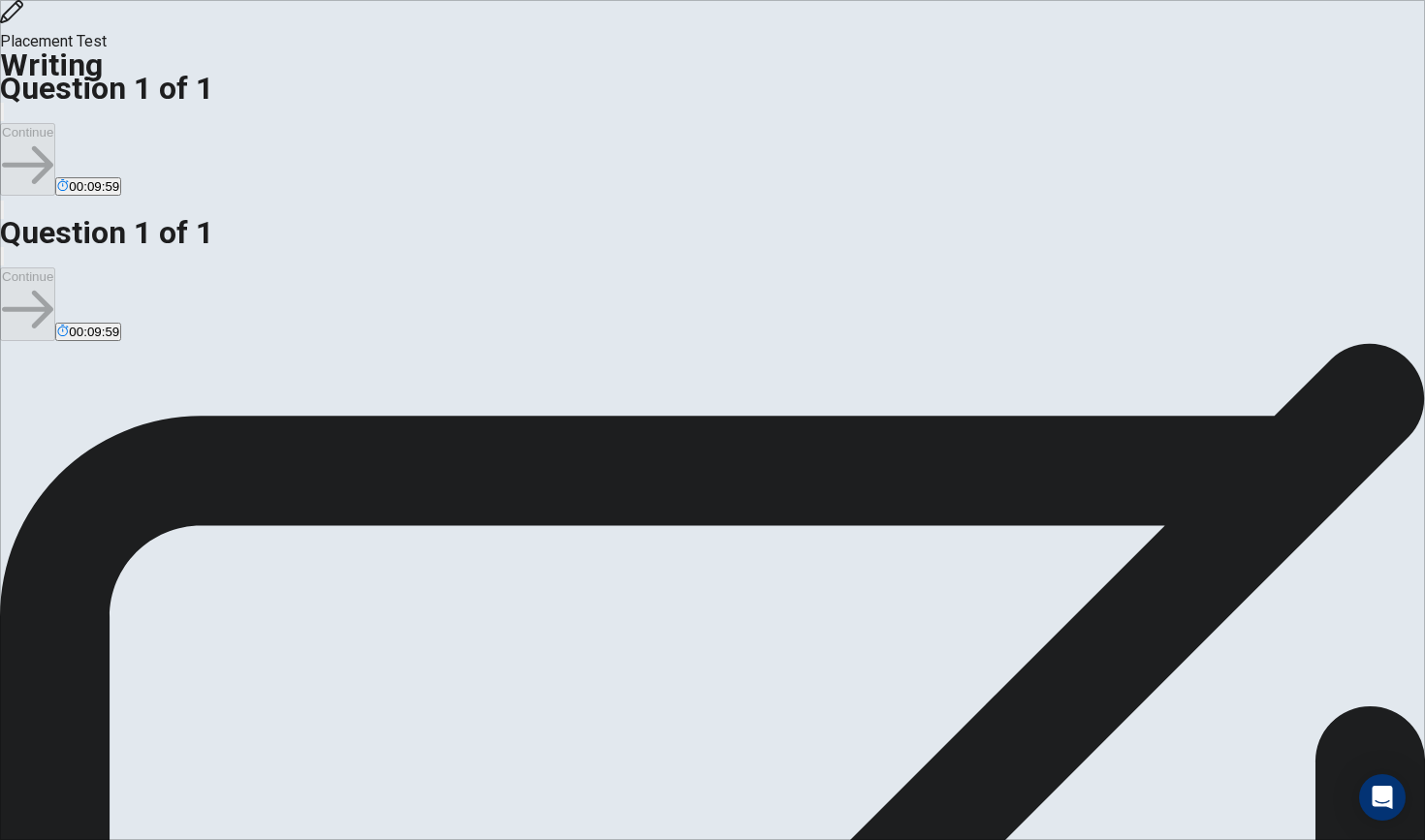
type textarea "h"
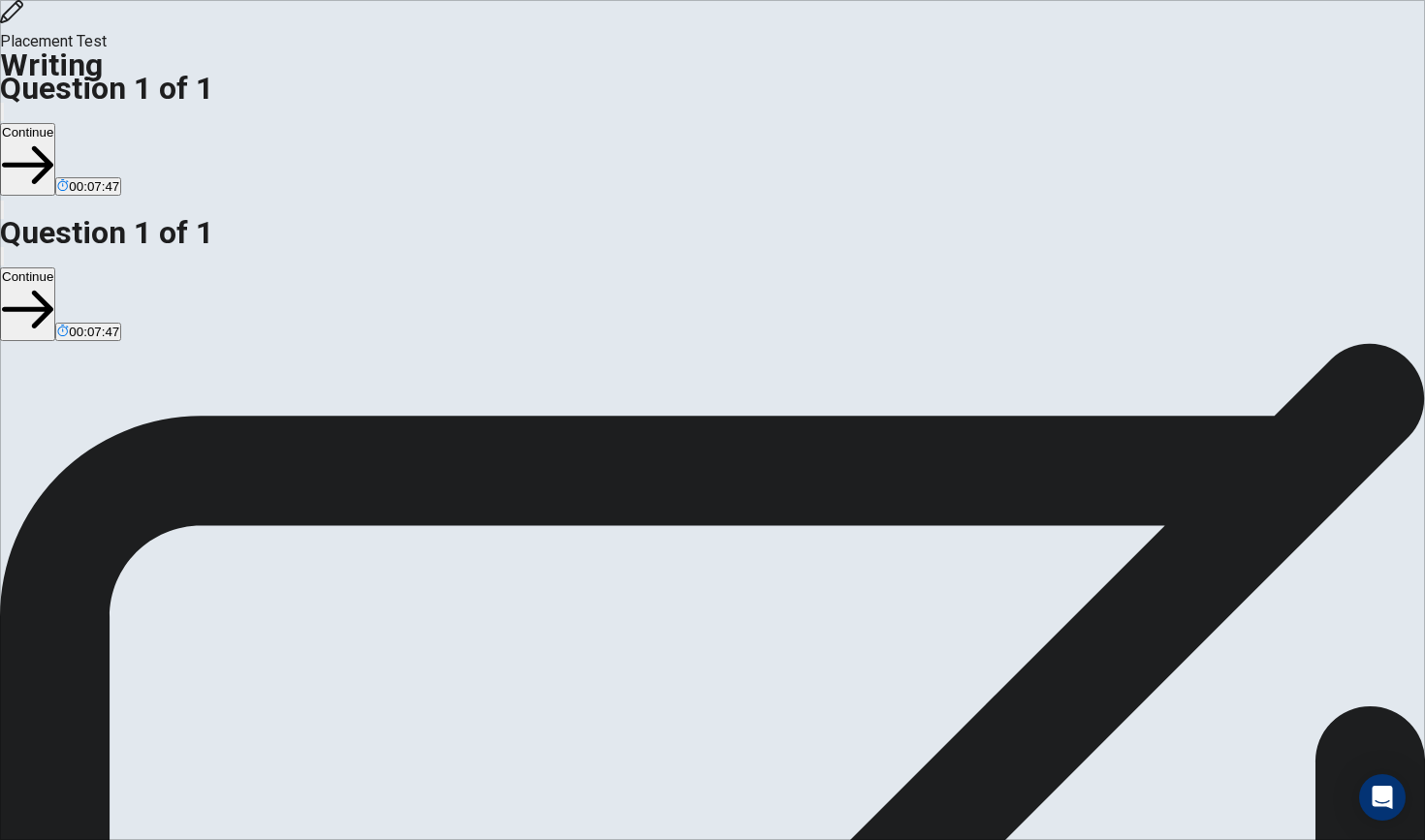
type textarea "Hi, i think healthy is very important,and i think about eating with healthy is …"
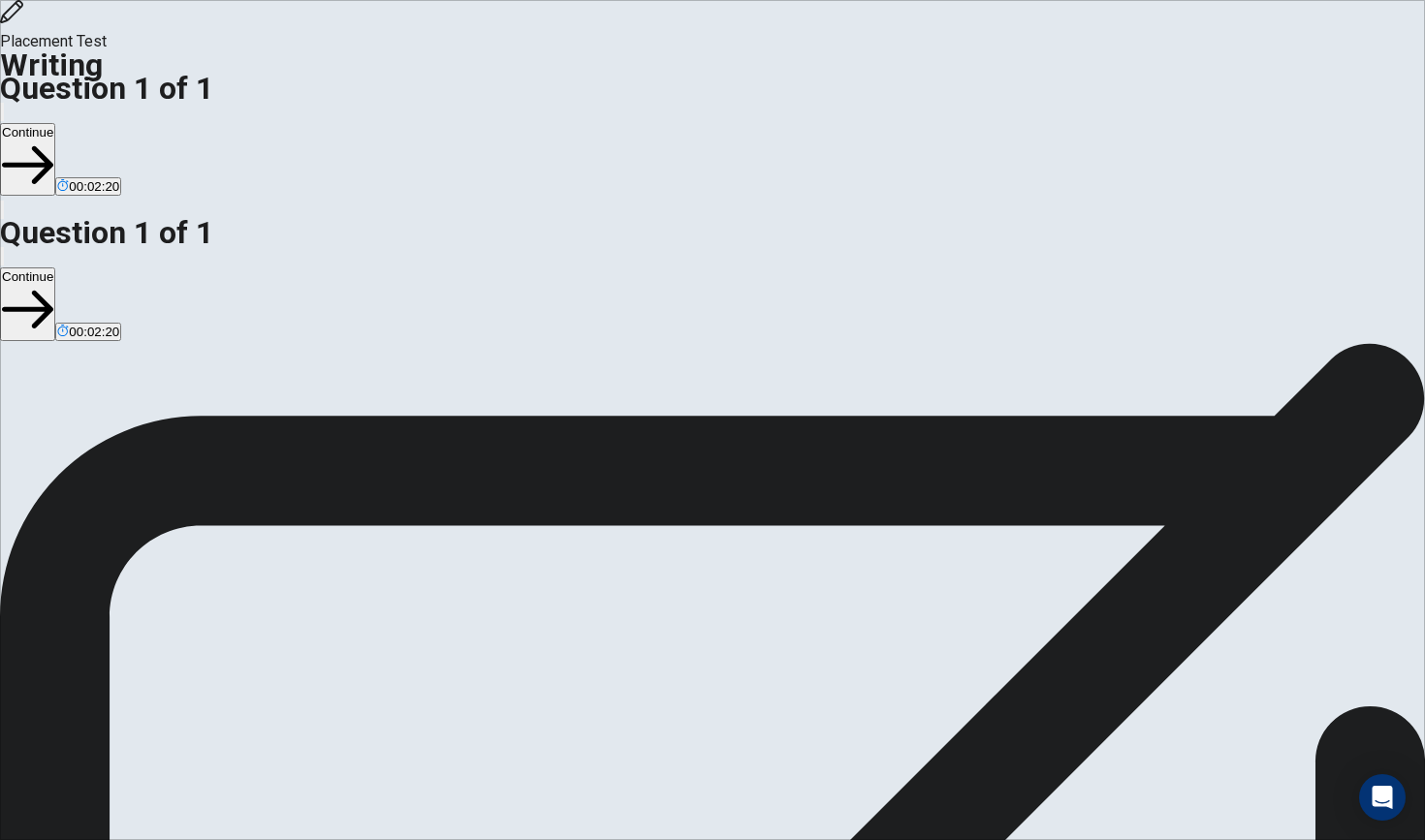
click at [56, 123] on button "Continue" at bounding box center [27, 159] width 56 height 72
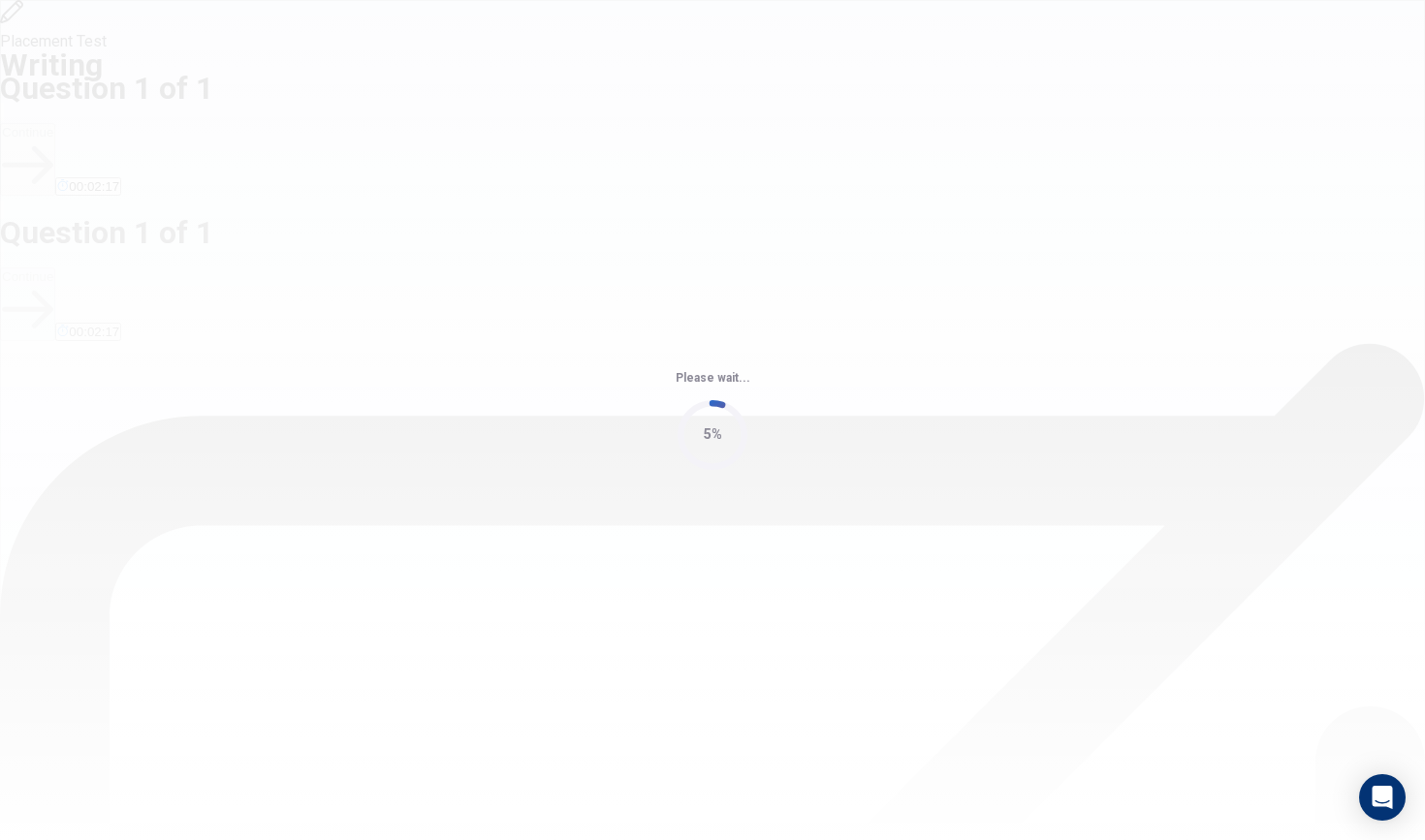
scroll to position [0, 0]
